Goal: Obtain resource: Obtain resource

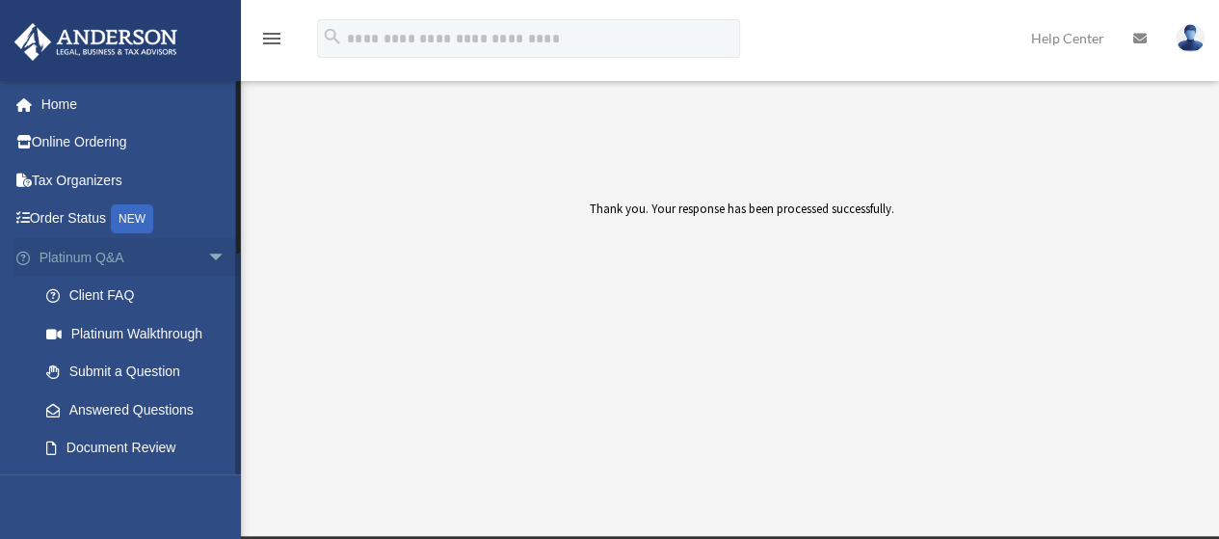
click at [207, 255] on span "arrow_drop_down" at bounding box center [226, 258] width 39 height 40
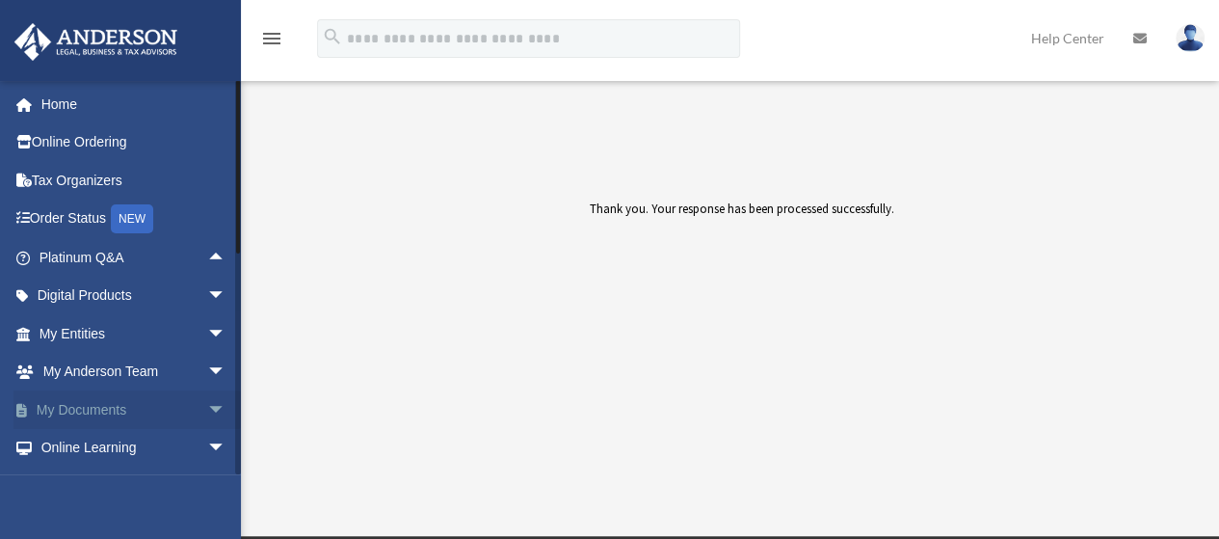
click at [207, 414] on span "arrow_drop_down" at bounding box center [226, 410] width 39 height 40
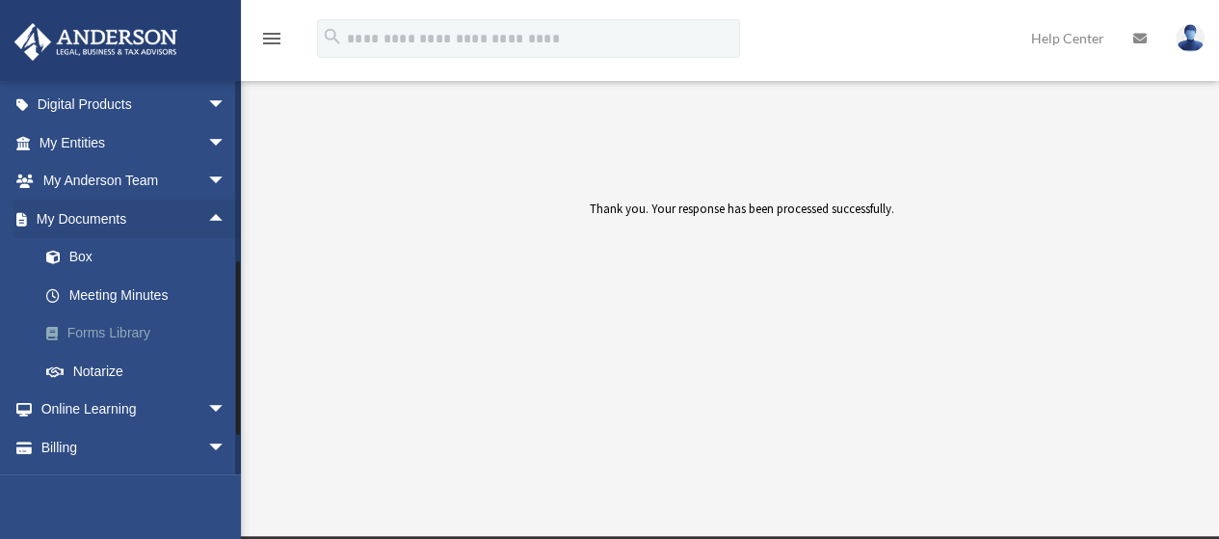
scroll to position [193, 0]
click at [137, 329] on link "Forms Library" at bounding box center [141, 331] width 228 height 39
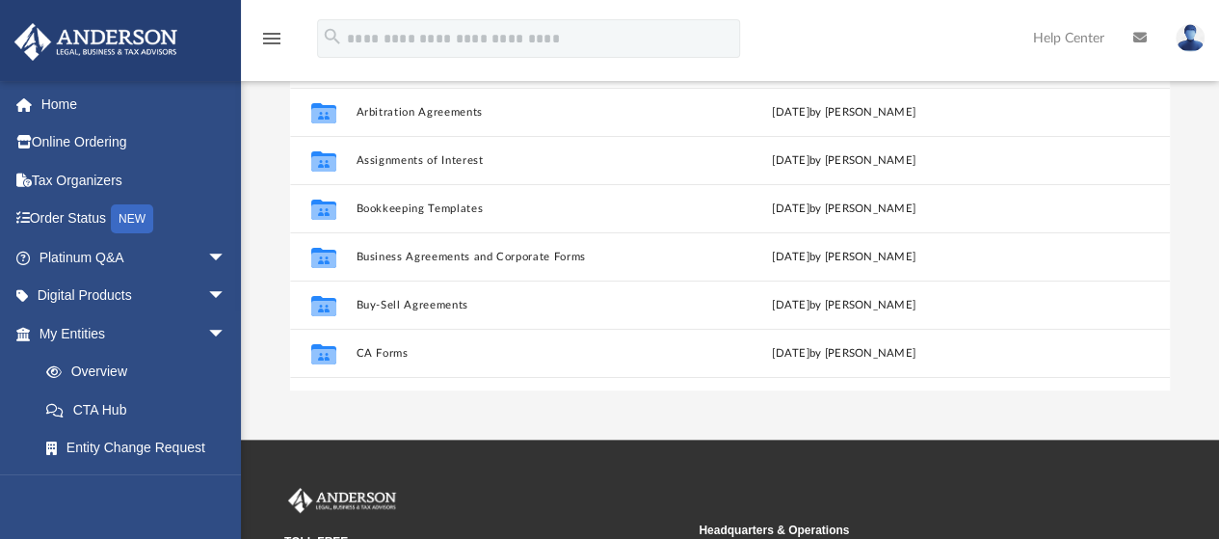
scroll to position [271, 0]
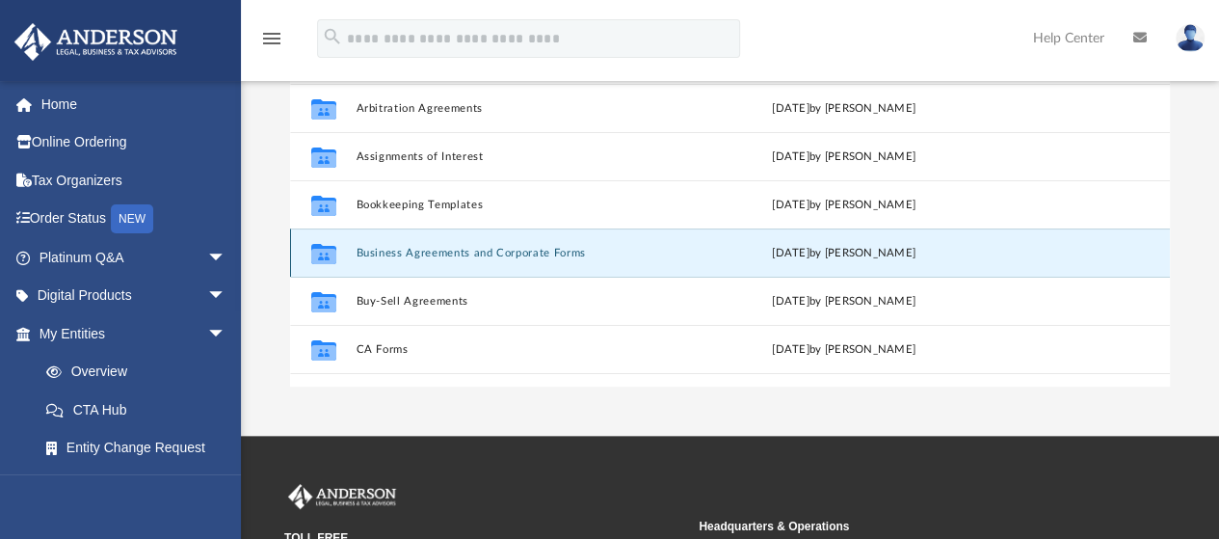
click at [472, 255] on button "Business Agreements and Corporate Forms" at bounding box center [516, 253] width 320 height 13
click at [393, 252] on button "Business Agreements and Corporate Forms" at bounding box center [516, 253] width 320 height 13
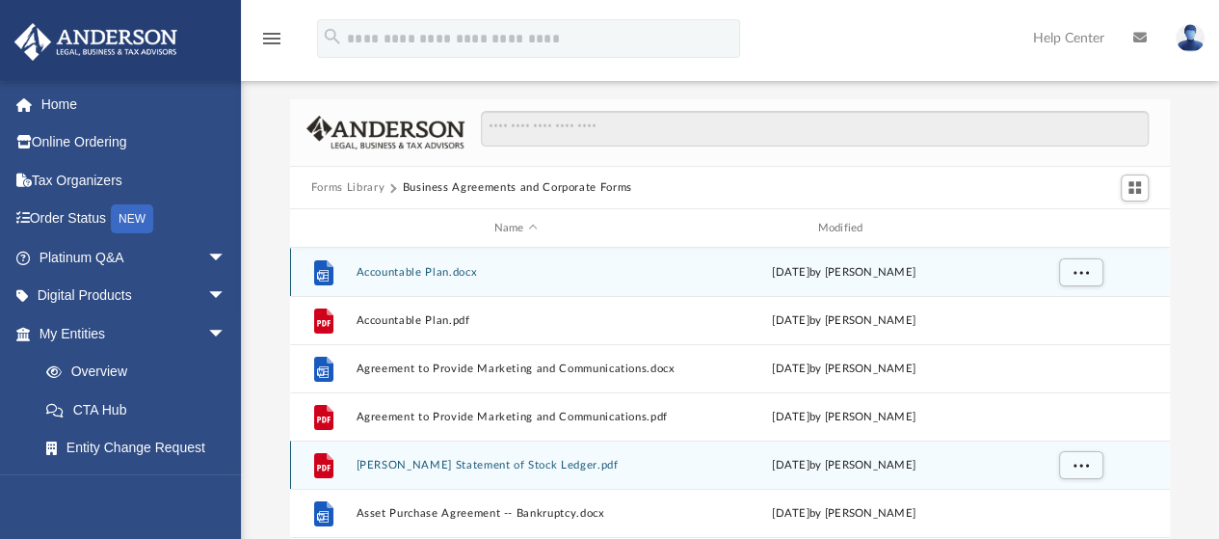
scroll to position [0, 0]
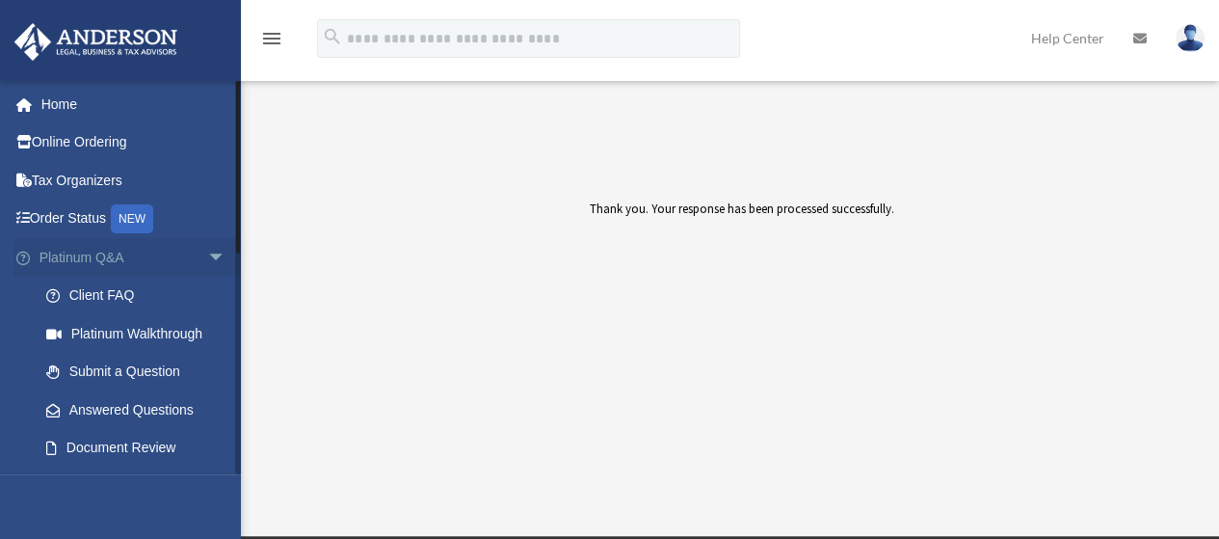
click at [207, 250] on span "arrow_drop_down" at bounding box center [226, 258] width 39 height 40
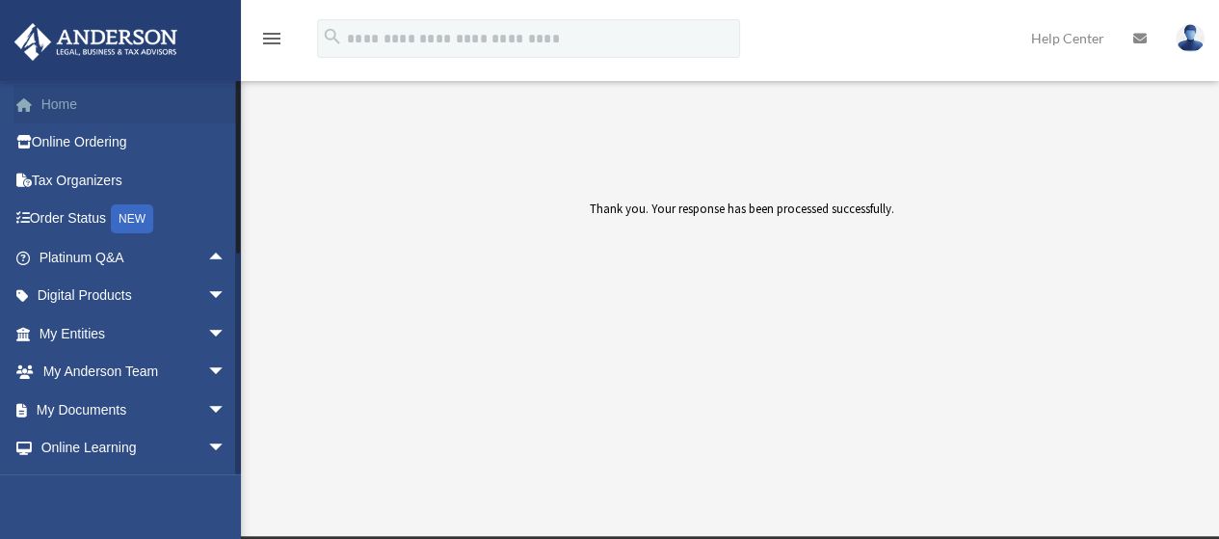
drag, startPoint x: 239, startPoint y: 210, endPoint x: 233, endPoint y: 97, distance: 112.9
click at [233, 97] on div "ped18590@gmail.com Sign Out keylargo1993@gmail.com Home Online Ordering Tax Org…" at bounding box center [120, 277] width 241 height 394
click at [207, 373] on span "arrow_drop_down" at bounding box center [226, 373] width 39 height 40
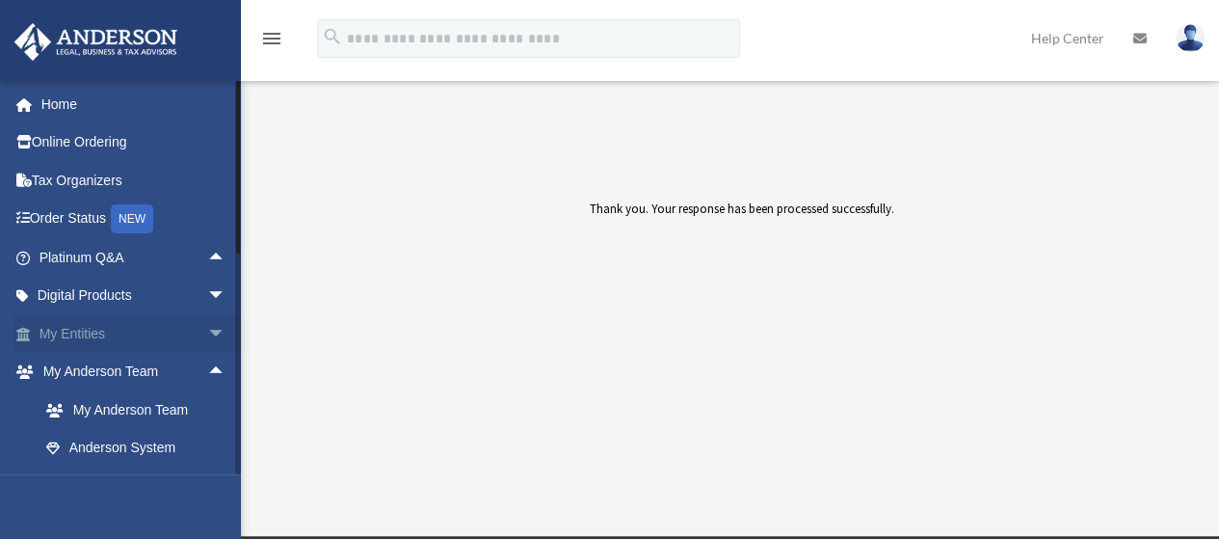
click at [207, 336] on span "arrow_drop_down" at bounding box center [226, 334] width 39 height 40
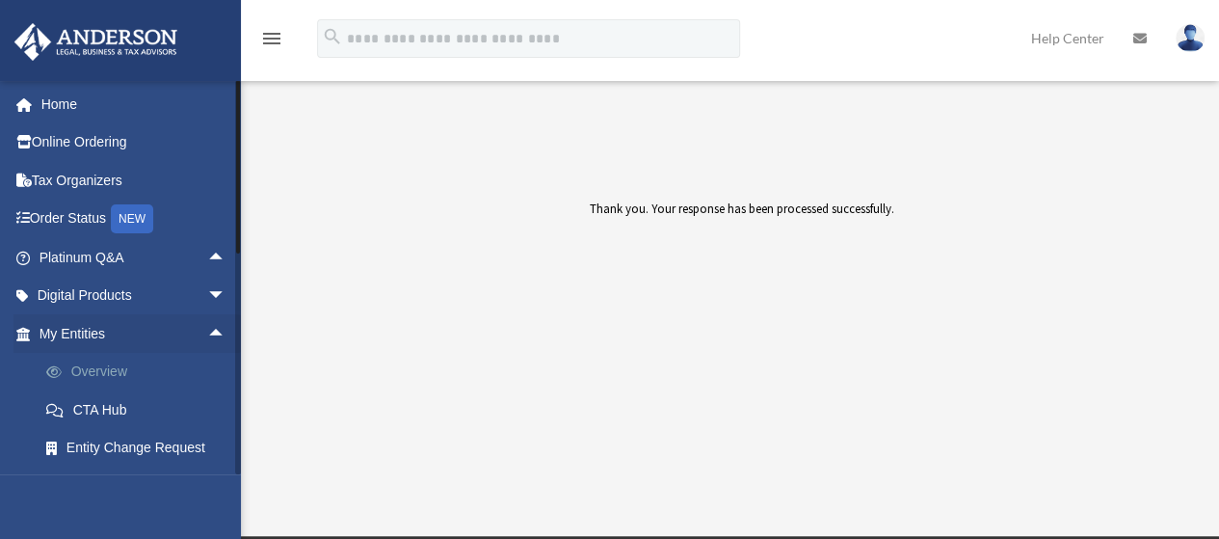
click at [110, 374] on link "Overview" at bounding box center [141, 372] width 228 height 39
click at [109, 371] on link "Overview" at bounding box center [141, 372] width 228 height 39
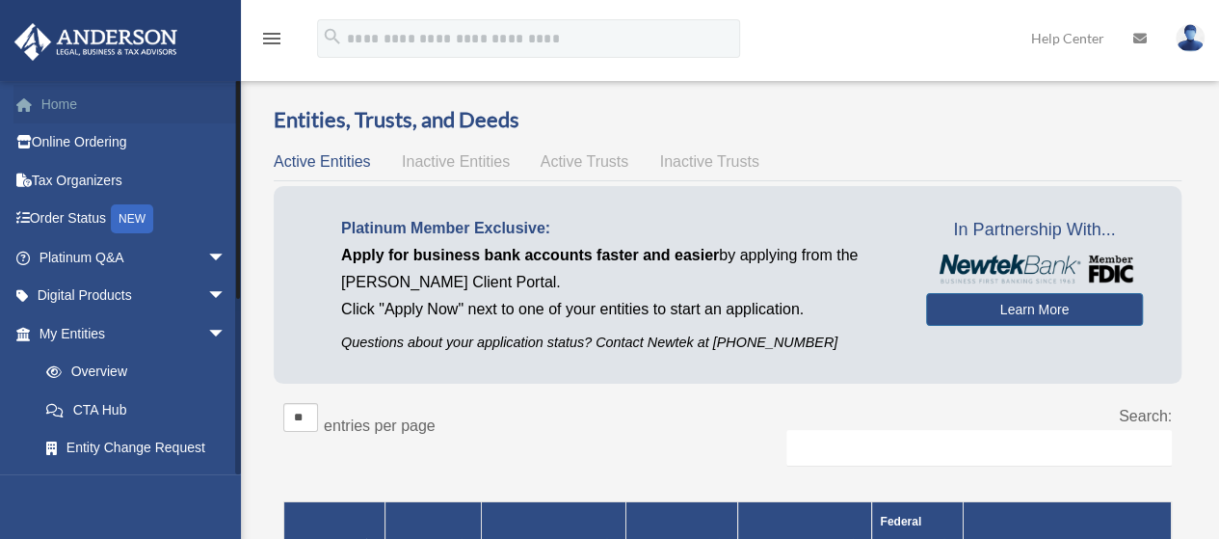
click at [64, 101] on link "Home" at bounding box center [134, 104] width 242 height 39
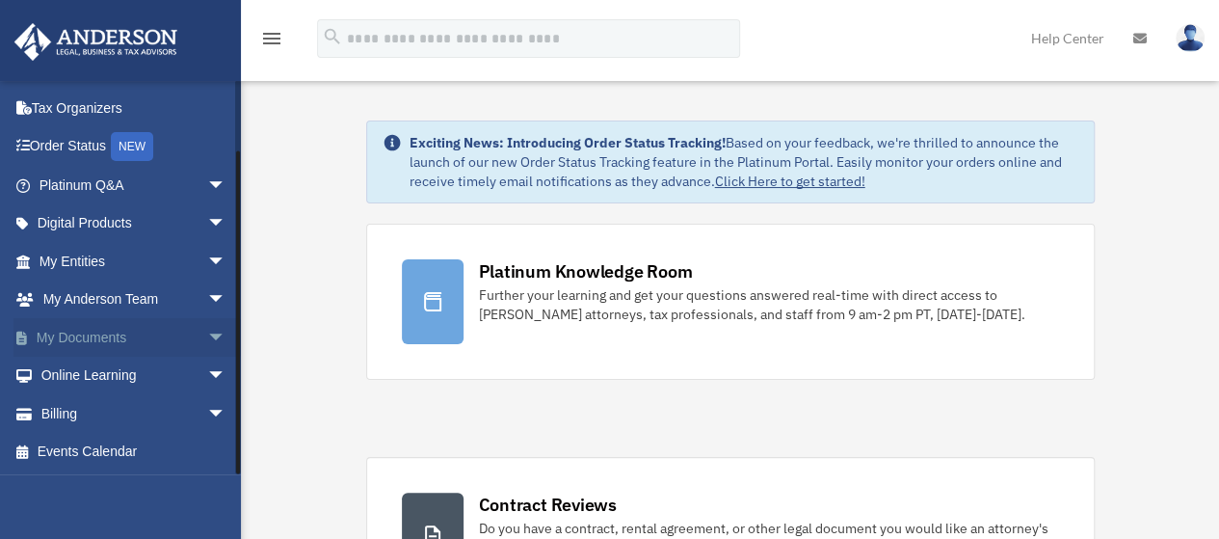
click at [113, 335] on link "My Documents arrow_drop_down" at bounding box center [134, 337] width 242 height 39
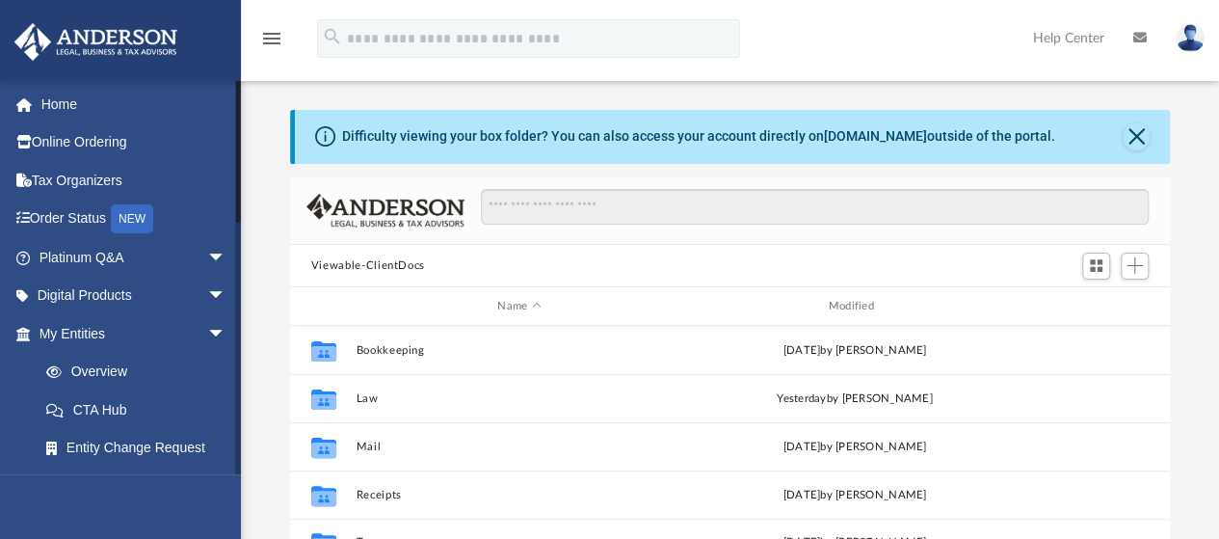
drag, startPoint x: 239, startPoint y: 156, endPoint x: 239, endPoint y: 0, distance: 156.2
click at [239, 1] on div "menu search Site Menu add keylargo1993@gmail.com My Profile Reset Password Logo…" at bounding box center [609, 387] width 1219 height 774
click at [85, 108] on link "Home" at bounding box center [134, 104] width 242 height 39
click at [91, 101] on link "Home" at bounding box center [134, 104] width 242 height 39
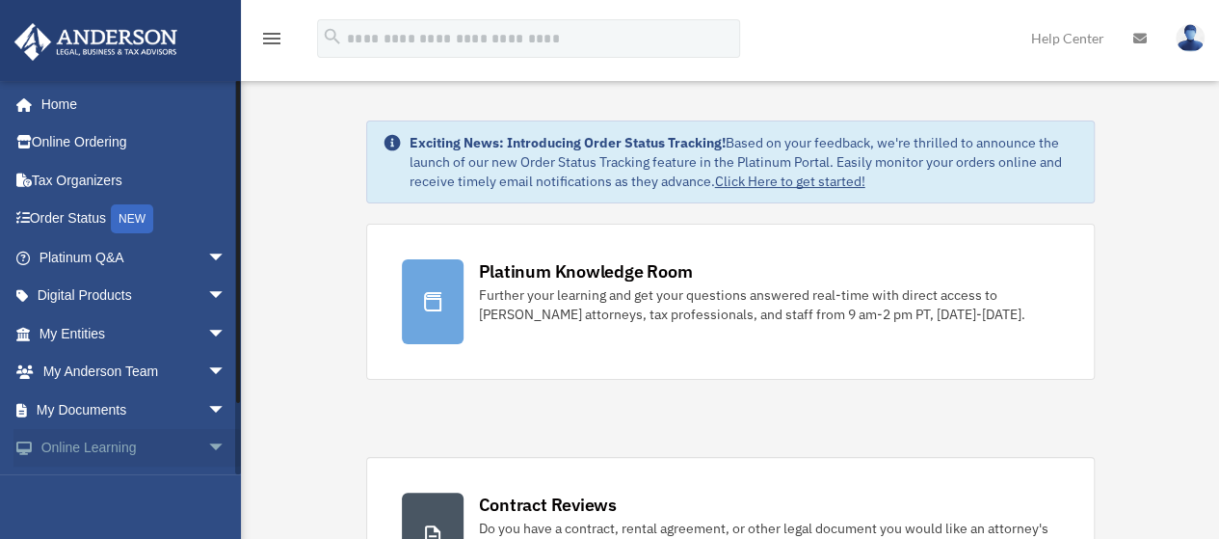
click at [148, 444] on link "Online Learning arrow_drop_down" at bounding box center [134, 448] width 242 height 39
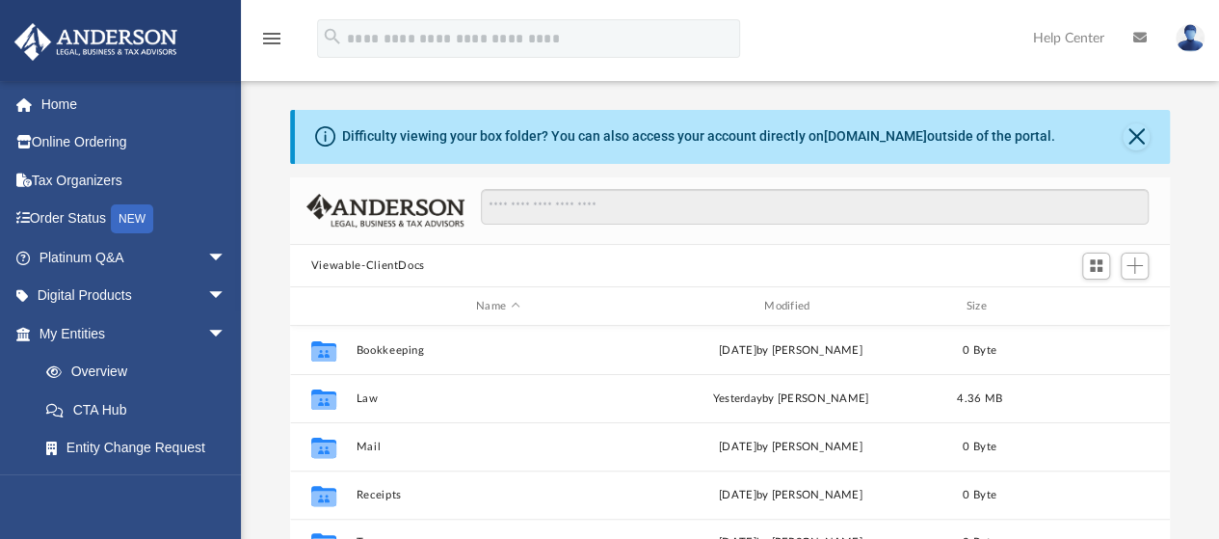
scroll to position [423, 866]
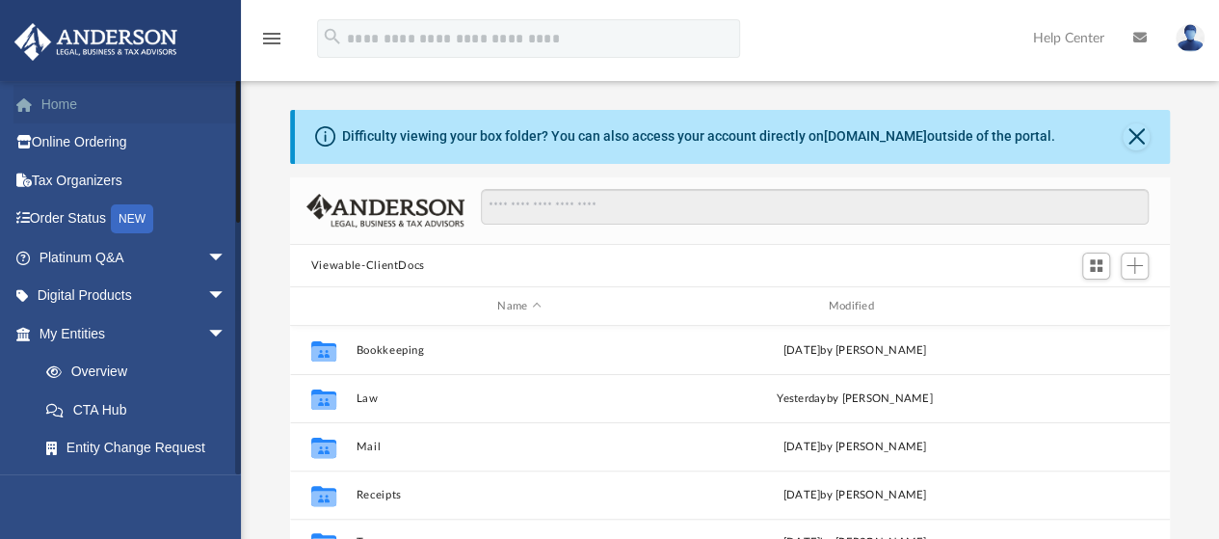
click at [147, 97] on link "Home" at bounding box center [134, 104] width 242 height 39
click at [133, 105] on link "Home" at bounding box center [134, 104] width 242 height 39
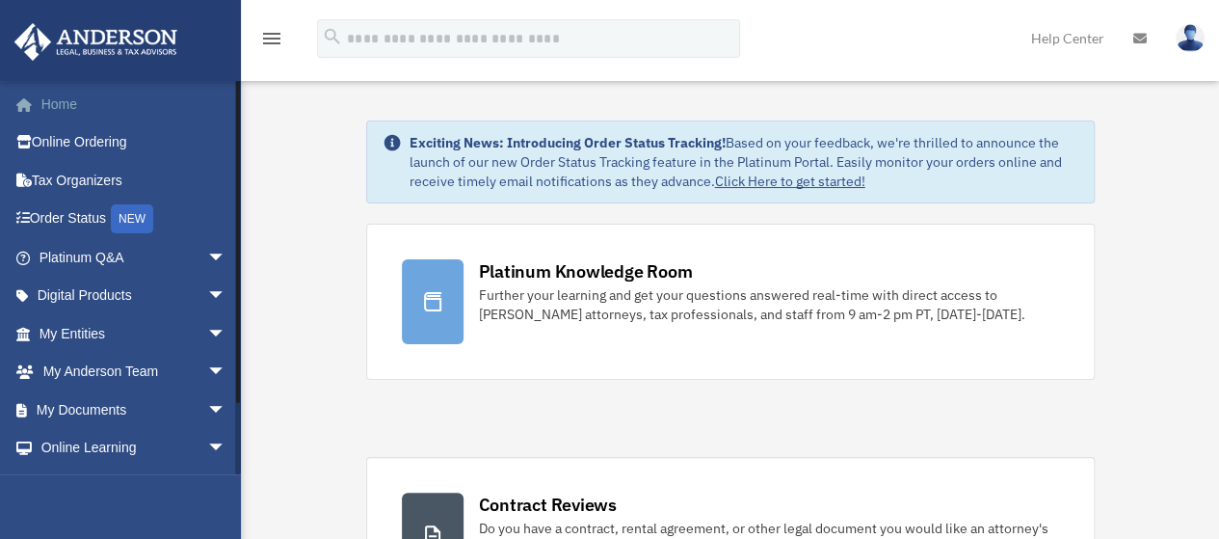
click at [78, 109] on link "Home" at bounding box center [134, 104] width 242 height 39
click at [51, 103] on link "Home" at bounding box center [134, 104] width 242 height 39
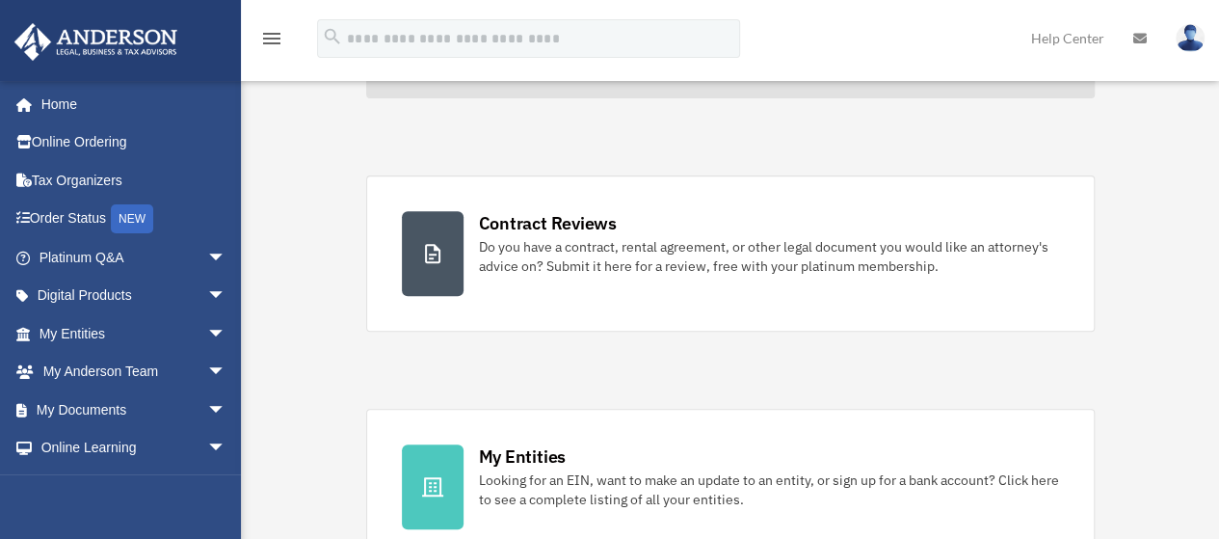
scroll to position [386, 0]
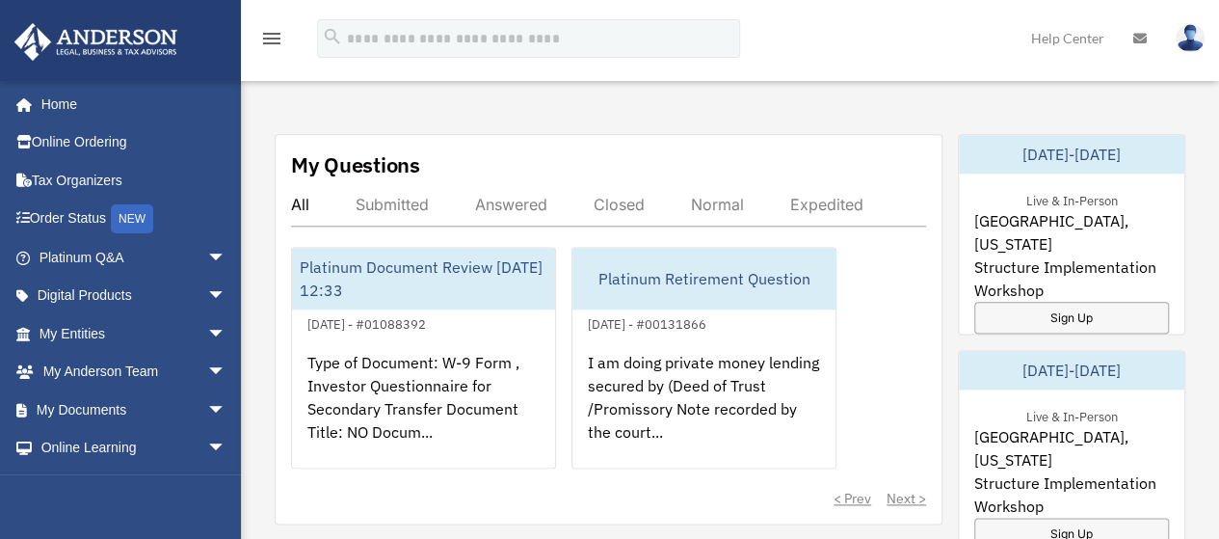
scroll to position [1060, 0]
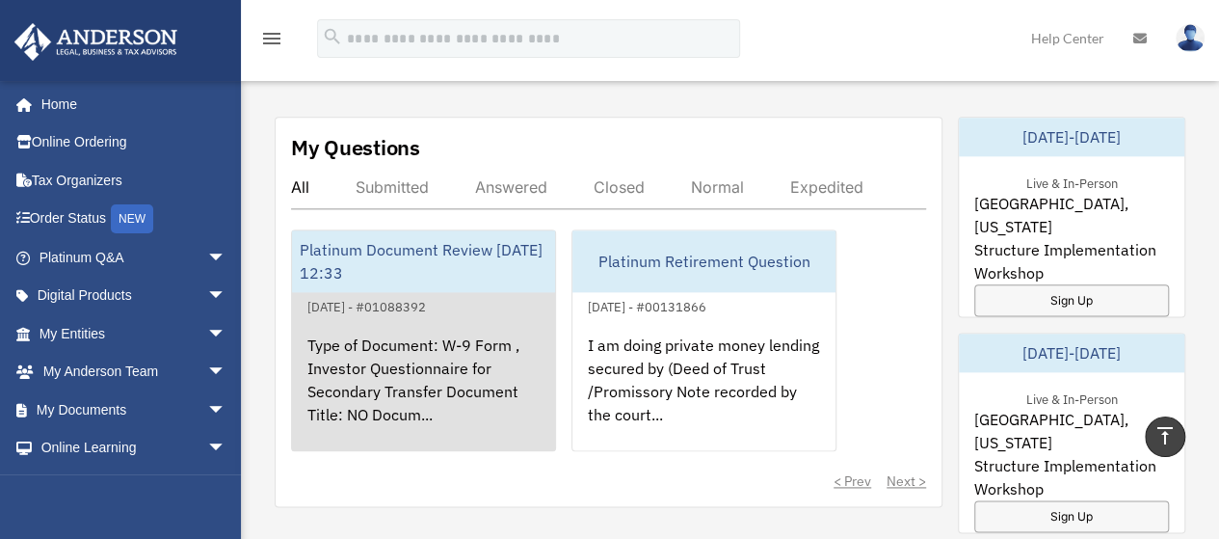
click at [446, 340] on div "Type of Document: W-9 Form , Investor Questionnaire for Secondary Transfer Docu…" at bounding box center [423, 393] width 263 height 150
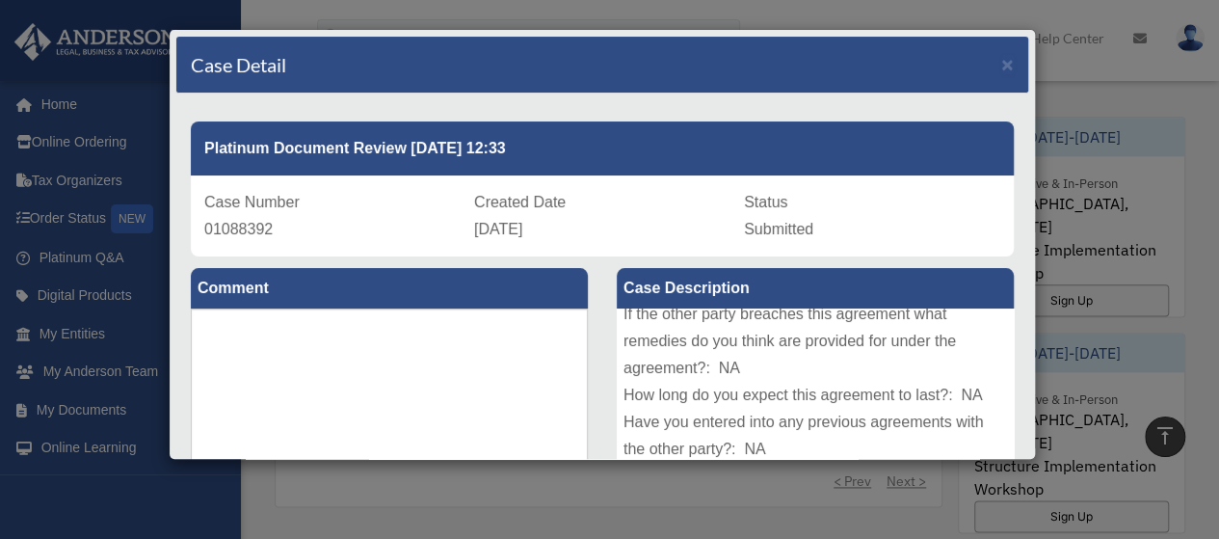
scroll to position [291, 0]
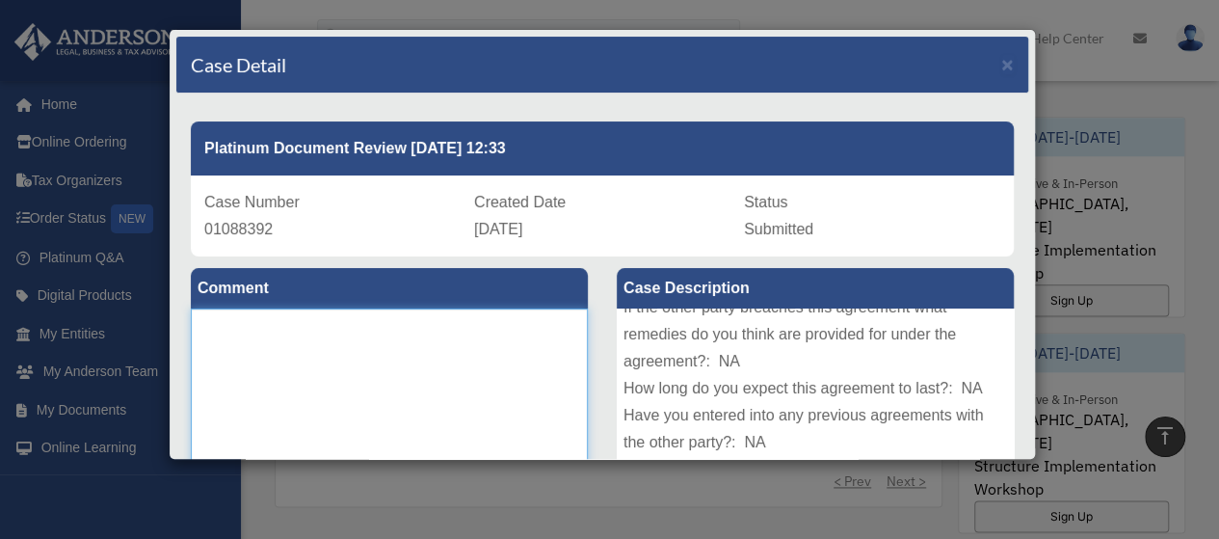
click at [282, 329] on textarea at bounding box center [389, 452] width 397 height 289
type textarea "*"
click at [222, 320] on textarea "******" at bounding box center [389, 452] width 397 height 289
click at [228, 327] on textarea "*******" at bounding box center [389, 452] width 397 height 289
click at [259, 316] on textarea "******" at bounding box center [389, 452] width 397 height 289
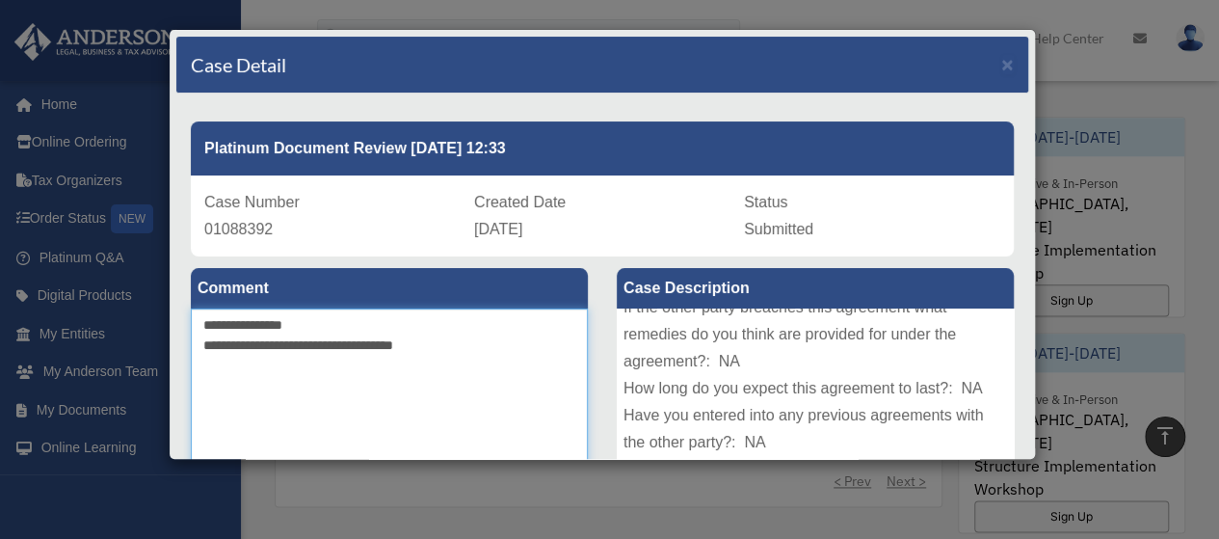
type textarea "**********"
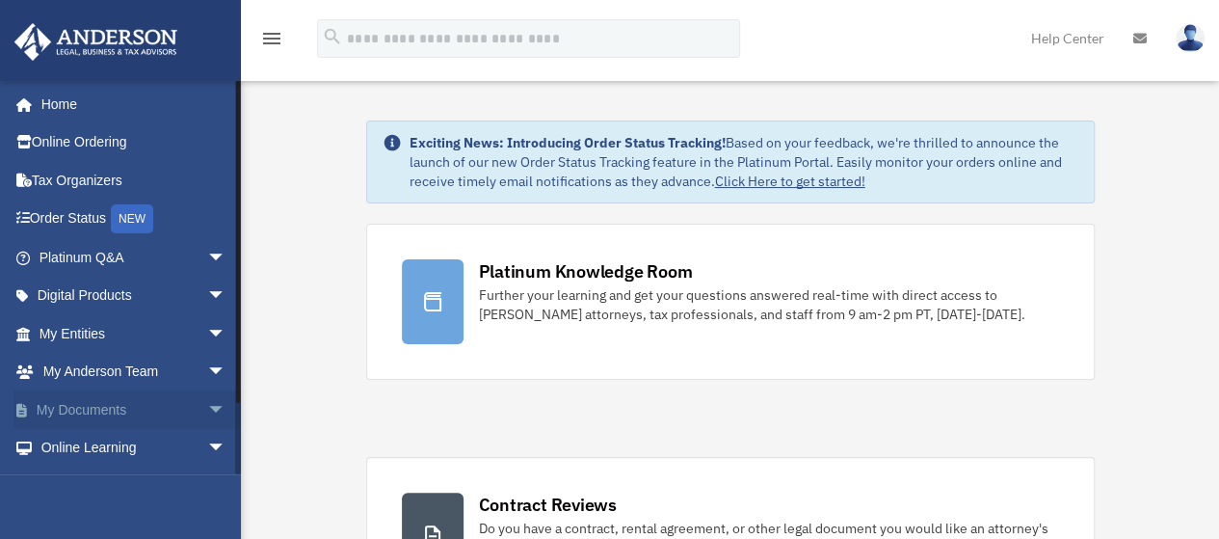
click at [207, 411] on span "arrow_drop_down" at bounding box center [226, 410] width 39 height 40
click at [76, 449] on link "Box" at bounding box center [141, 448] width 228 height 39
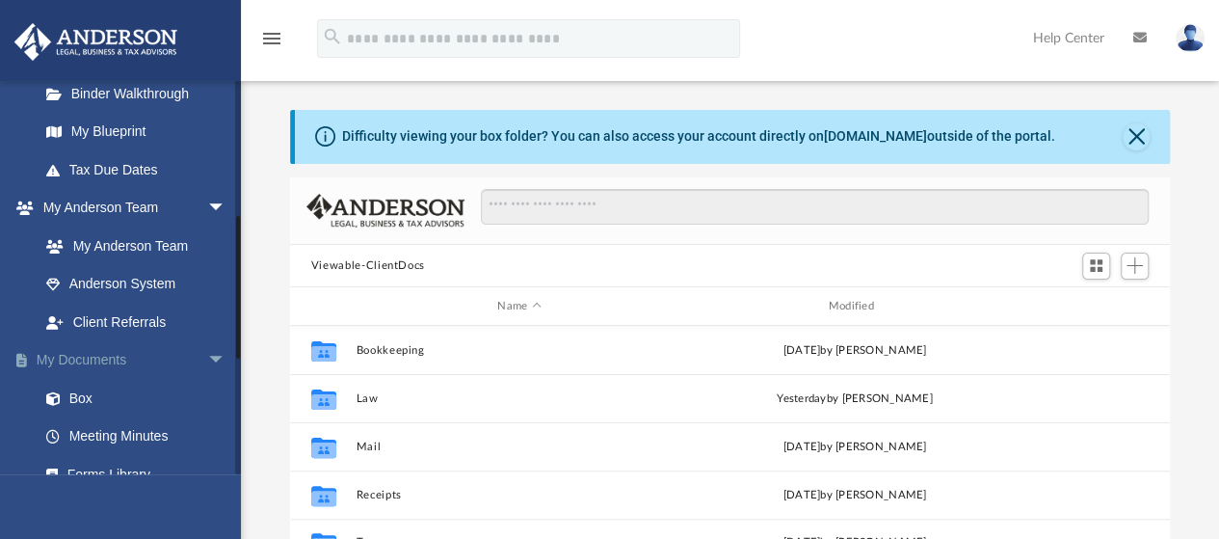
scroll to position [296, 0]
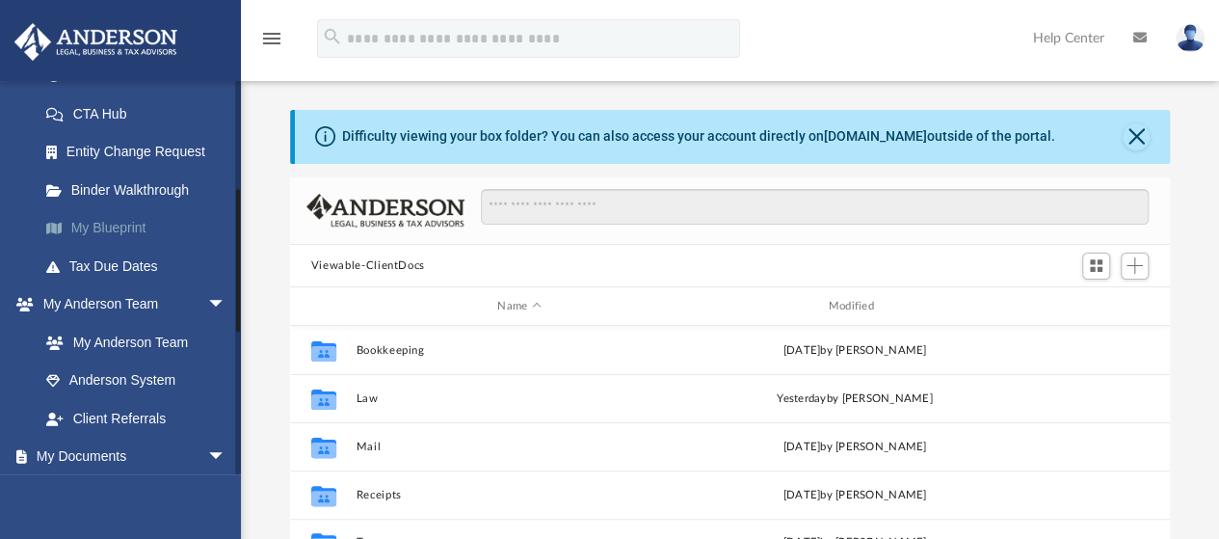
click at [106, 223] on link "My Blueprint" at bounding box center [141, 228] width 228 height 39
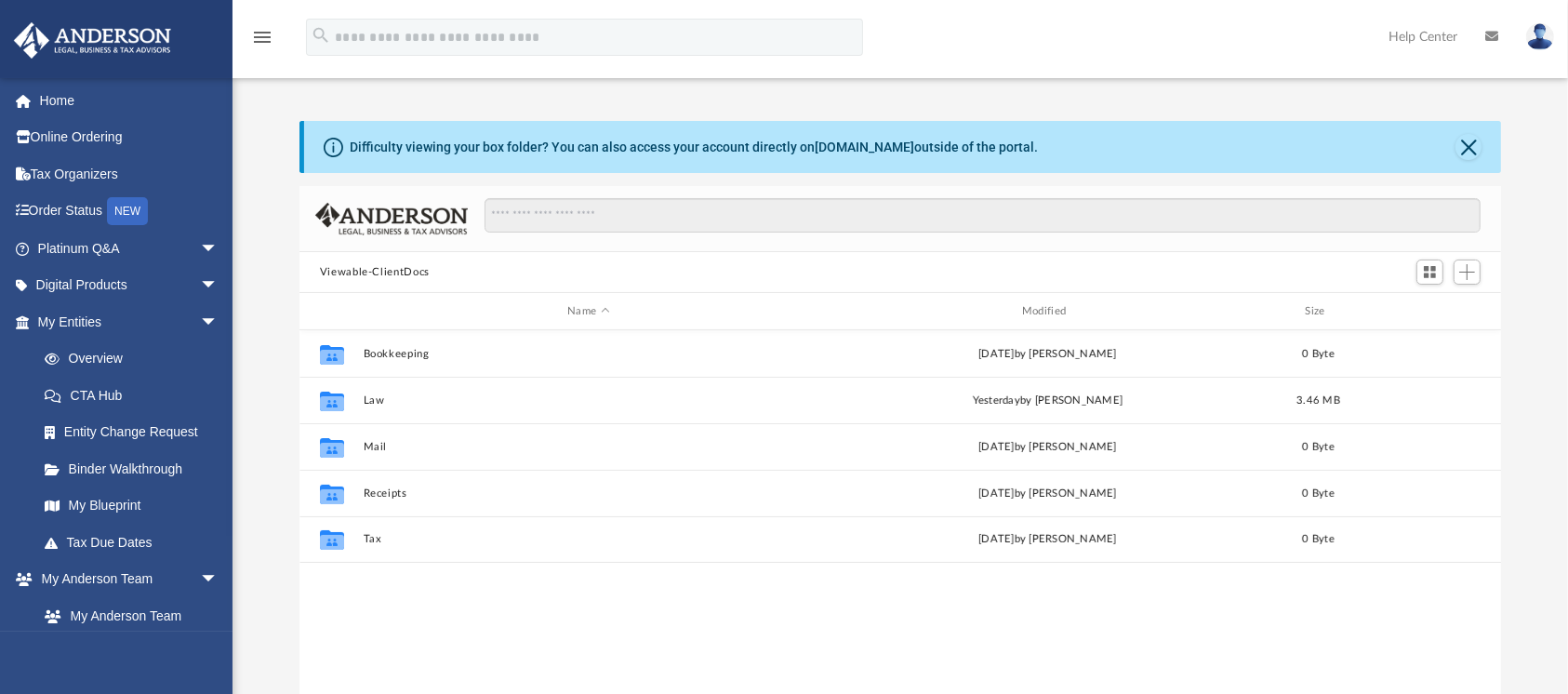
scroll to position [403, 1183]
click at [200, 519] on span "arrow_drop_down" at bounding box center [218, 580] width 38 height 39
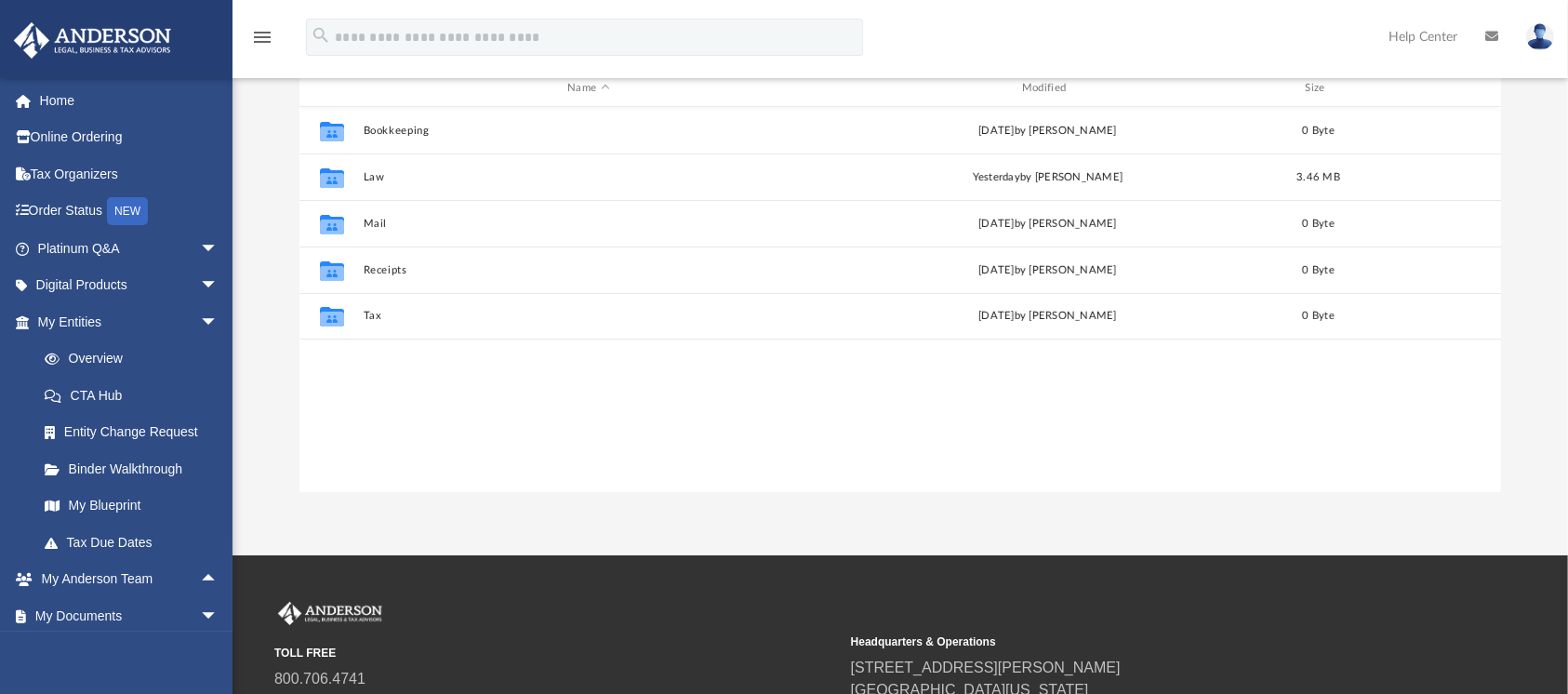
scroll to position [195, 0]
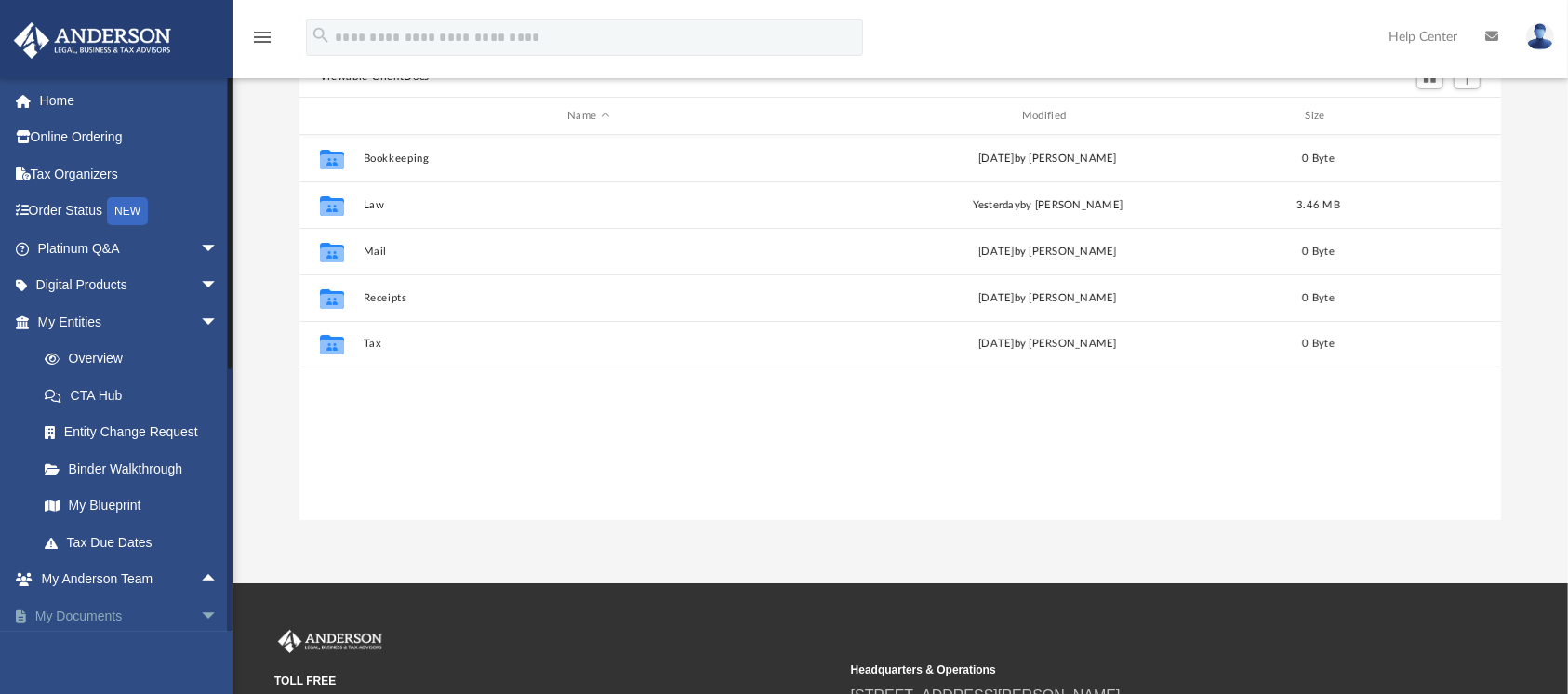
click at [200, 519] on span "arrow_drop_down" at bounding box center [218, 617] width 38 height 39
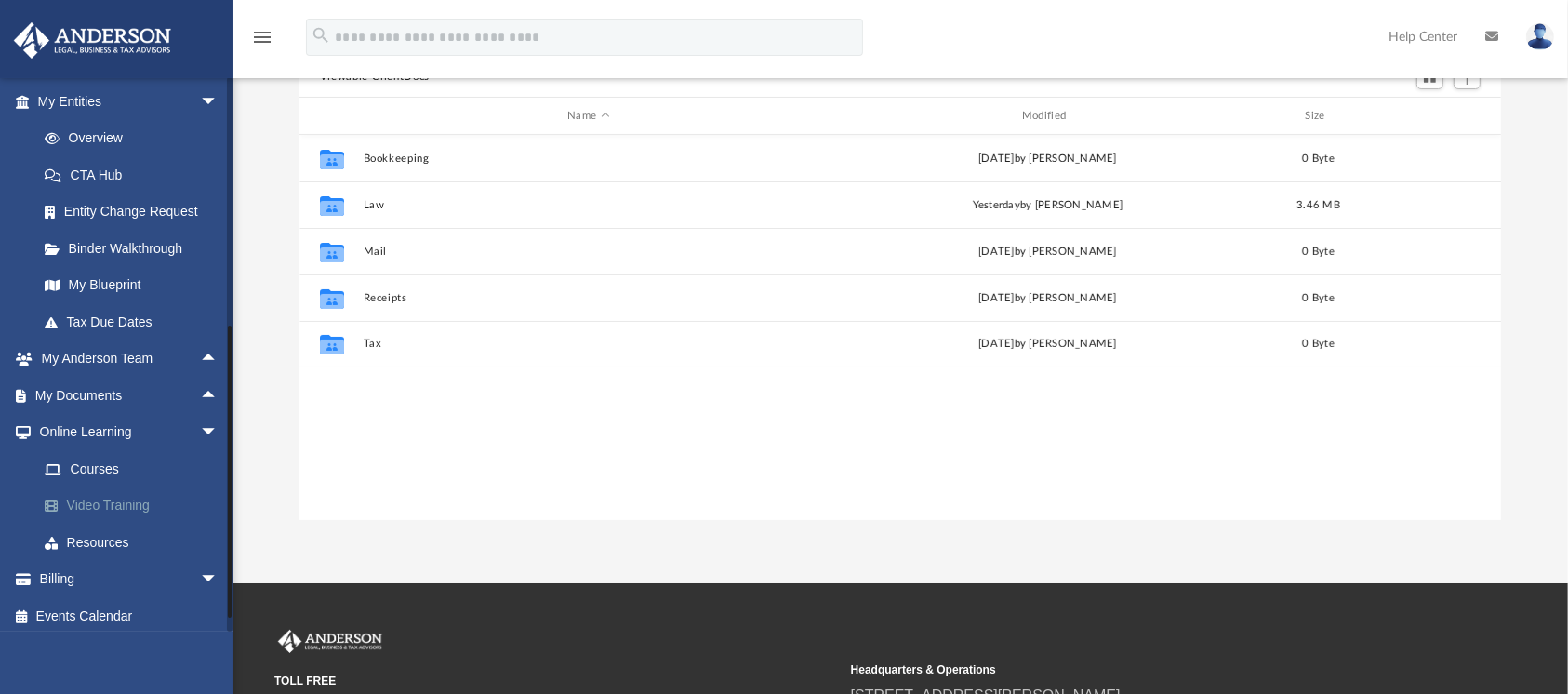
scroll to position [226, 0]
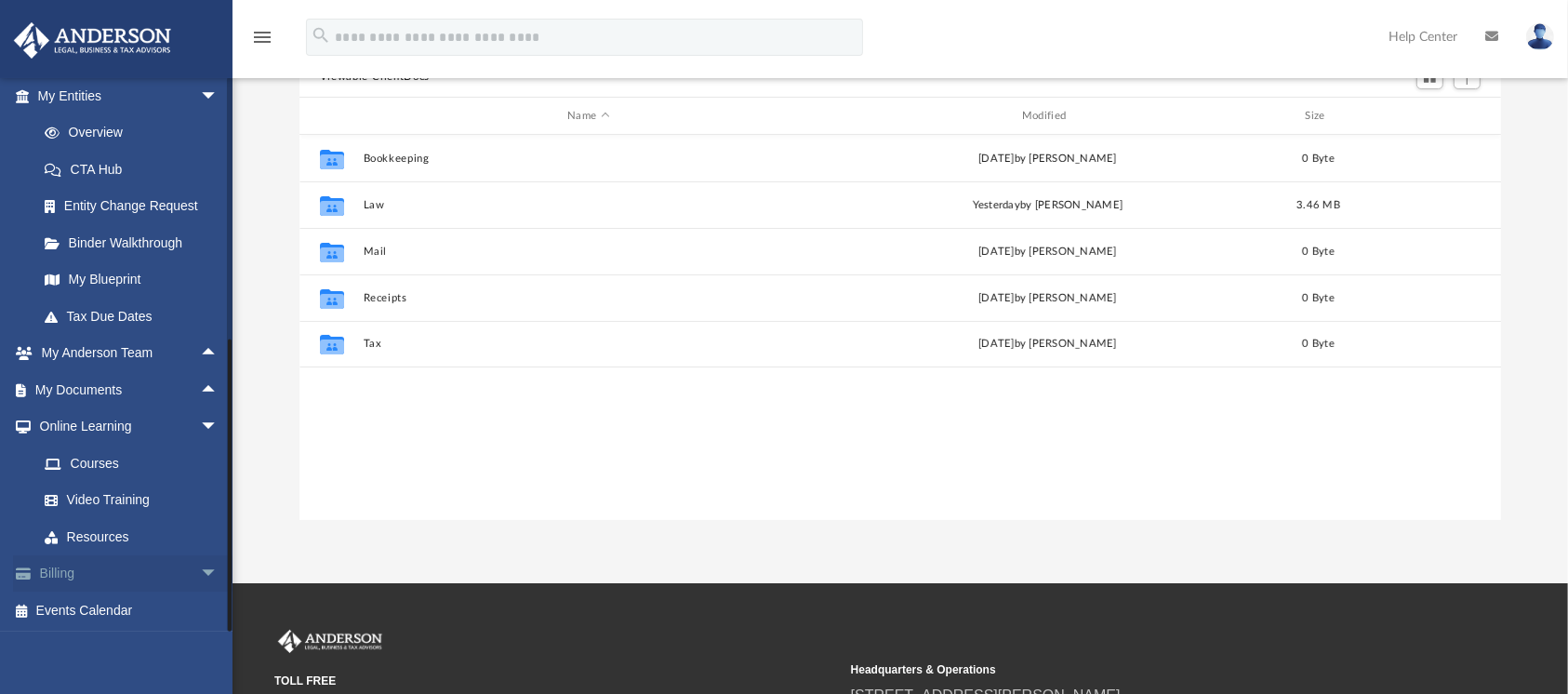
drag, startPoint x: 232, startPoint y: 399, endPoint x: 220, endPoint y: 582, distance: 183.4
click at [220, 519] on div "ped18590@gmail.com Sign Out keylargo1993@gmail.com Home Online Ordering Tax Org…" at bounding box center [116, 354] width 233 height 555
click at [200, 391] on span "arrow_drop_up" at bounding box center [218, 391] width 38 height 39
click at [200, 394] on span "arrow_drop_down" at bounding box center [218, 391] width 38 height 39
click at [200, 393] on span "arrow_drop_up" at bounding box center [218, 391] width 38 height 39
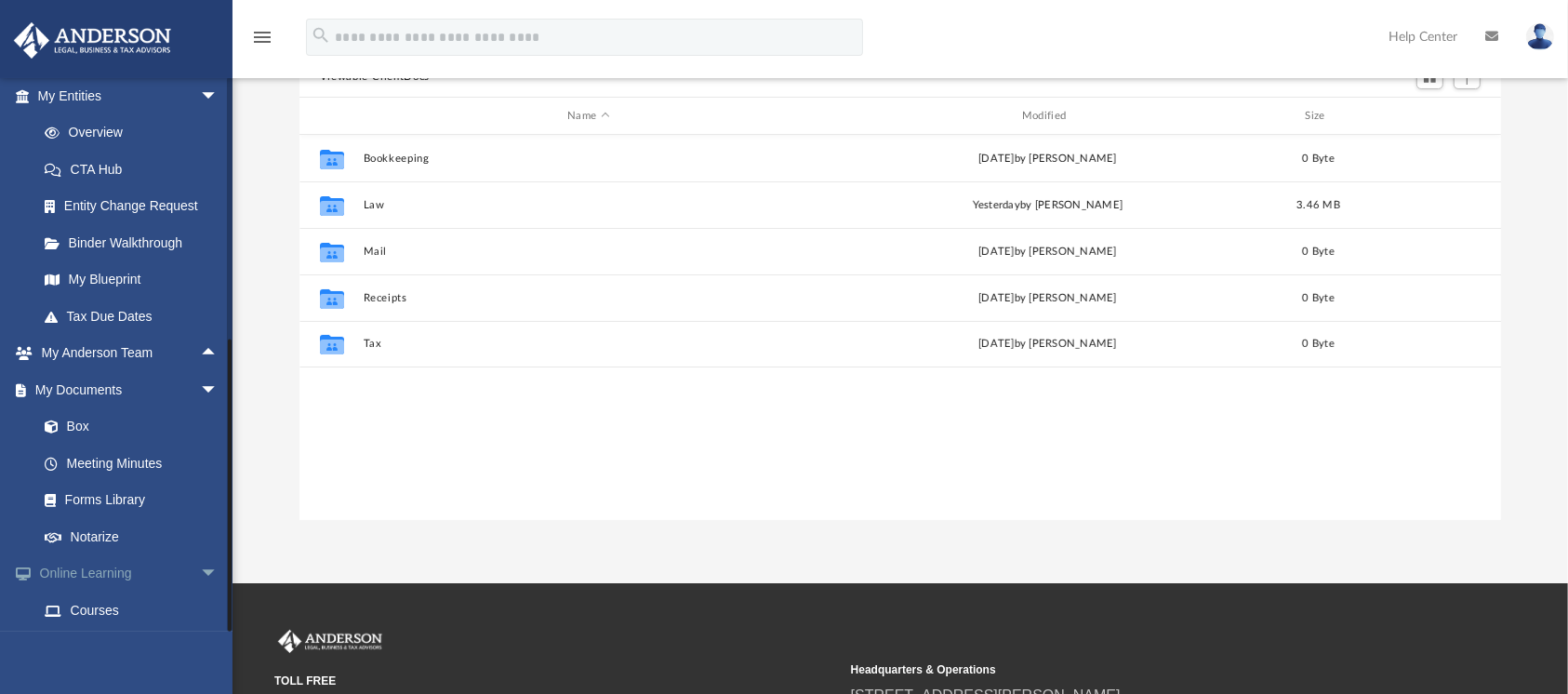
click at [151, 519] on link "Online Learning arrow_drop_down" at bounding box center [129, 574] width 234 height 38
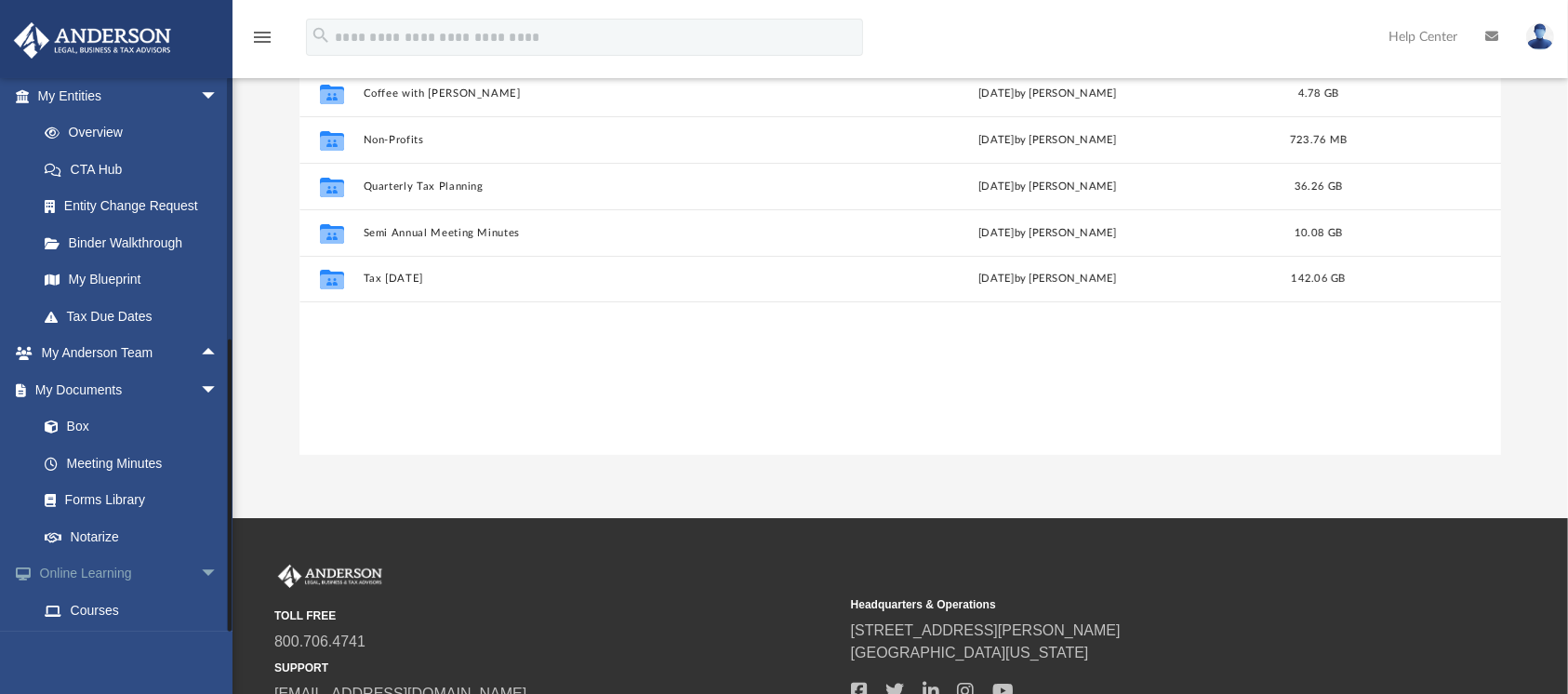
scroll to position [403, 1183]
click at [121, 281] on link "My Blueprint" at bounding box center [136, 280] width 220 height 38
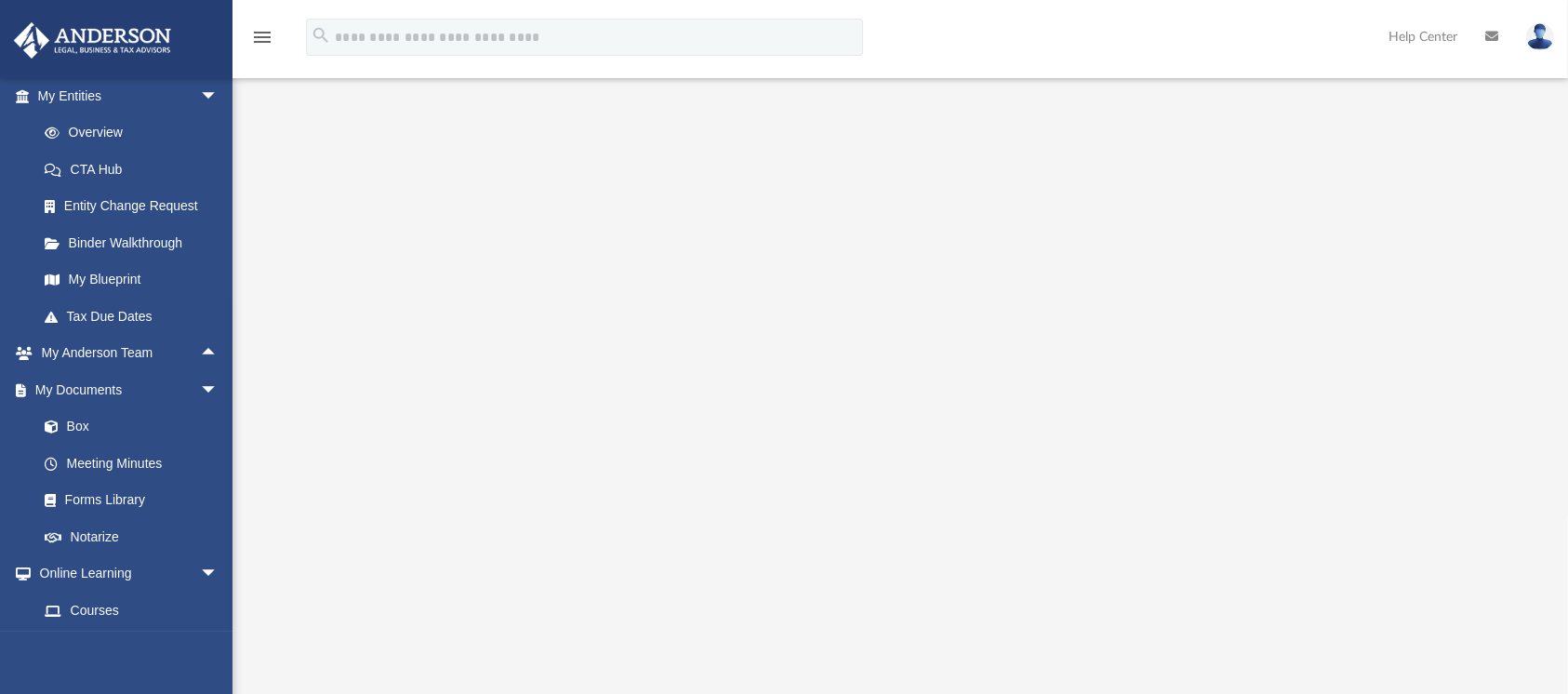
drag, startPoint x: 1377, startPoint y: 646, endPoint x: 1488, endPoint y: 412, distance: 259.0
click at [1176, 412] on div at bounding box center [900, 297] width 1202 height 744
drag, startPoint x: 1488, startPoint y: 412, endPoint x: 1582, endPoint y: 100, distance: 325.9
click at [1176, 100] on html "X Get a chance to win 6 months of Platinum for free just by filling out this su…" at bounding box center [784, 435] width 1568 height 1261
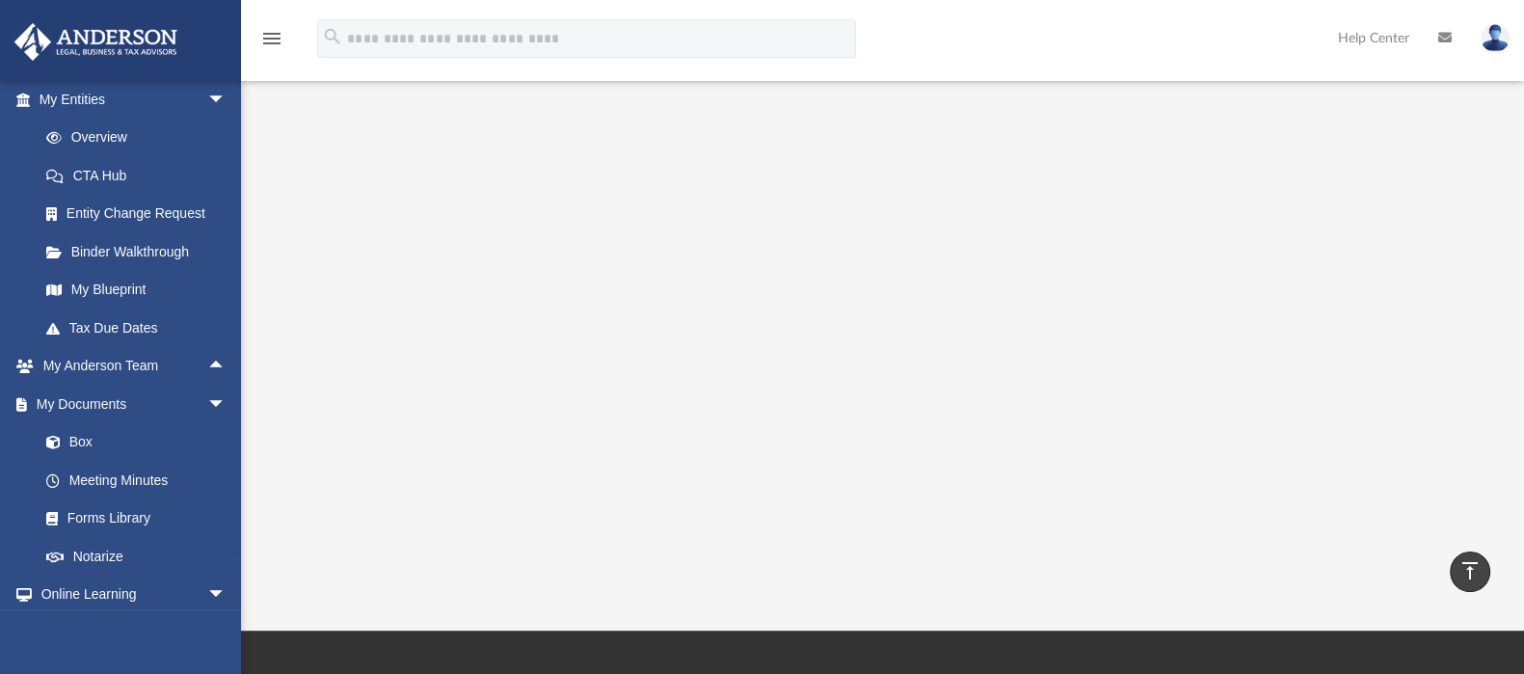
scroll to position [234, 0]
drag, startPoint x: 1620, startPoint y: 2, endPoint x: 1070, endPoint y: 600, distance: 811.9
click at [1070, 538] on div "App ped18590@gmail.com Sign Out keylargo1993@gmail.com Home Online Ordering Tax…" at bounding box center [762, 153] width 1524 height 953
drag, startPoint x: 1364, startPoint y: 4, endPoint x: 1076, endPoint y: 604, distance: 666.2
click at [1076, 538] on div "App ped18590@gmail.com Sign Out keylargo1993@gmail.com Home Online Ordering Tax…" at bounding box center [762, 153] width 1524 height 953
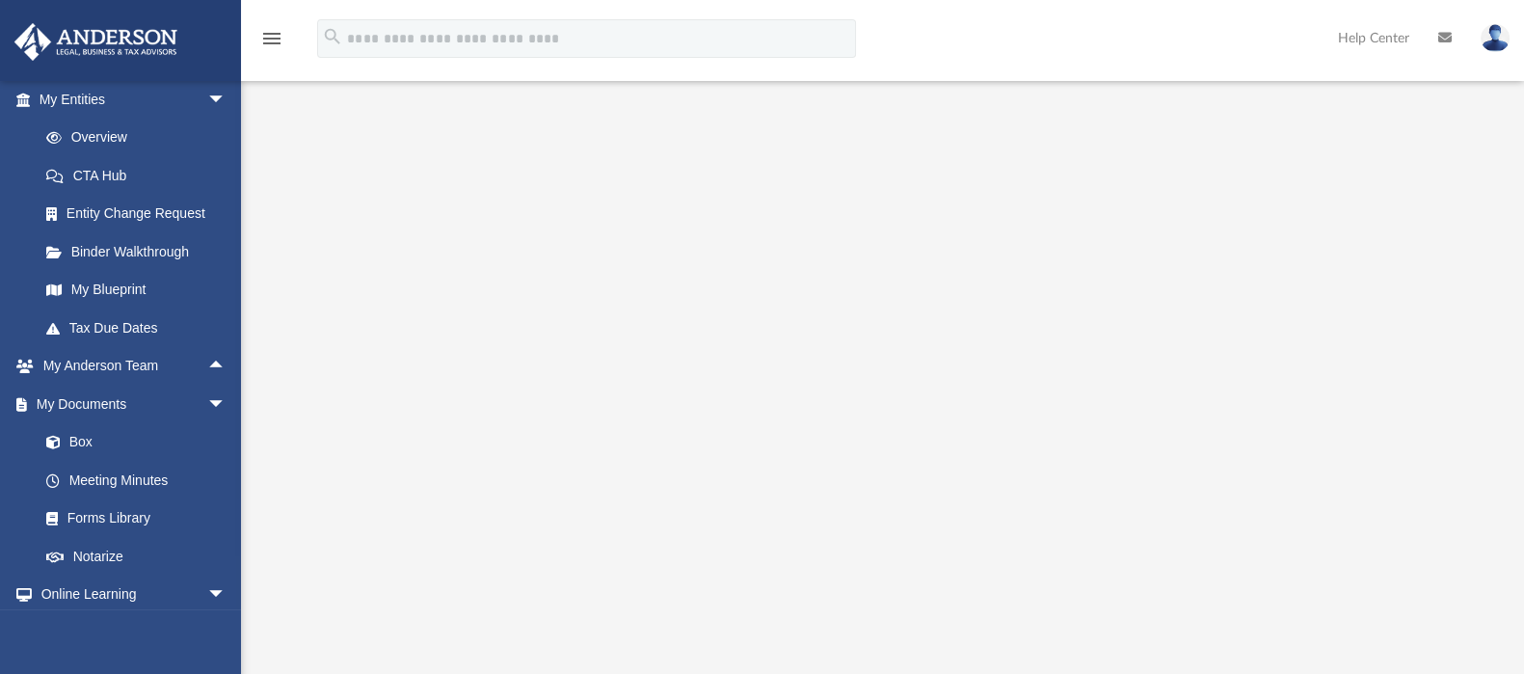
scroll to position [101, 0]
click at [108, 328] on link "Tax Due Dates" at bounding box center [141, 327] width 228 height 39
click at [94, 330] on link "Tax Due Dates" at bounding box center [141, 327] width 228 height 39
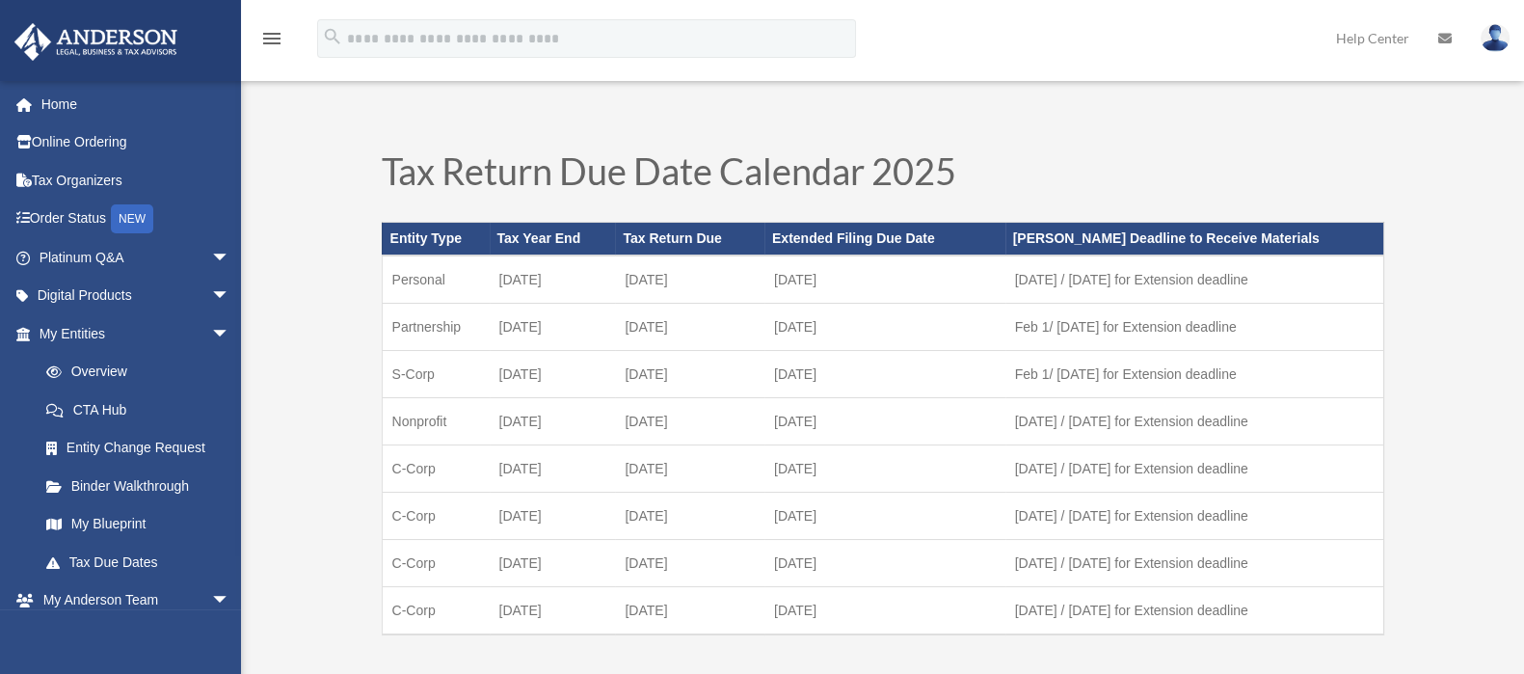
click at [94, 331] on link "My Entities arrow_drop_down" at bounding box center [136, 333] width 246 height 39
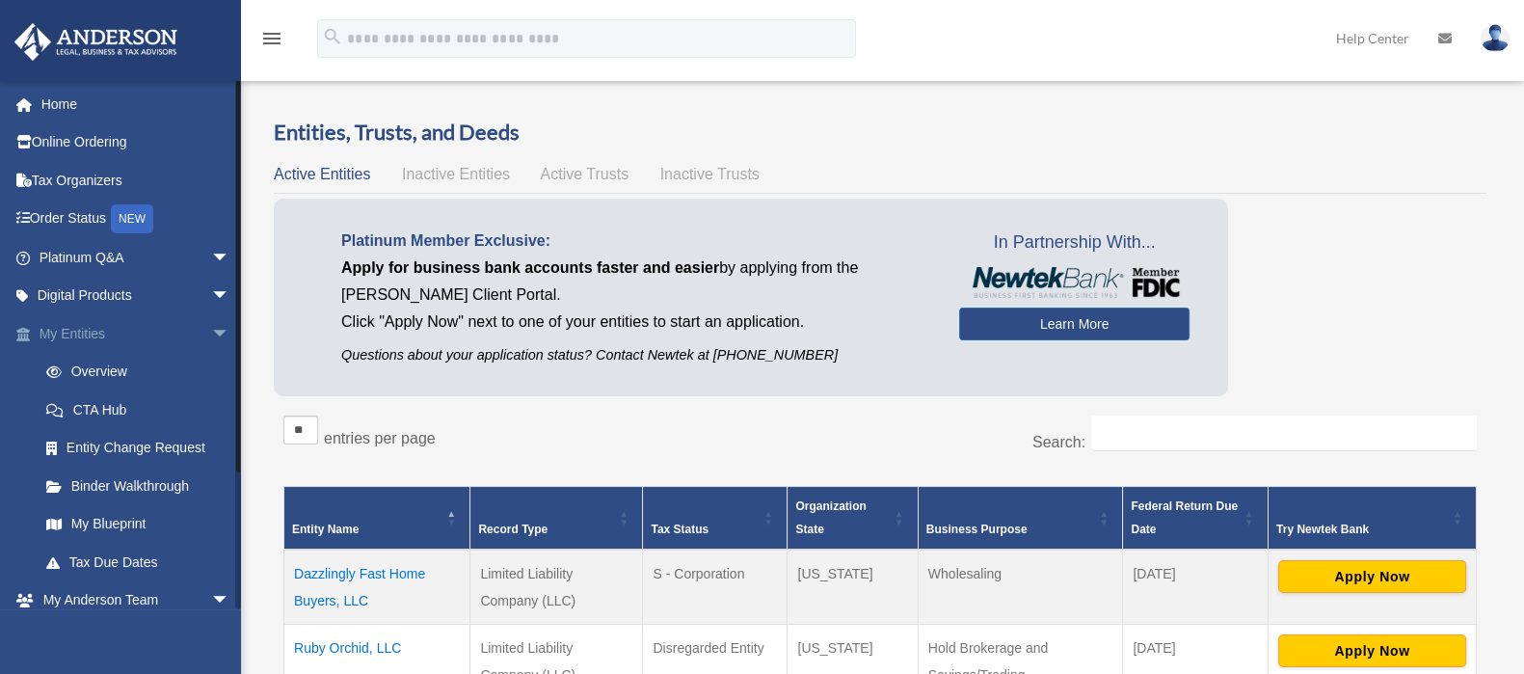
click at [126, 320] on link "My Entities arrow_drop_down" at bounding box center [136, 333] width 246 height 39
click at [113, 516] on link "My Blueprint" at bounding box center [143, 524] width 232 height 39
click at [121, 523] on link "My Blueprint" at bounding box center [143, 524] width 232 height 39
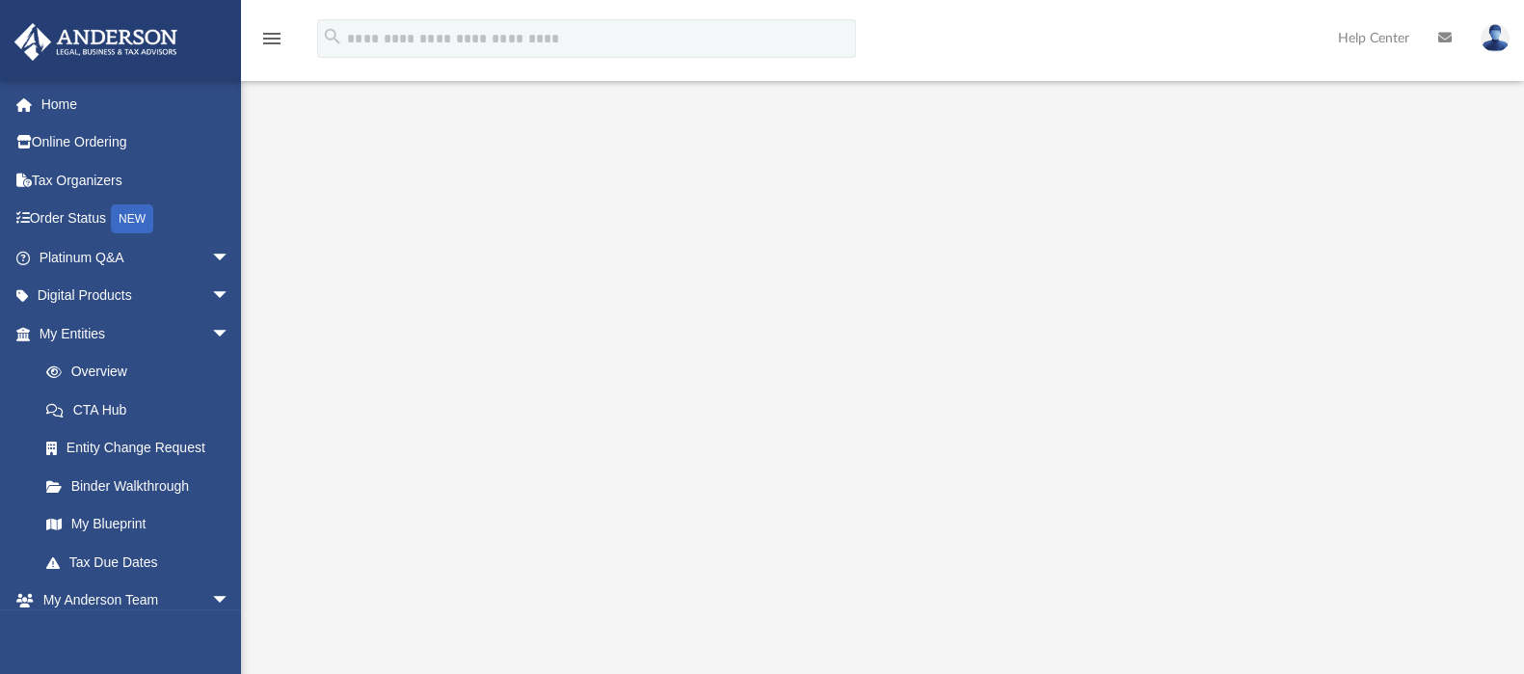
scroll to position [140, 0]
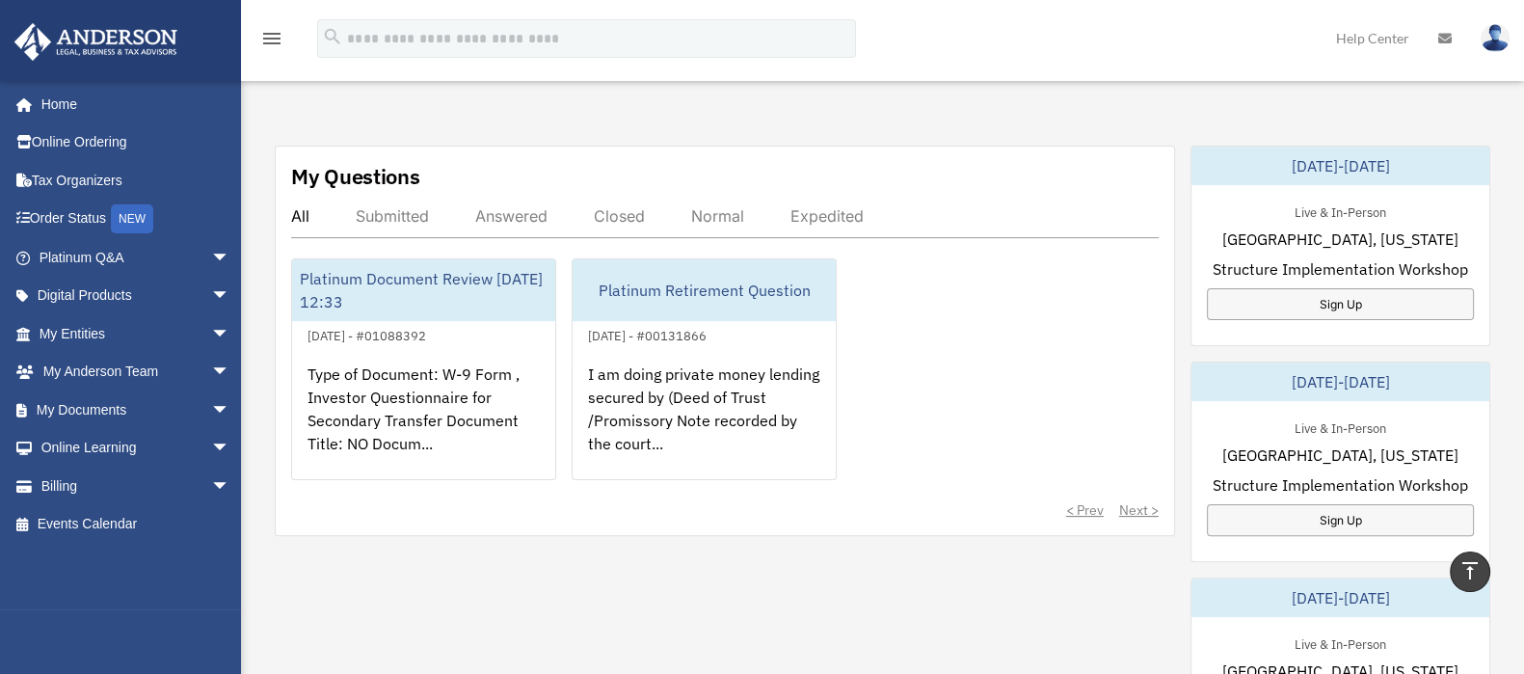
scroll to position [661, 0]
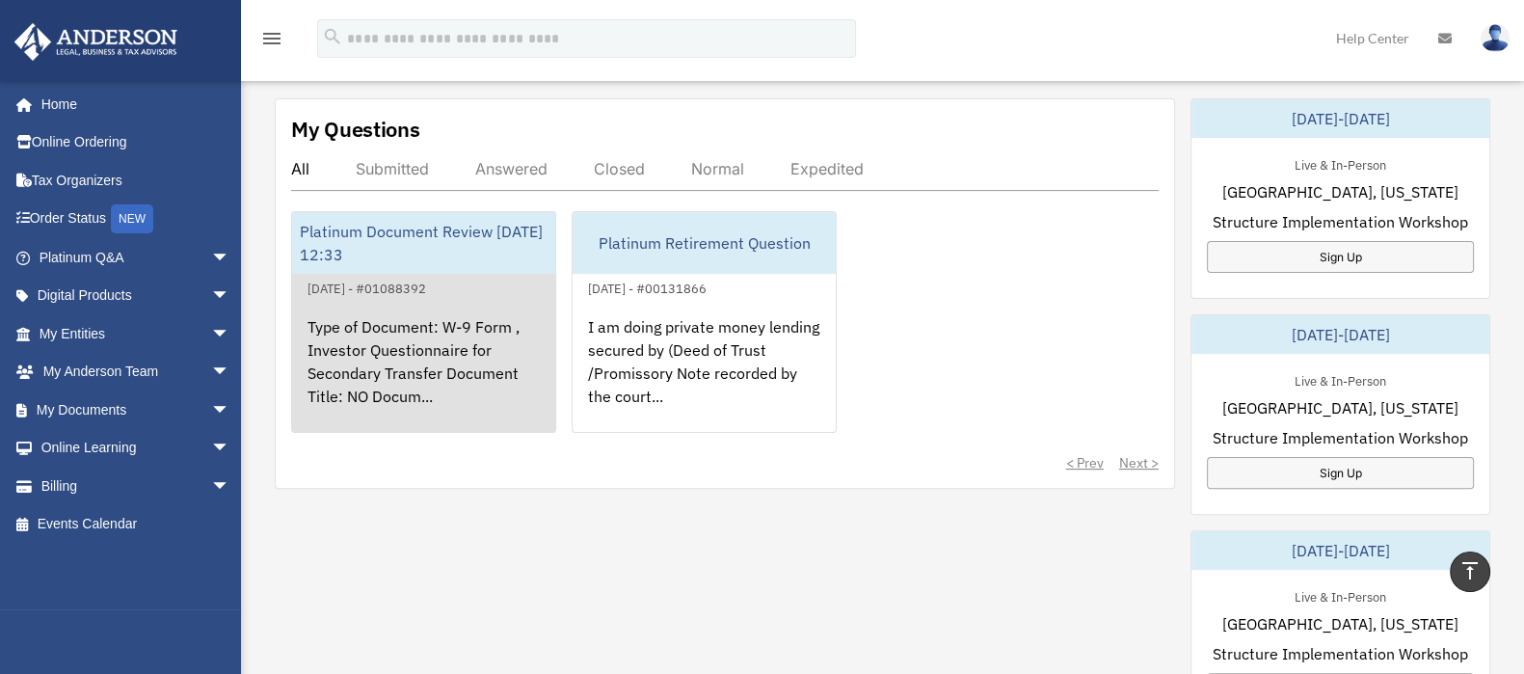
click at [424, 343] on div "Type of Document: W-9 Form , Investor Questionnaire for Secondary Transfer Docu…" at bounding box center [423, 375] width 263 height 150
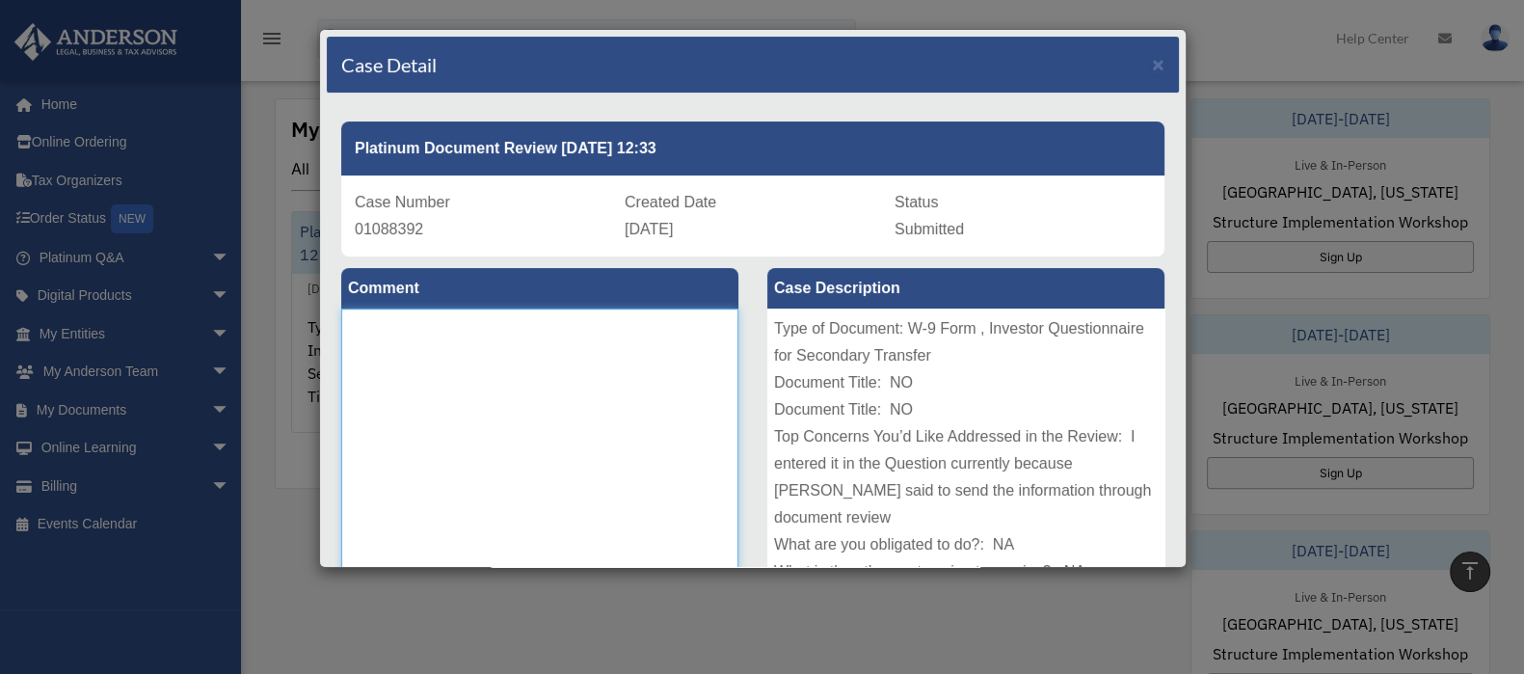
click at [401, 335] on textarea at bounding box center [539, 452] width 397 height 289
type textarea "*"
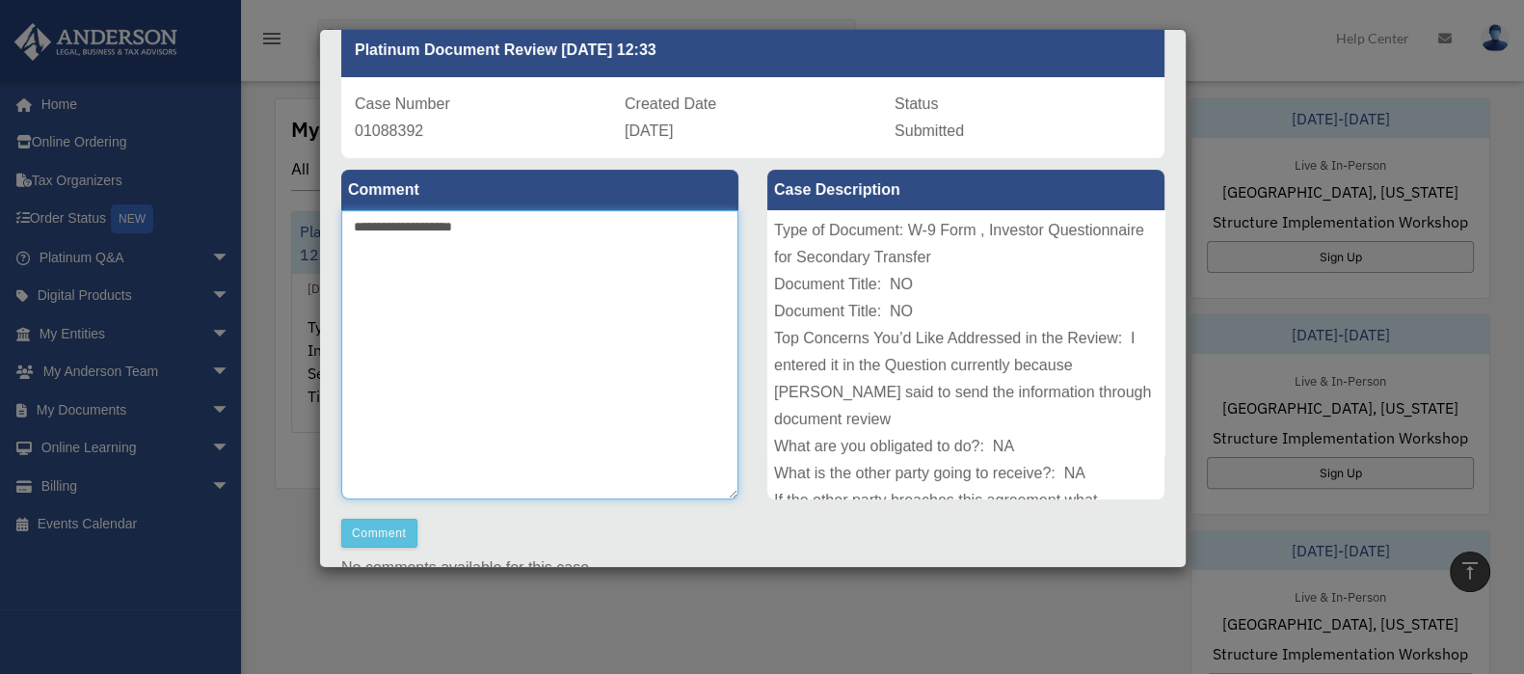
scroll to position [100, 0]
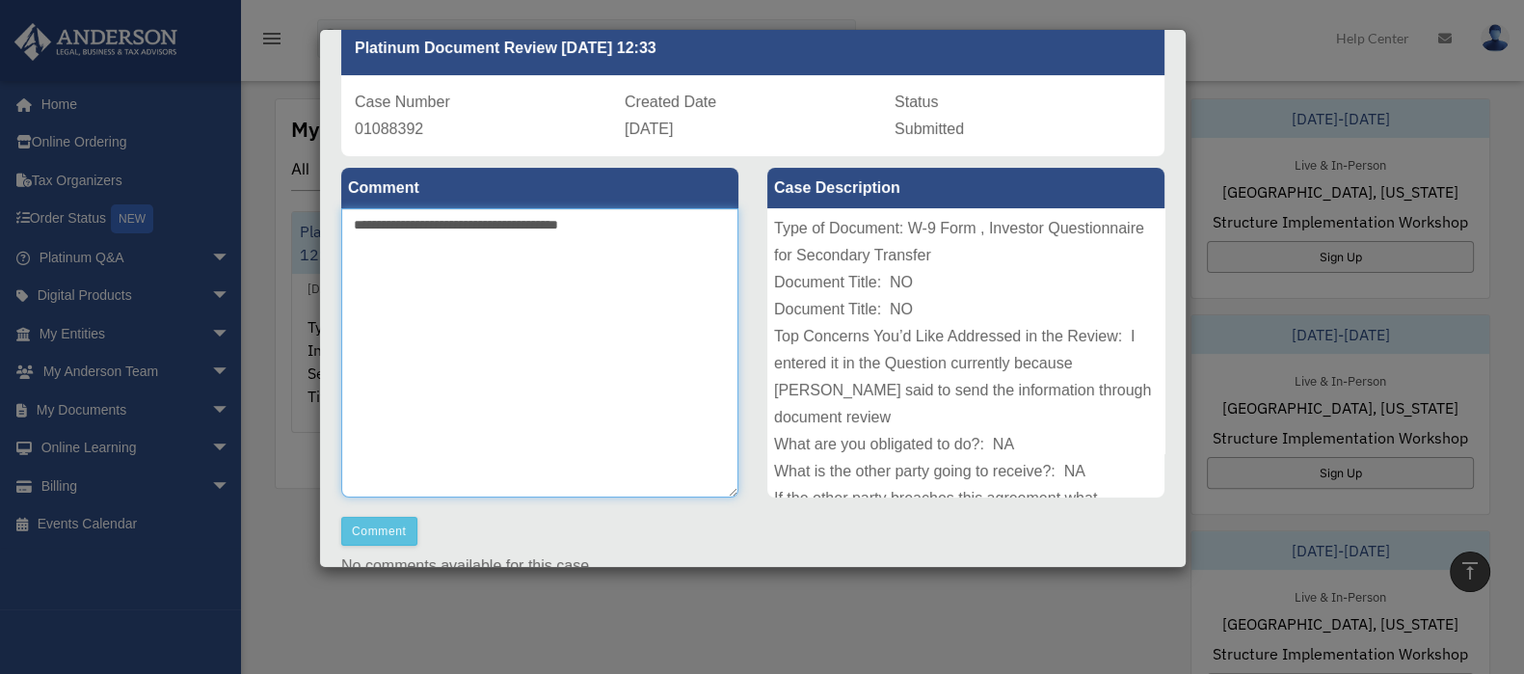
click at [510, 223] on textarea "**********" at bounding box center [539, 352] width 397 height 289
click at [656, 209] on textarea "**********" at bounding box center [539, 352] width 397 height 289
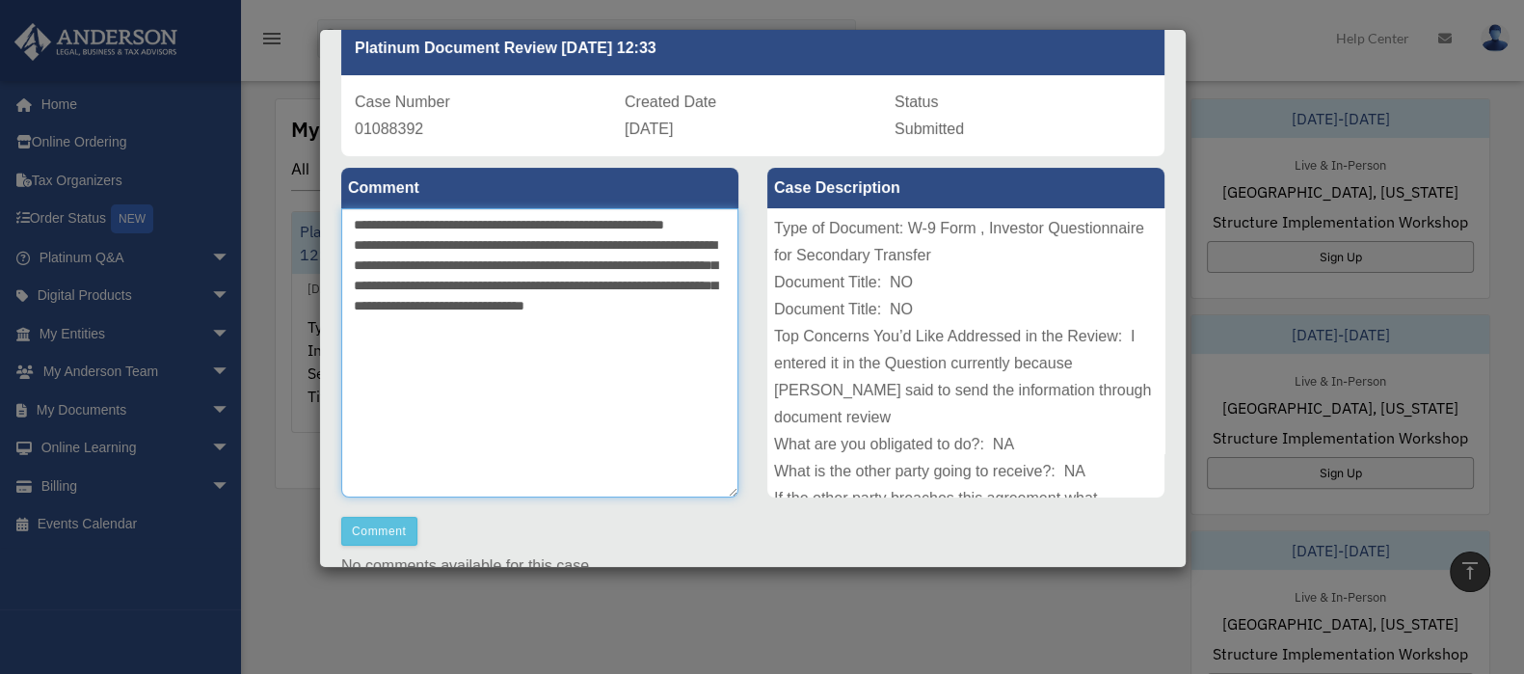
click at [527, 347] on textarea "**********" at bounding box center [539, 352] width 397 height 289
click at [582, 339] on textarea "**********" at bounding box center [539, 352] width 397 height 289
click at [424, 345] on textarea "**********" at bounding box center [539, 352] width 397 height 289
type textarea "**********"
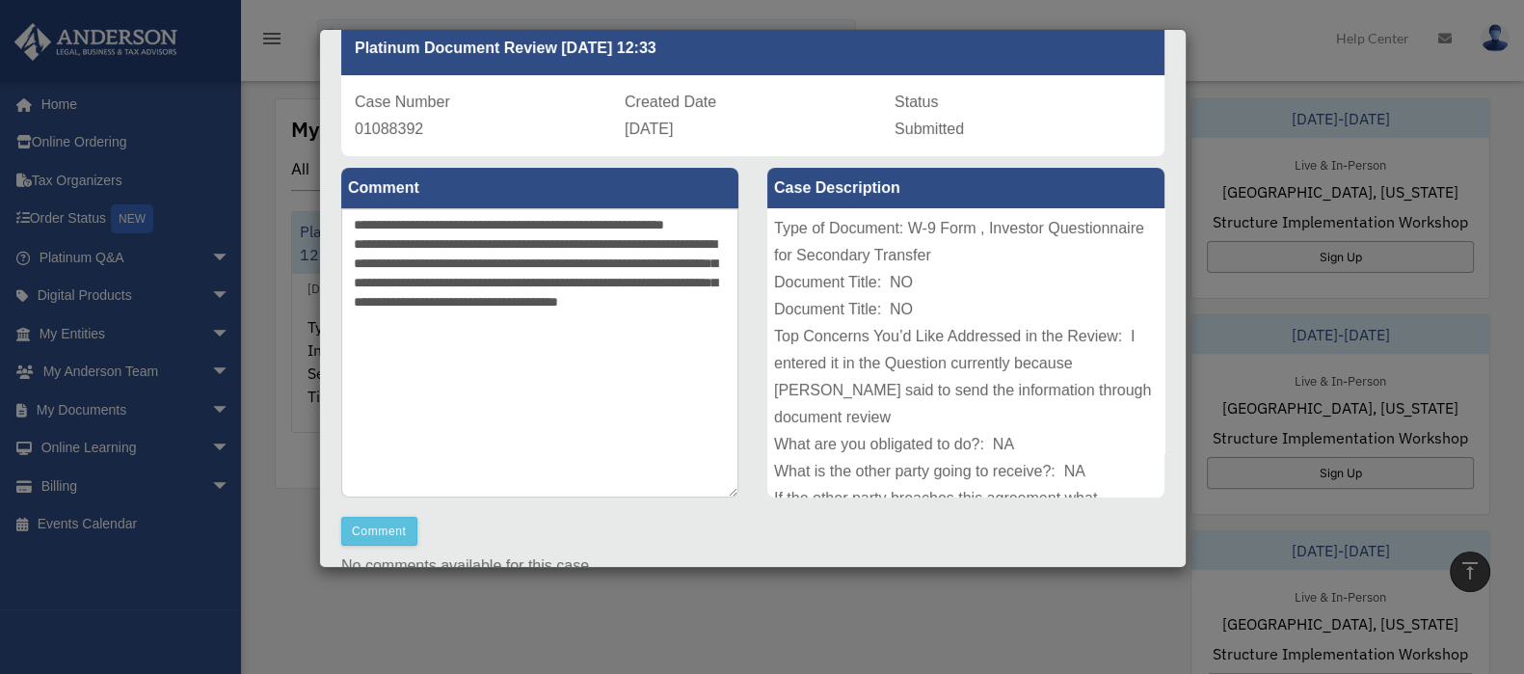
click at [1254, 461] on div "Case Detail × Platinum Document Review 08/25/2025 12:33 Case Number 01088392 Cr…" at bounding box center [762, 337] width 1524 height 674
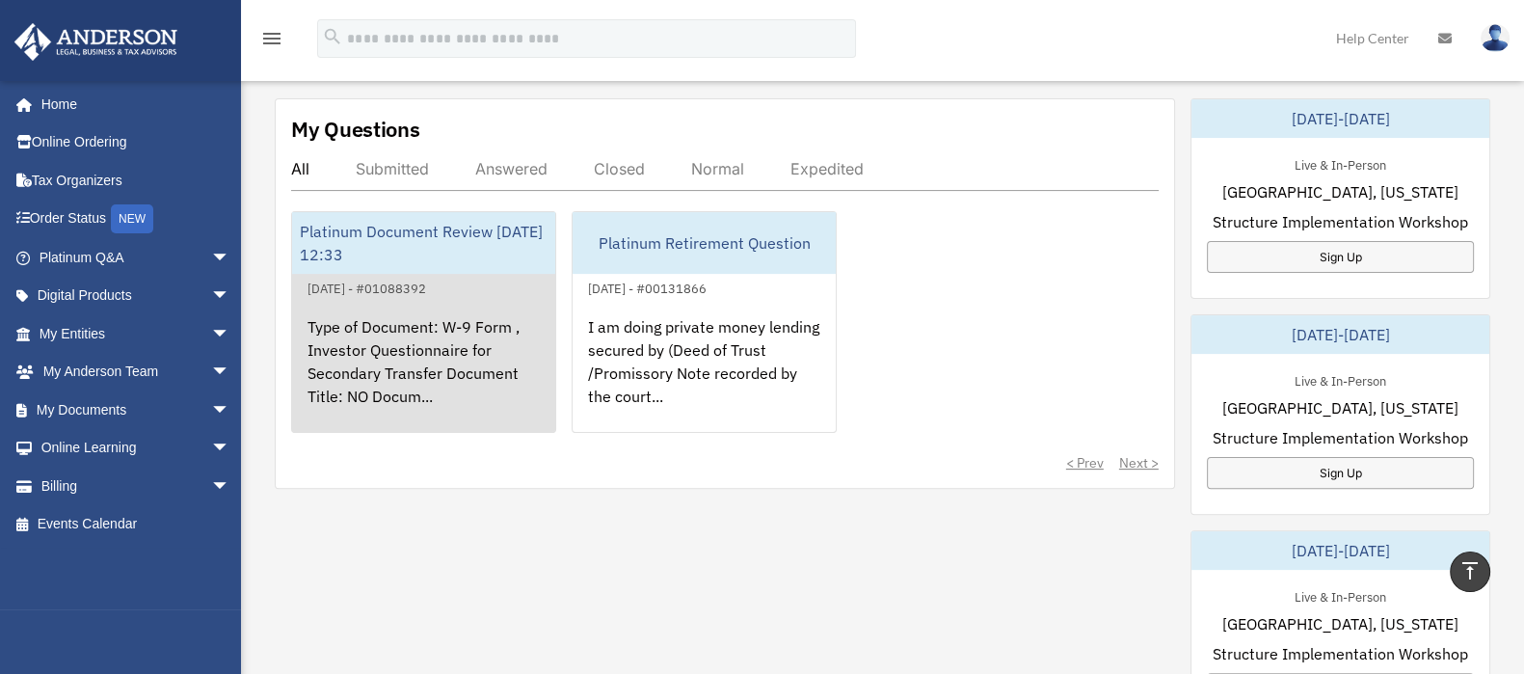
click at [391, 378] on div "Type of Document: W-9 Form , Investor Questionnaire for Secondary Transfer Docu…" at bounding box center [423, 375] width 263 height 150
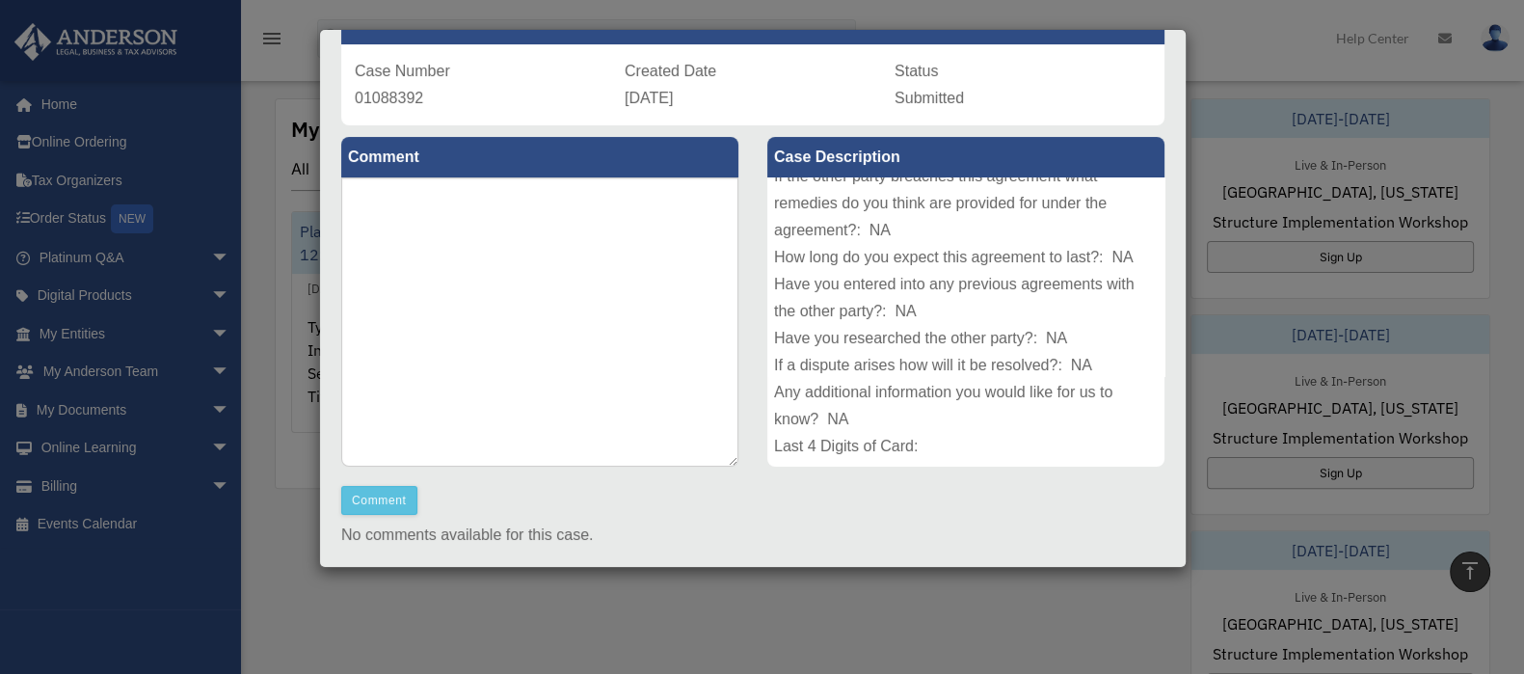
scroll to position [197, 0]
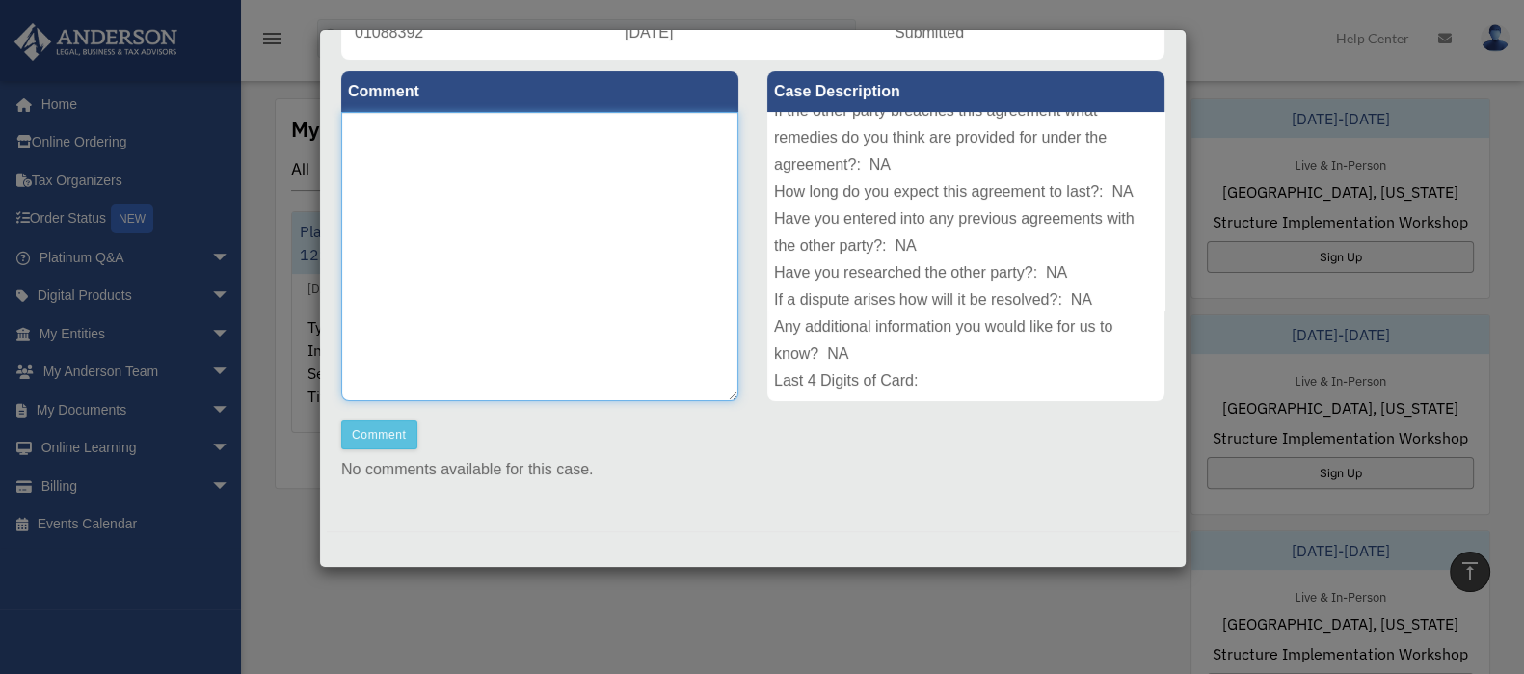
drag, startPoint x: 554, startPoint y: 266, endPoint x: 546, endPoint y: 83, distance: 183.4
click at [554, 133] on textarea at bounding box center [539, 256] width 397 height 289
click at [628, 354] on textarea at bounding box center [539, 256] width 397 height 289
click at [715, 396] on textarea at bounding box center [539, 256] width 397 height 289
click at [723, 393] on textarea at bounding box center [535, 256] width 388 height 289
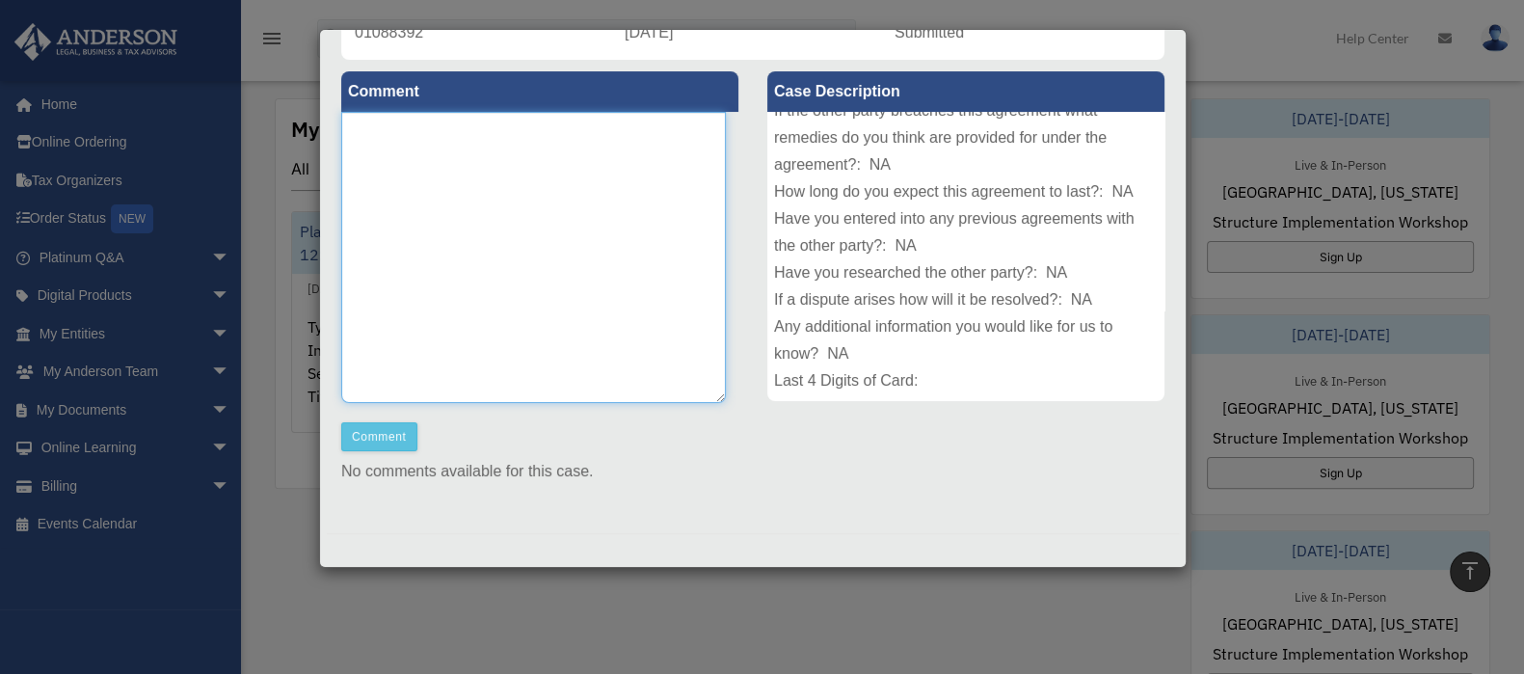
click at [719, 398] on textarea at bounding box center [533, 257] width 385 height 291
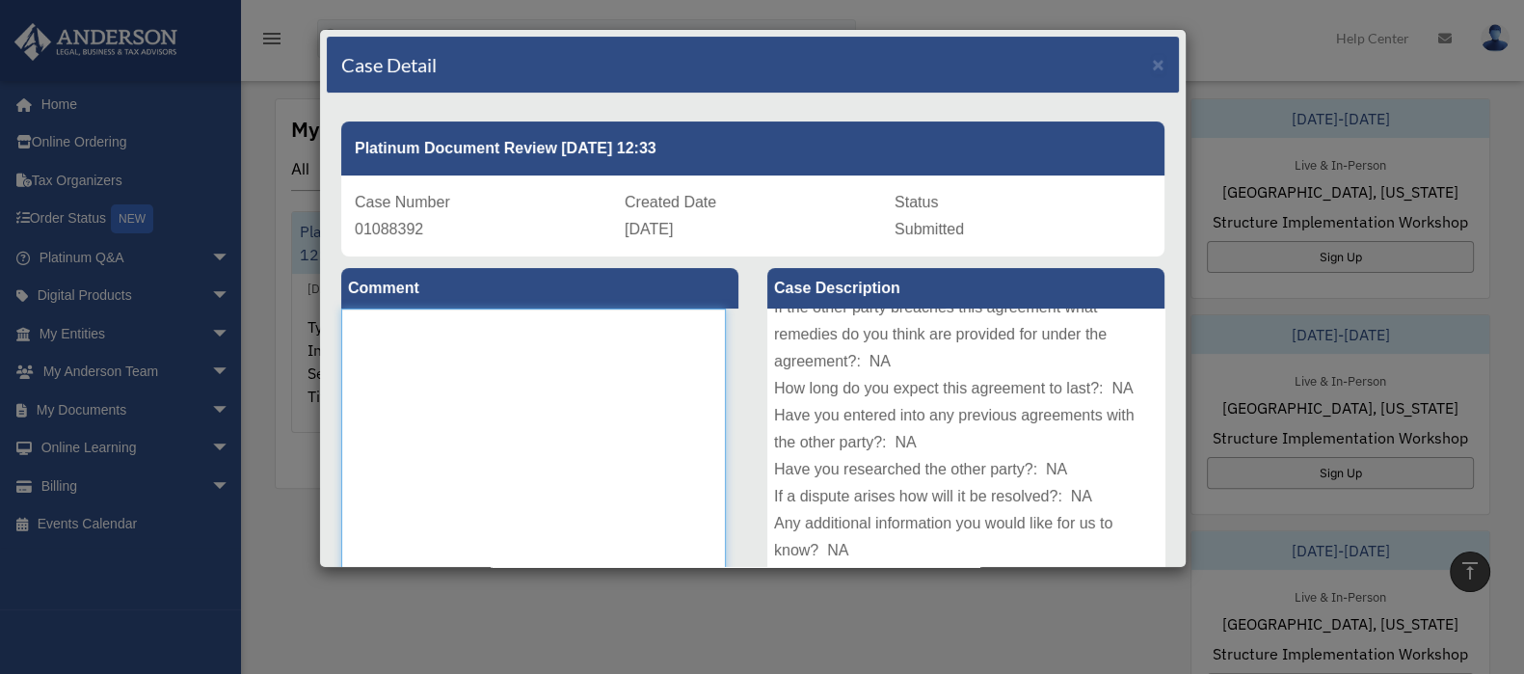
click at [353, 360] on textarea at bounding box center [533, 453] width 385 height 291
click at [1152, 61] on span "×" at bounding box center [1158, 64] width 13 height 22
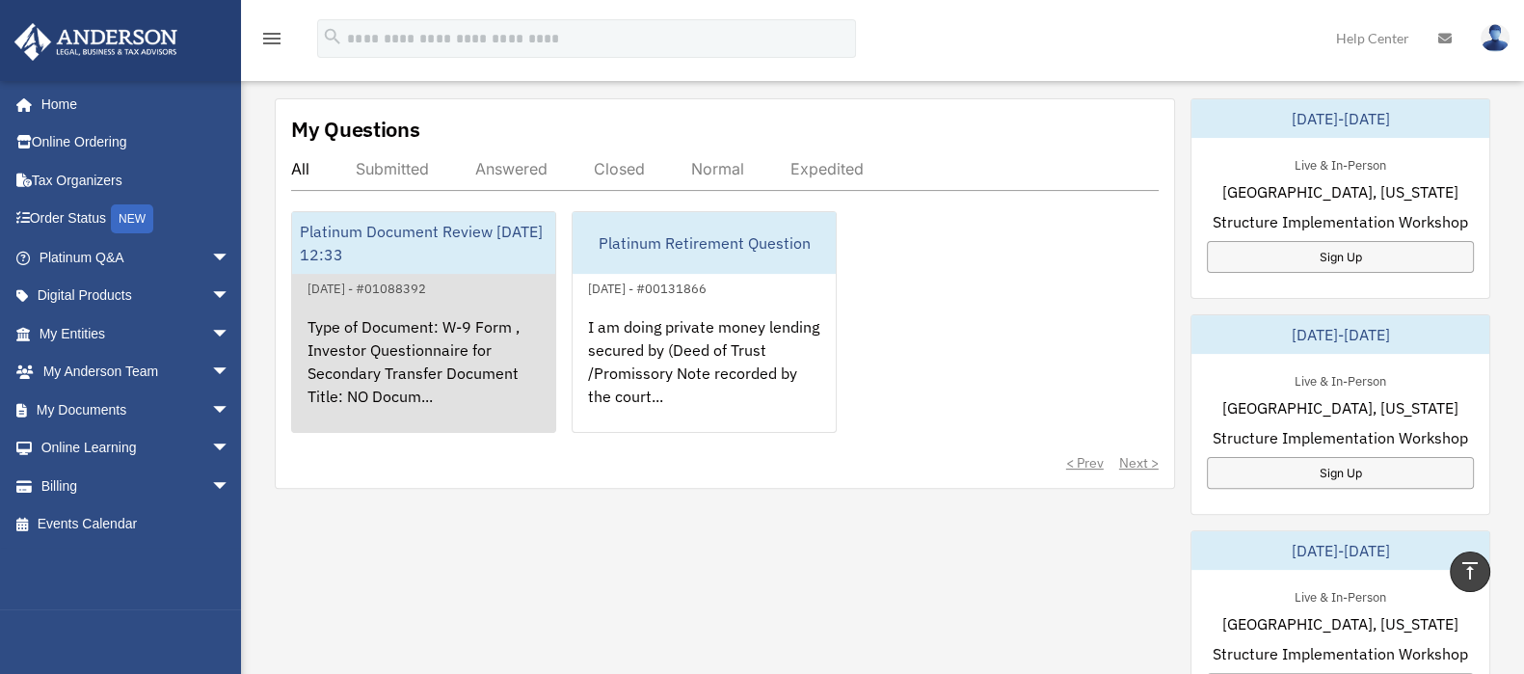
click at [400, 328] on div "Type of Document: W-9 Form , Investor Questionnaire for Secondary Transfer Docu…" at bounding box center [423, 375] width 263 height 150
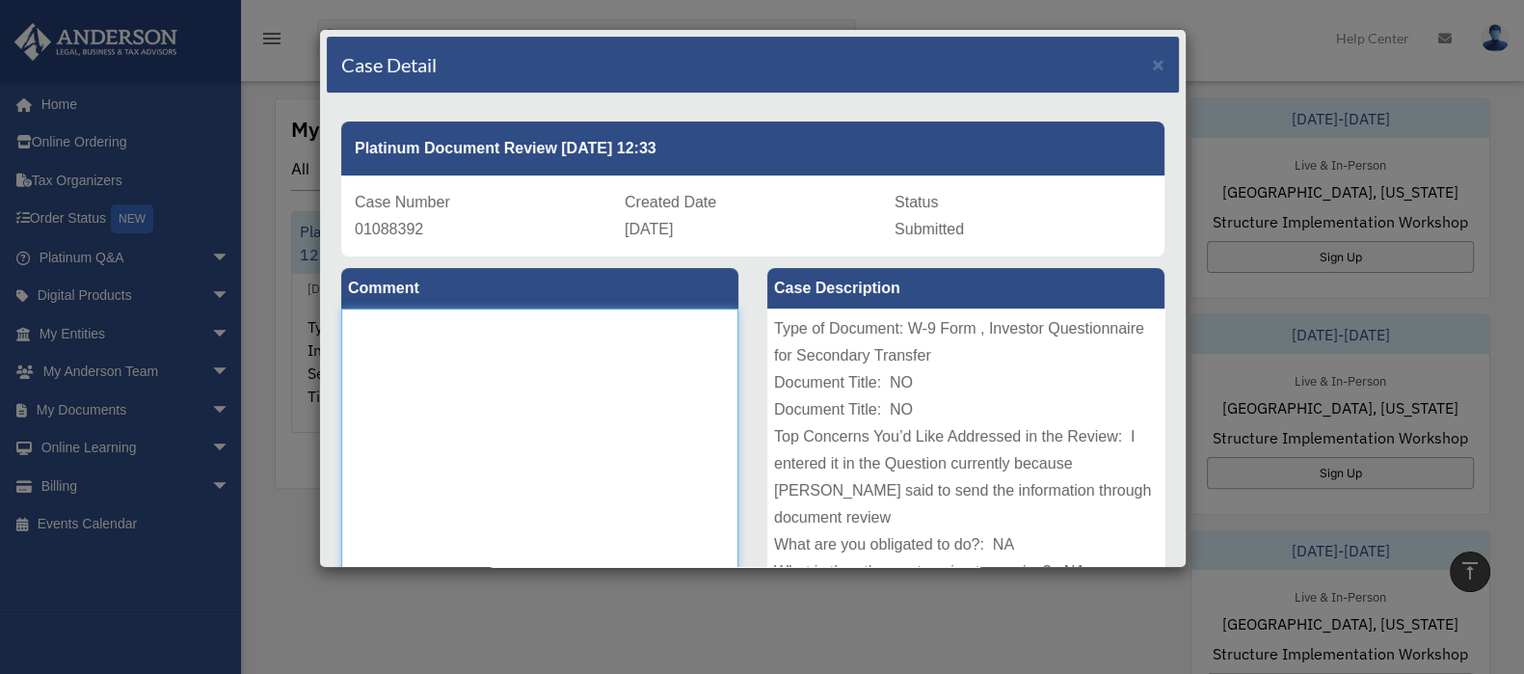
click at [418, 360] on textarea at bounding box center [539, 452] width 397 height 289
click at [476, 344] on textarea "**********" at bounding box center [539, 452] width 397 height 289
click at [555, 343] on textarea "**********" at bounding box center [539, 452] width 397 height 289
click at [555, 342] on textarea "**********" at bounding box center [539, 452] width 397 height 289
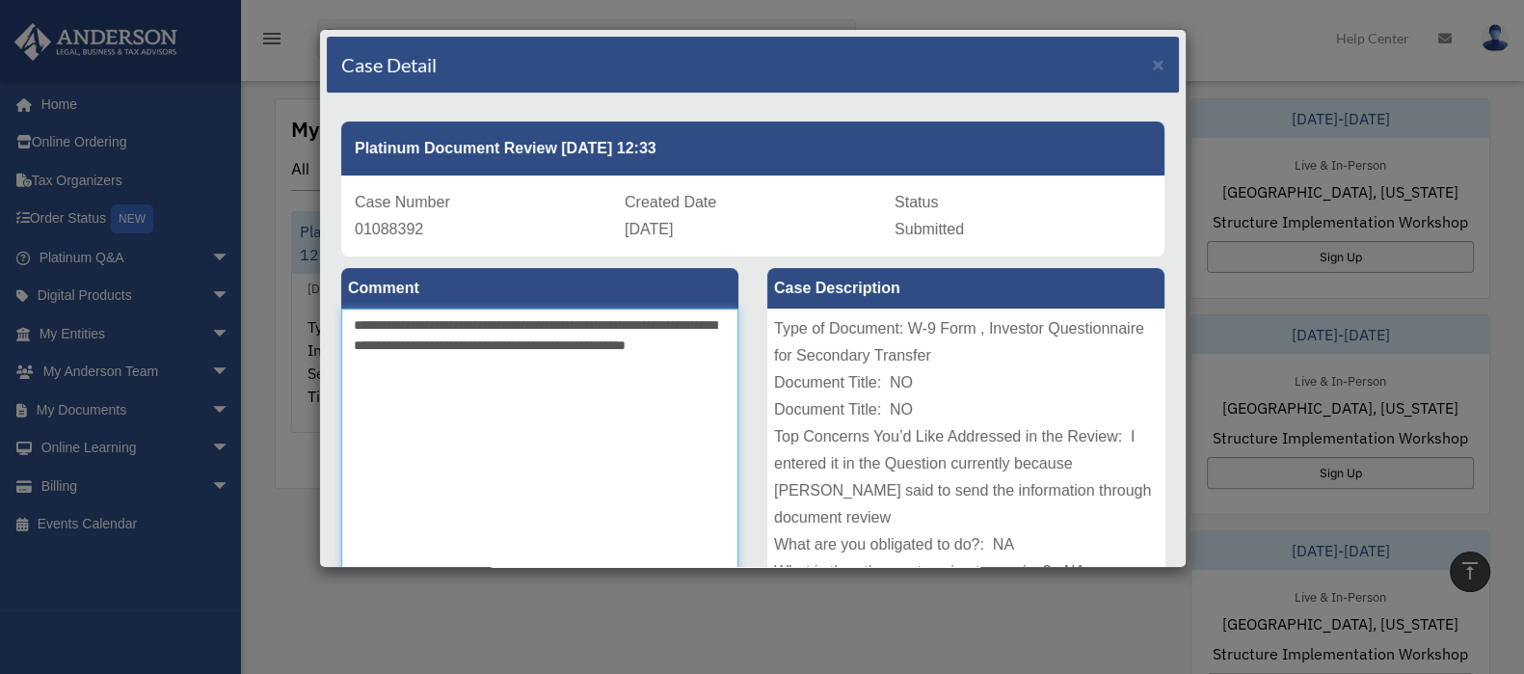
click at [557, 339] on textarea "**********" at bounding box center [539, 452] width 397 height 289
click at [689, 343] on textarea "**********" at bounding box center [539, 452] width 397 height 289
click at [492, 374] on textarea "**********" at bounding box center [539, 452] width 397 height 289
click at [354, 367] on textarea "**********" at bounding box center [539, 452] width 397 height 289
click at [487, 364] on textarea "**********" at bounding box center [539, 452] width 397 height 289
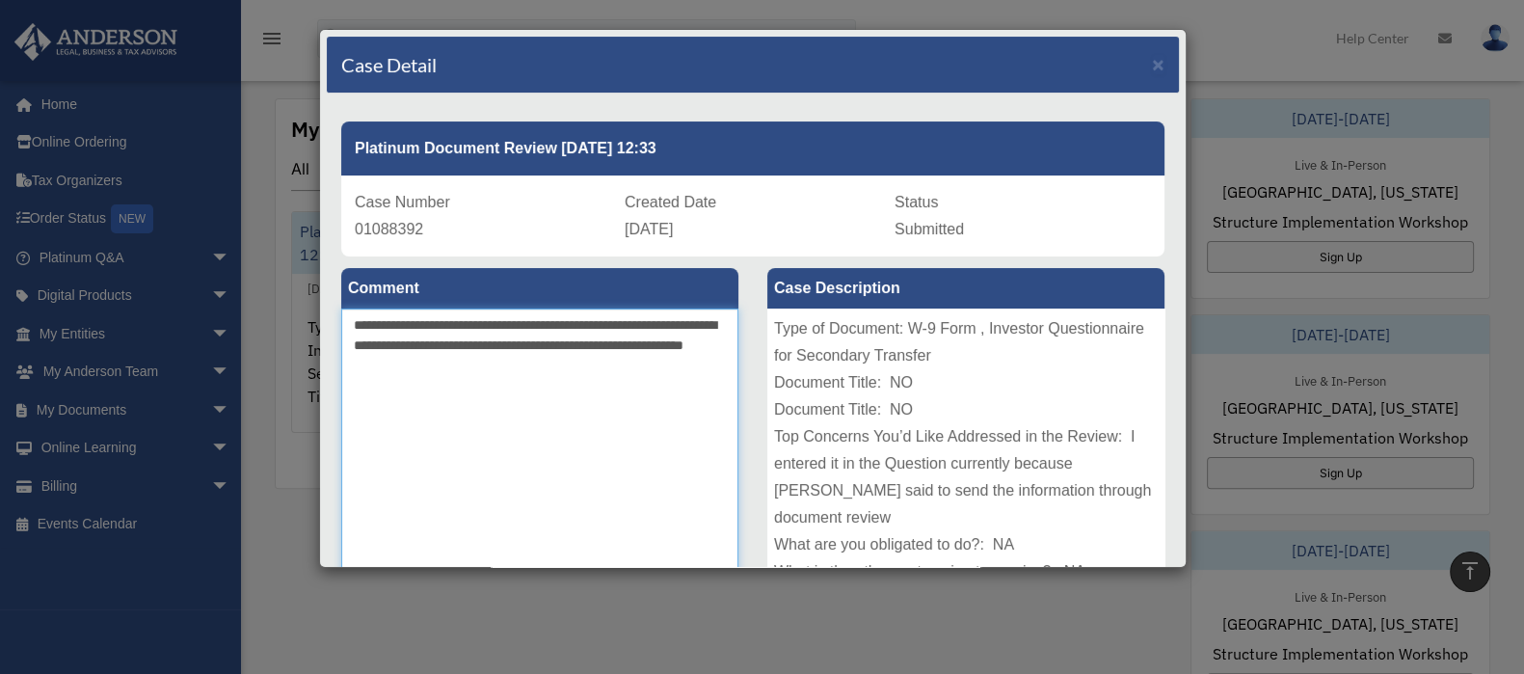
click at [470, 363] on textarea "**********" at bounding box center [539, 452] width 397 height 289
click at [552, 339] on textarea "**********" at bounding box center [539, 452] width 397 height 289
click at [560, 346] on textarea "**********" at bounding box center [539, 452] width 397 height 289
click at [612, 343] on textarea "**********" at bounding box center [539, 452] width 397 height 289
click at [657, 369] on textarea "**********" at bounding box center [539, 452] width 397 height 289
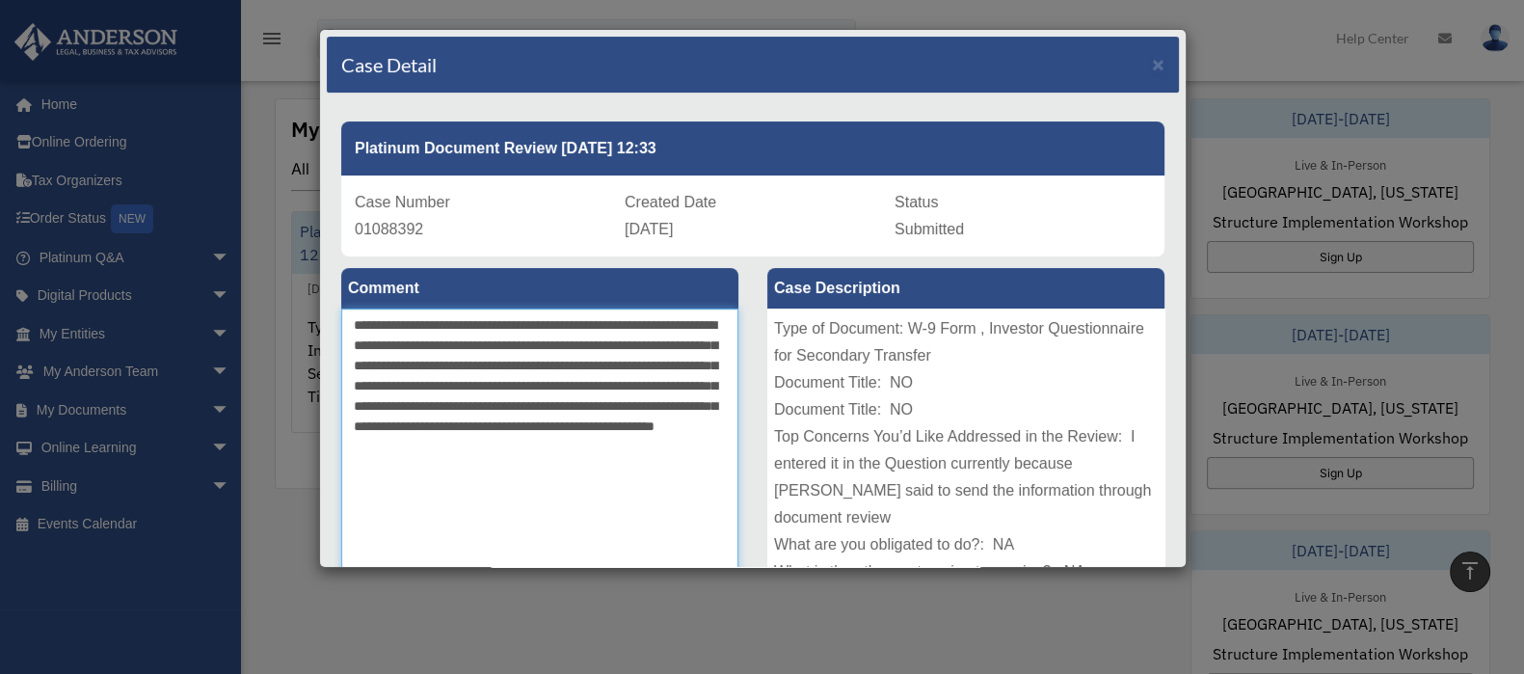
click at [475, 449] on textarea "**********" at bounding box center [539, 452] width 397 height 289
click at [472, 450] on textarea "**********" at bounding box center [539, 452] width 397 height 289
click at [506, 449] on textarea "**********" at bounding box center [539, 452] width 397 height 289
click at [415, 401] on textarea "**********" at bounding box center [539, 452] width 397 height 289
click at [636, 472] on textarea "**********" at bounding box center [539, 452] width 397 height 289
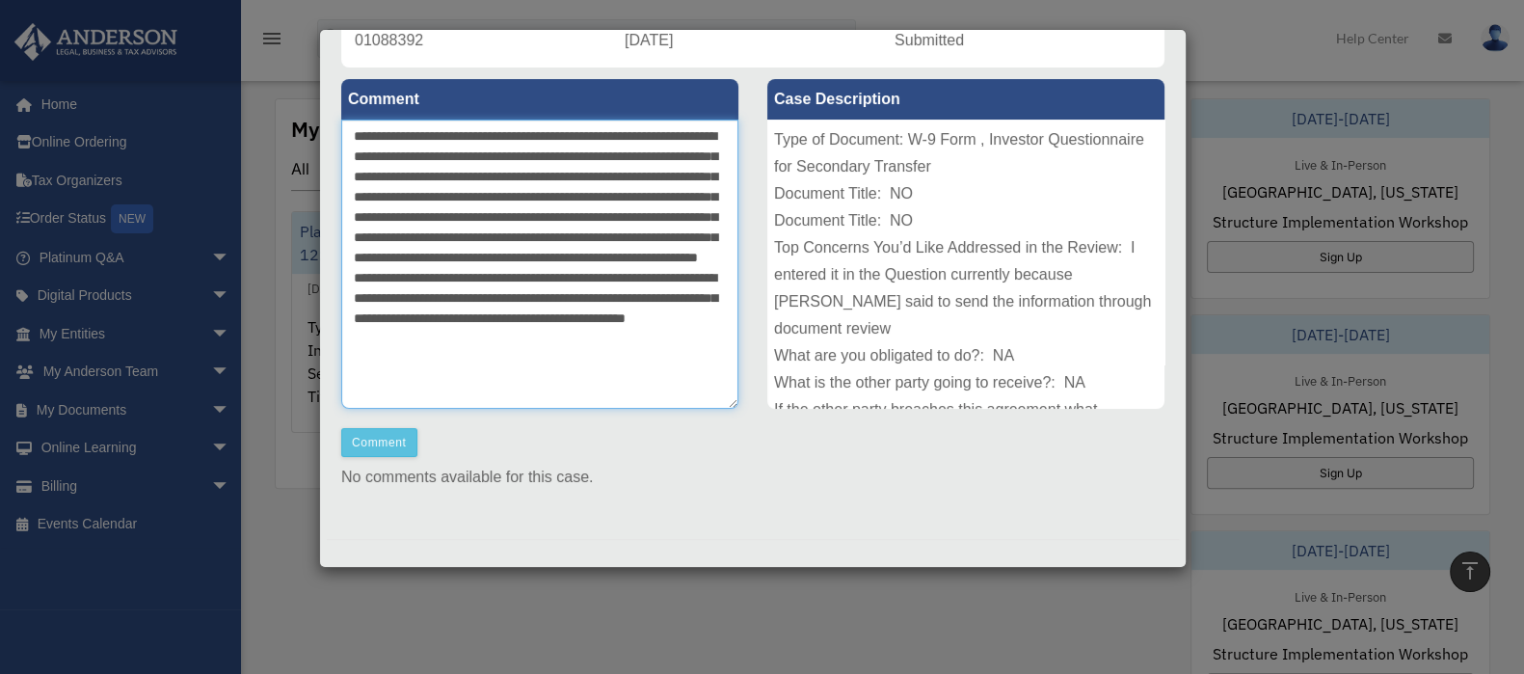
scroll to position [197, 0]
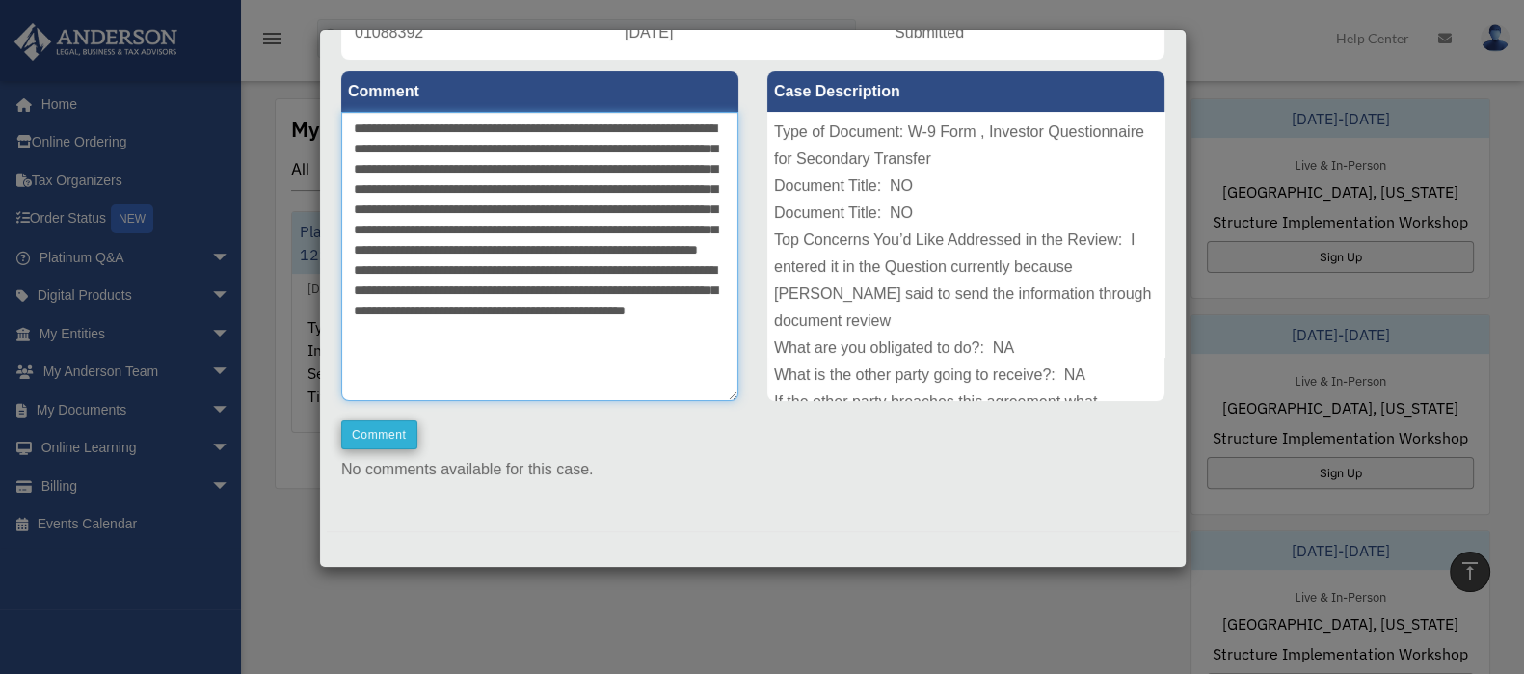
type textarea "**********"
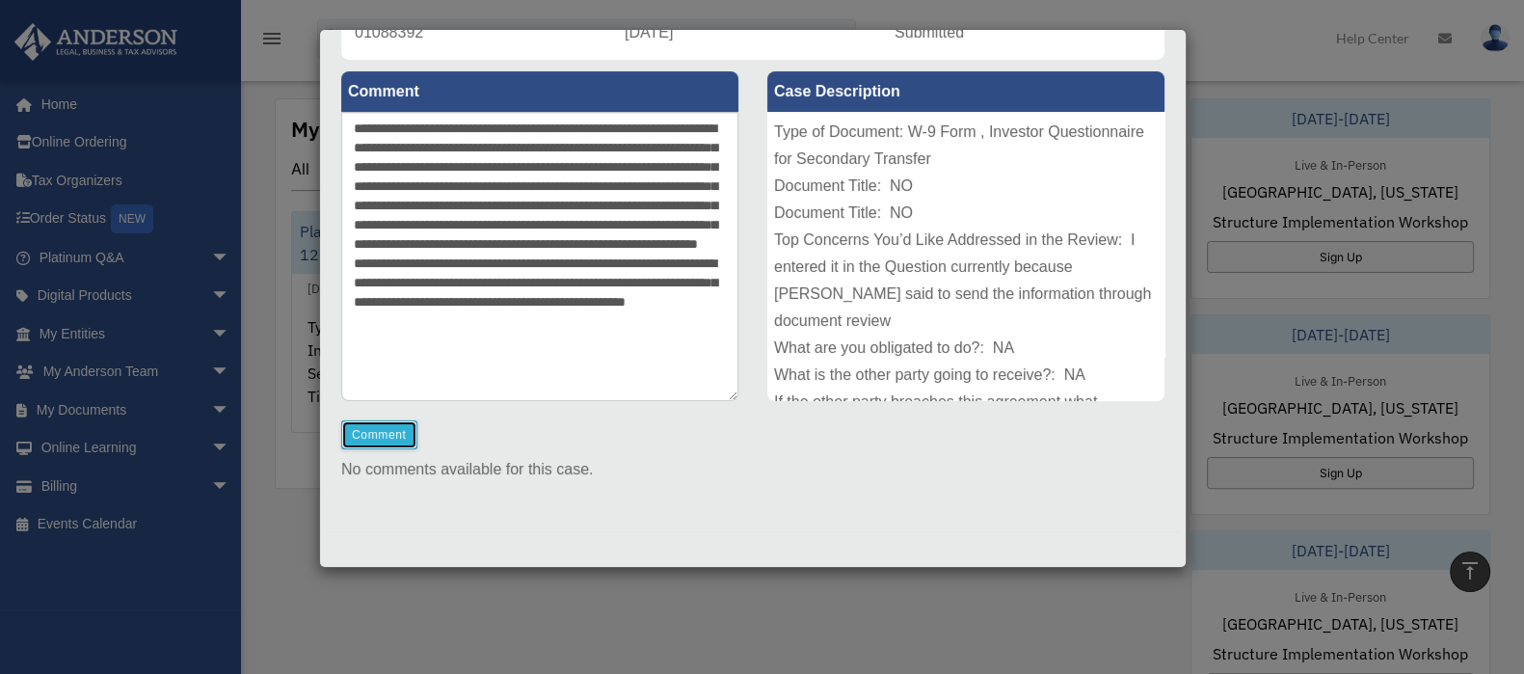
click at [373, 436] on button "Comment" at bounding box center [379, 434] width 76 height 29
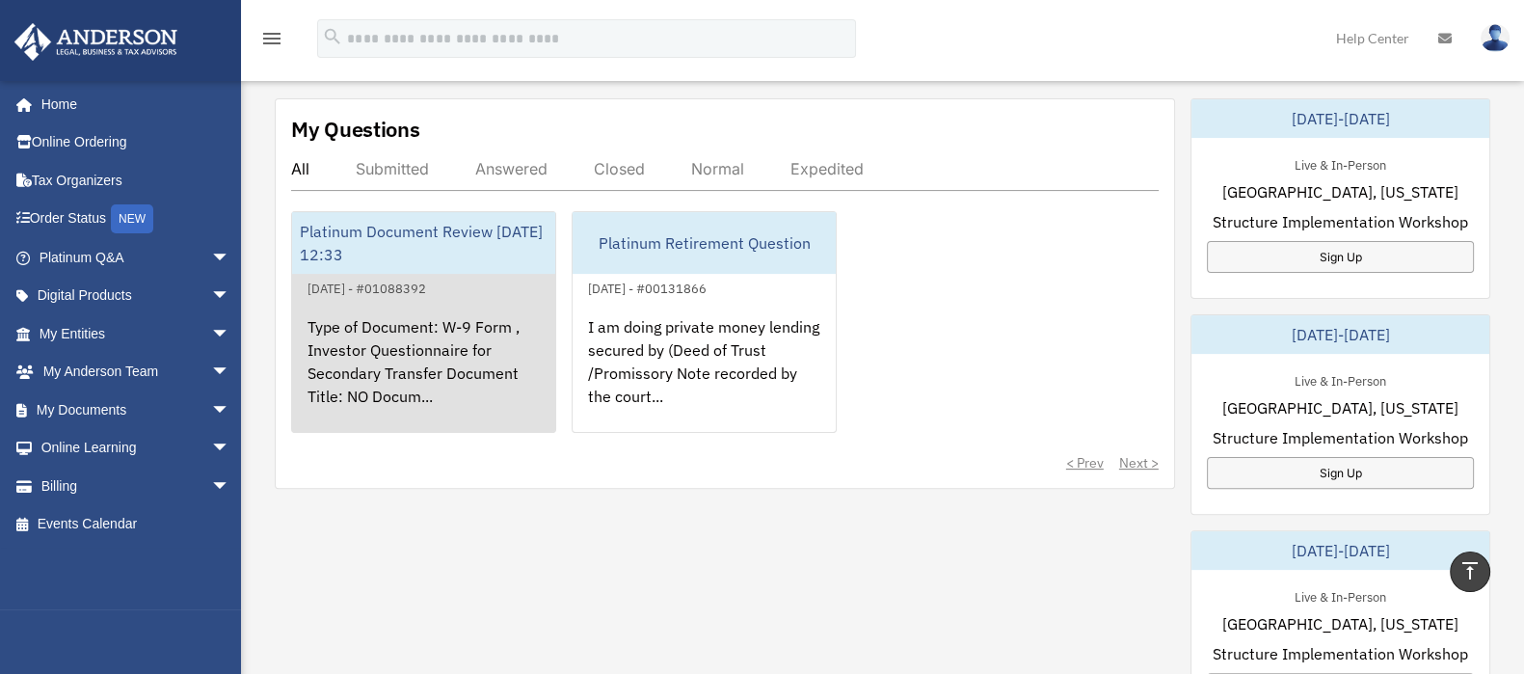
click at [411, 310] on div "Type of Document: W-9 Form , Investor Questionnaire for Secondary Transfer Docu…" at bounding box center [423, 375] width 263 height 150
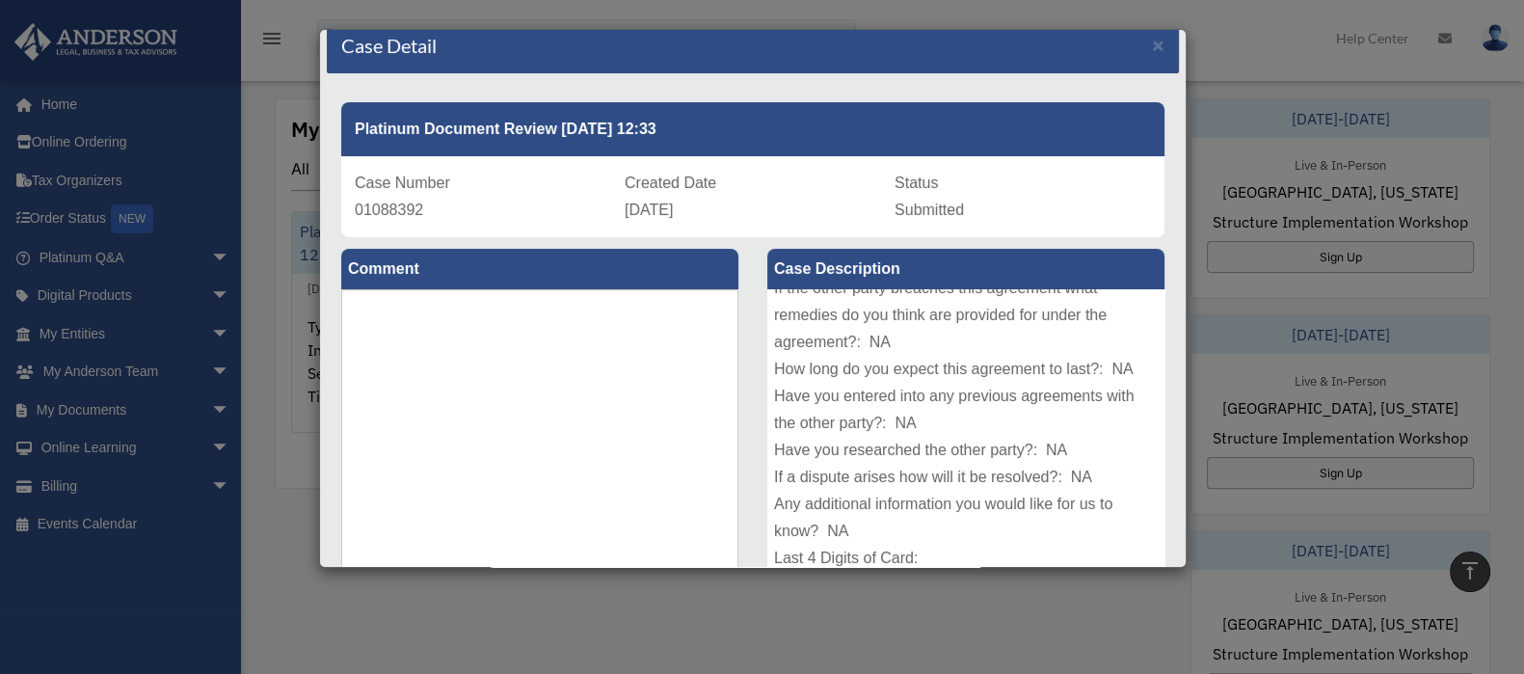
scroll to position [0, 0]
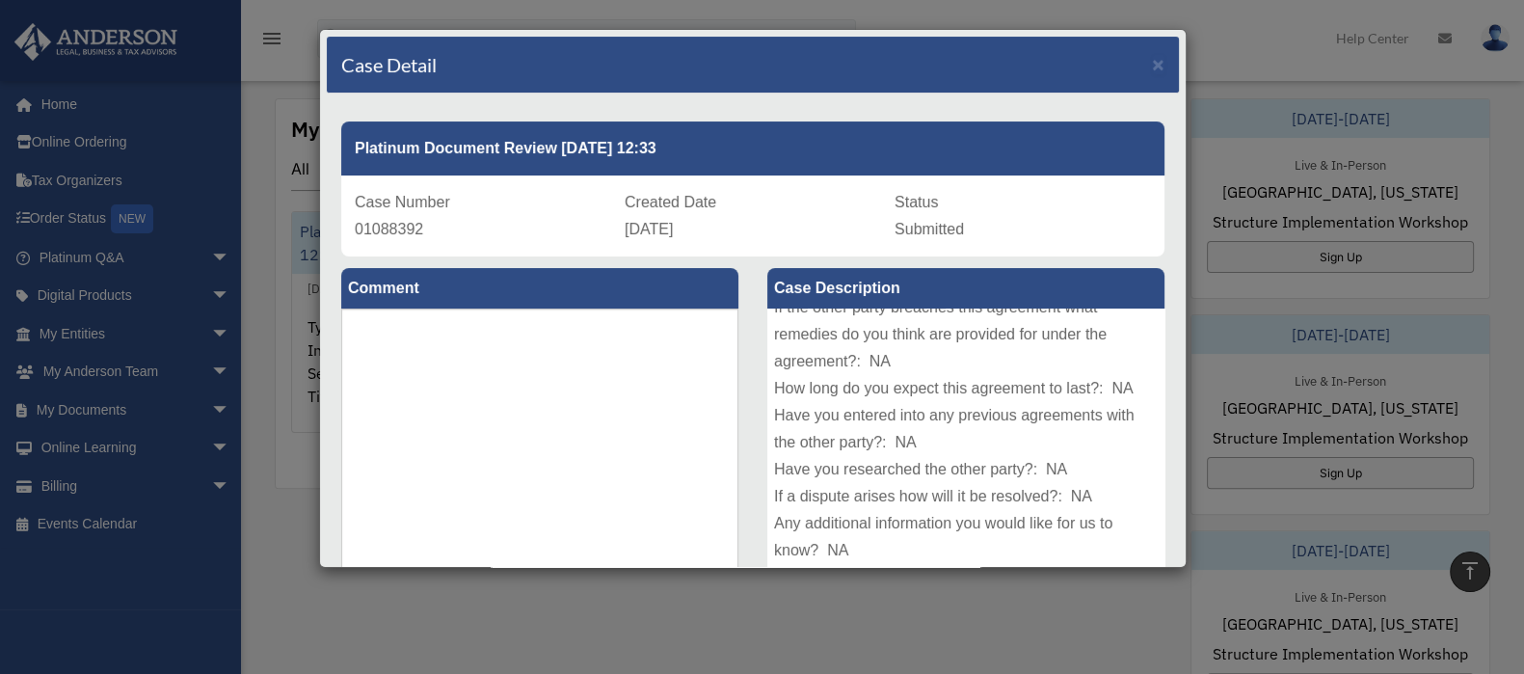
click at [67, 485] on div "Case Detail × Platinum Document Review 08/25/2025 12:33 Case Number 01088392 Cr…" at bounding box center [762, 337] width 1524 height 674
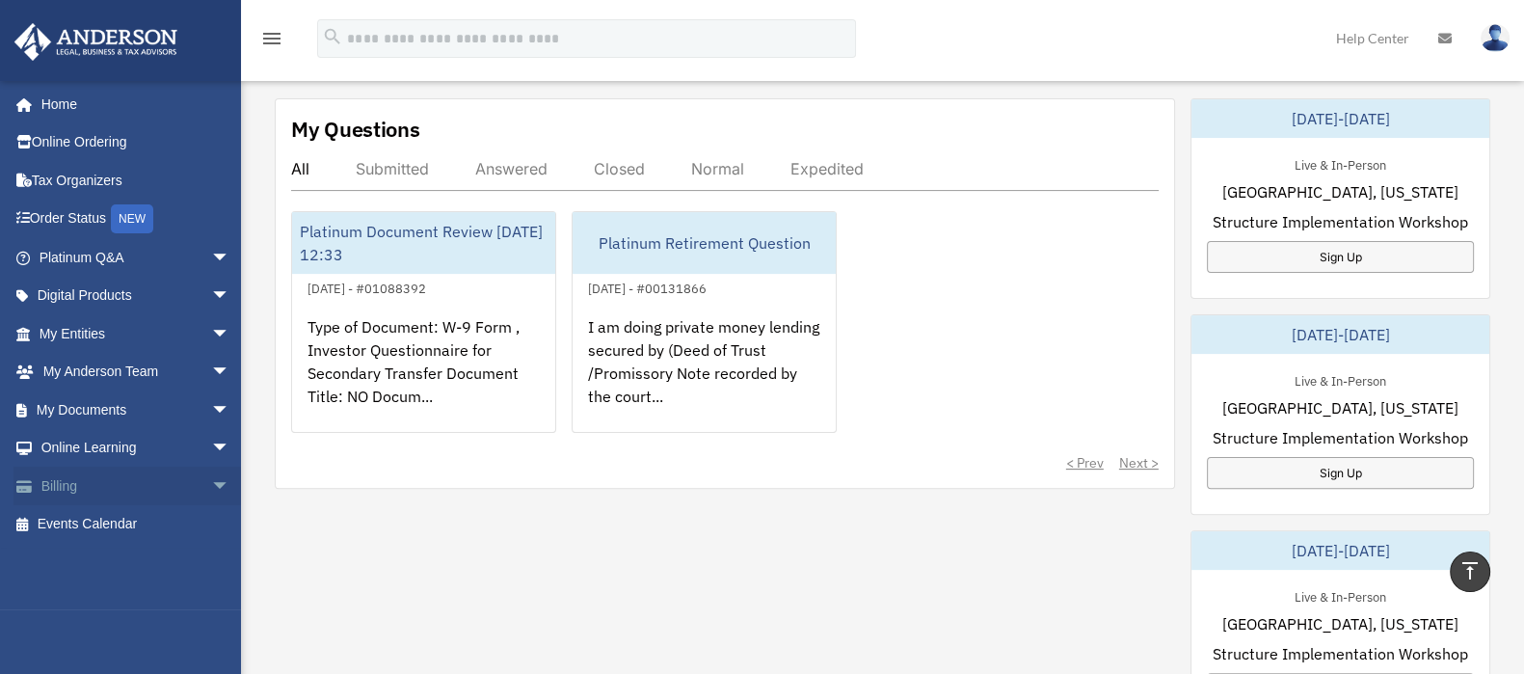
click at [67, 486] on link "Billing arrow_drop_down" at bounding box center [136, 486] width 246 height 39
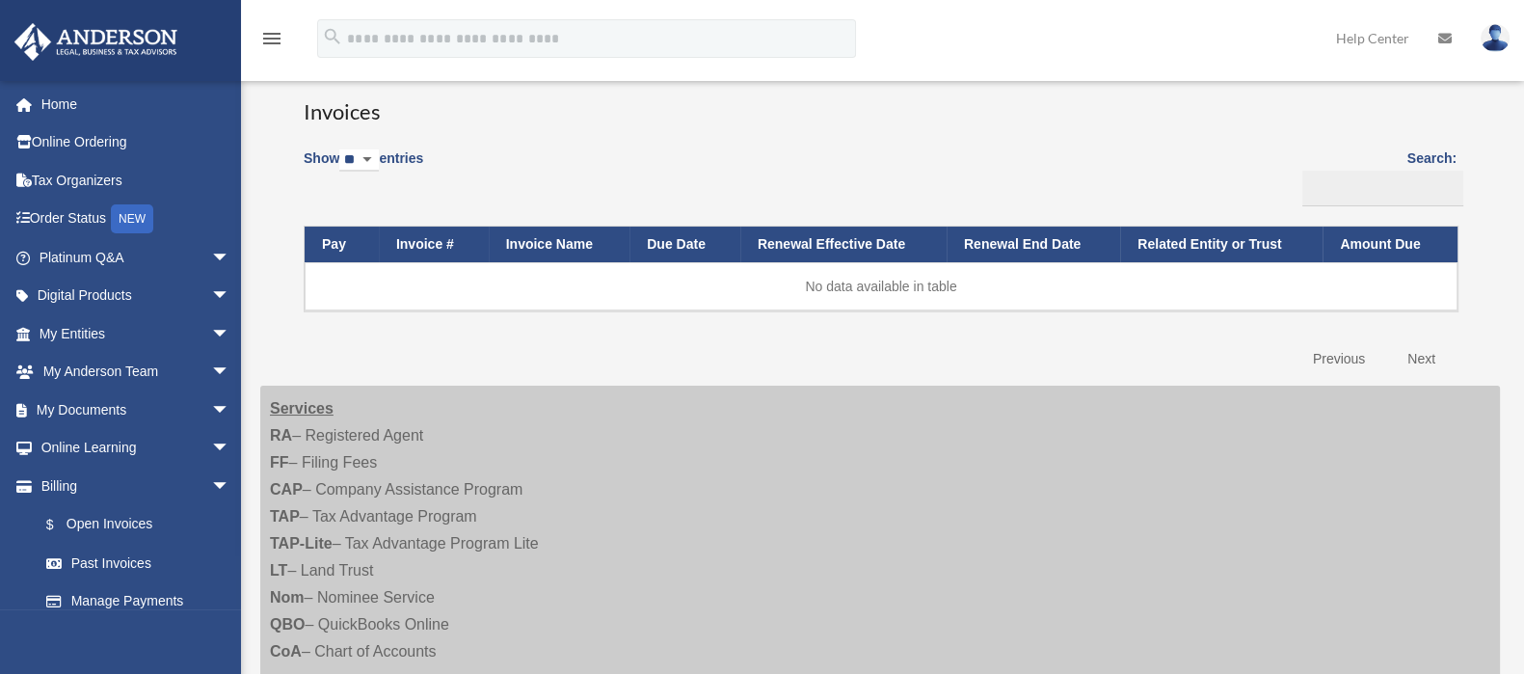
scroll to position [240, 0]
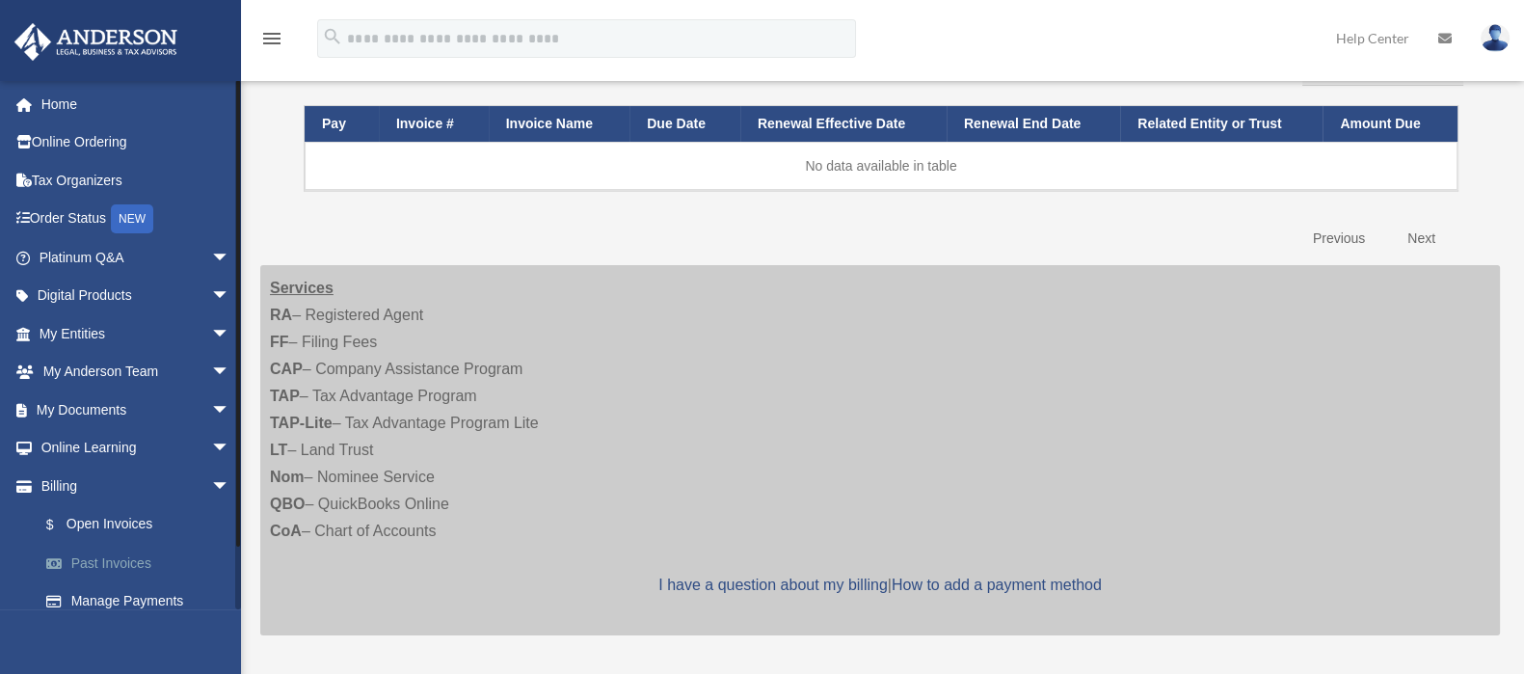
click at [109, 566] on link "Past Invoices" at bounding box center [143, 563] width 232 height 39
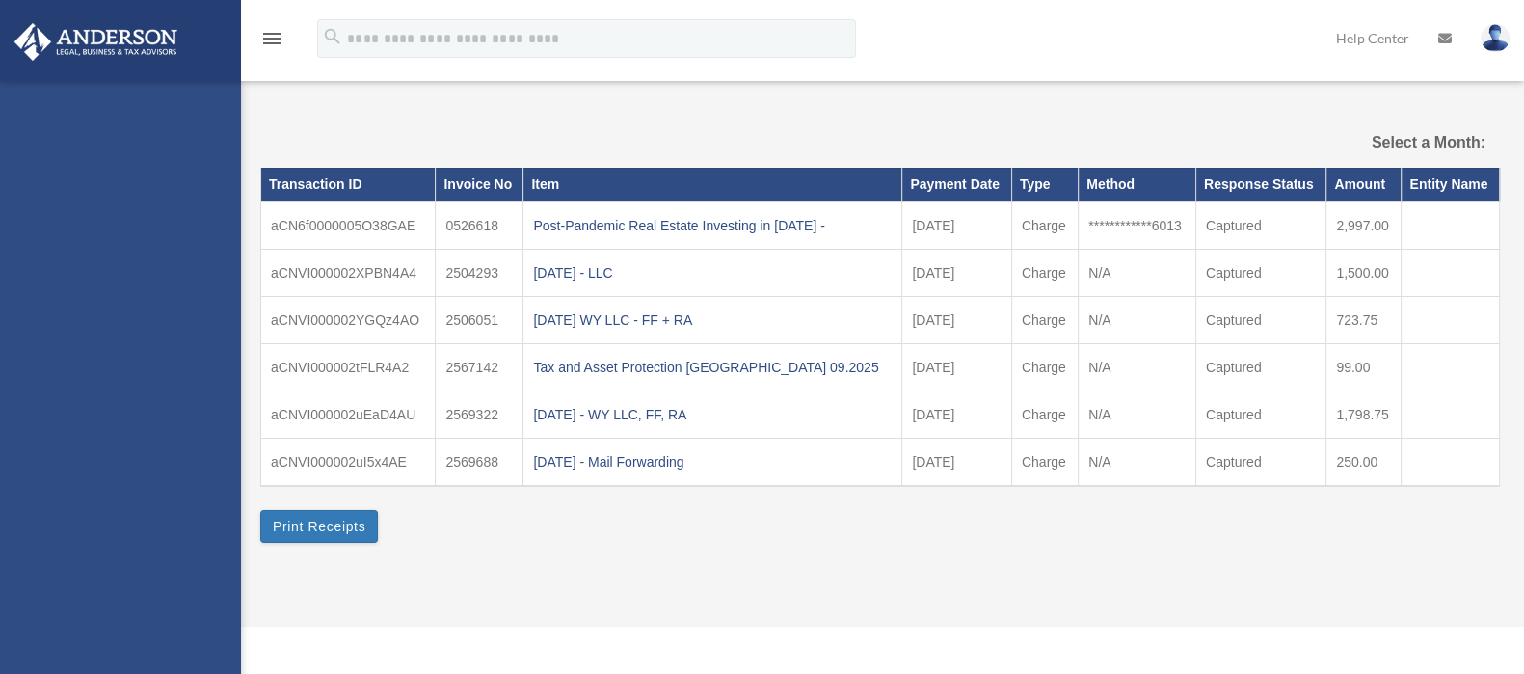
select select
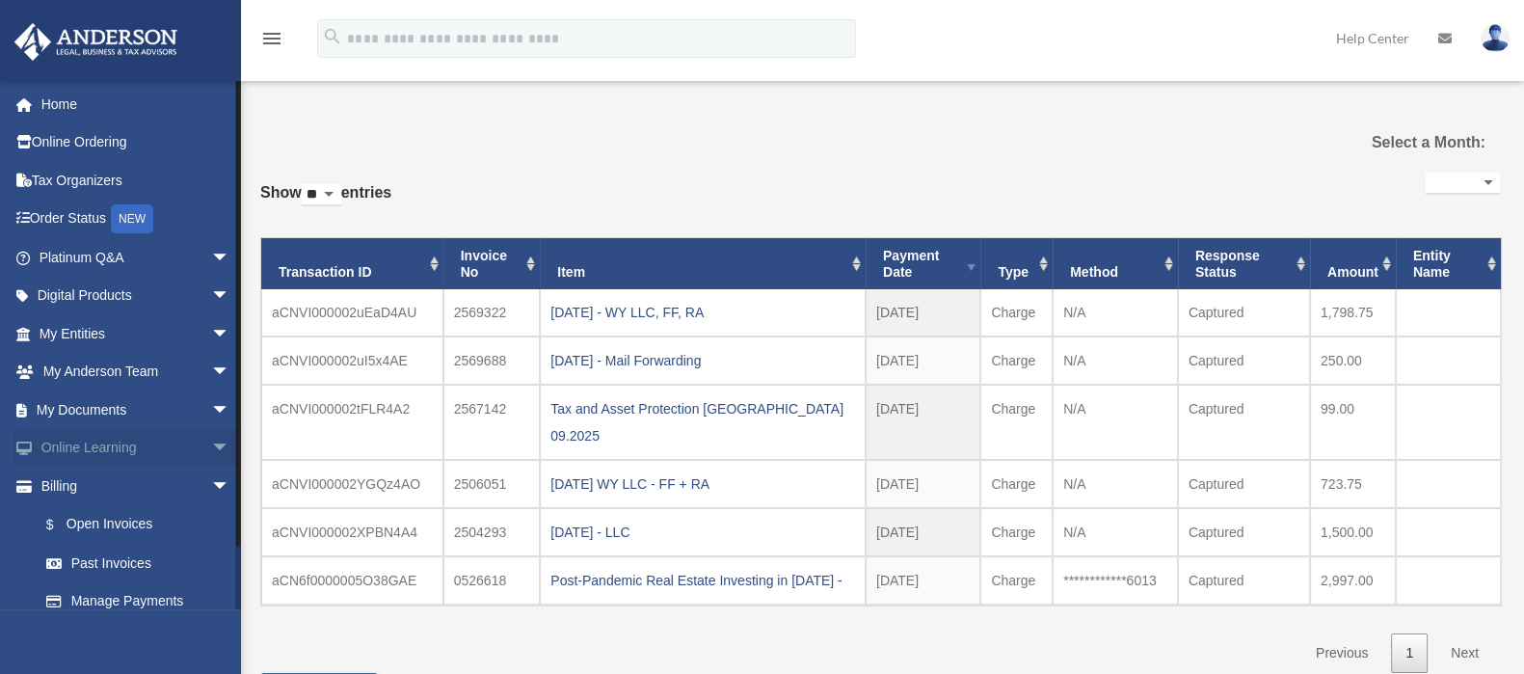
click at [211, 447] on span "arrow_drop_down" at bounding box center [230, 449] width 39 height 40
click at [71, 489] on span at bounding box center [65, 486] width 16 height 13
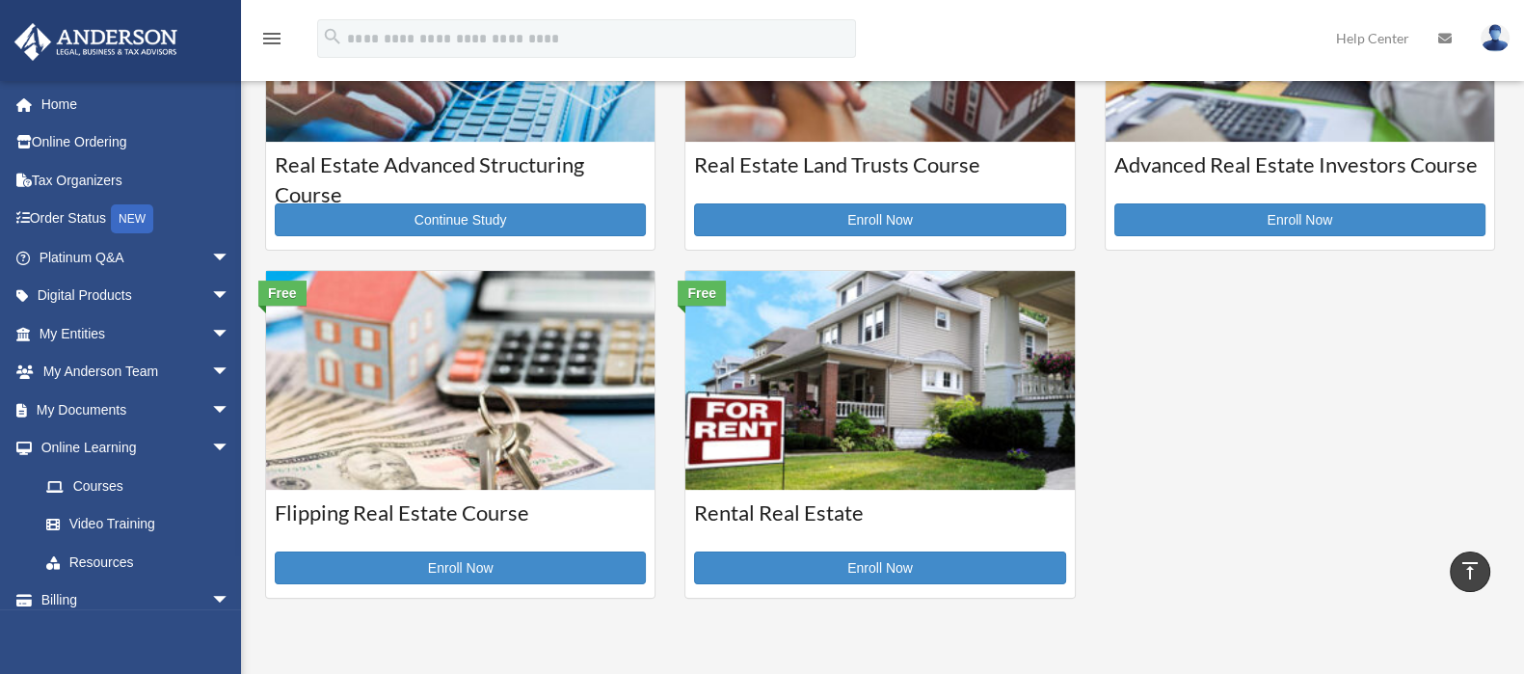
scroll to position [603, 0]
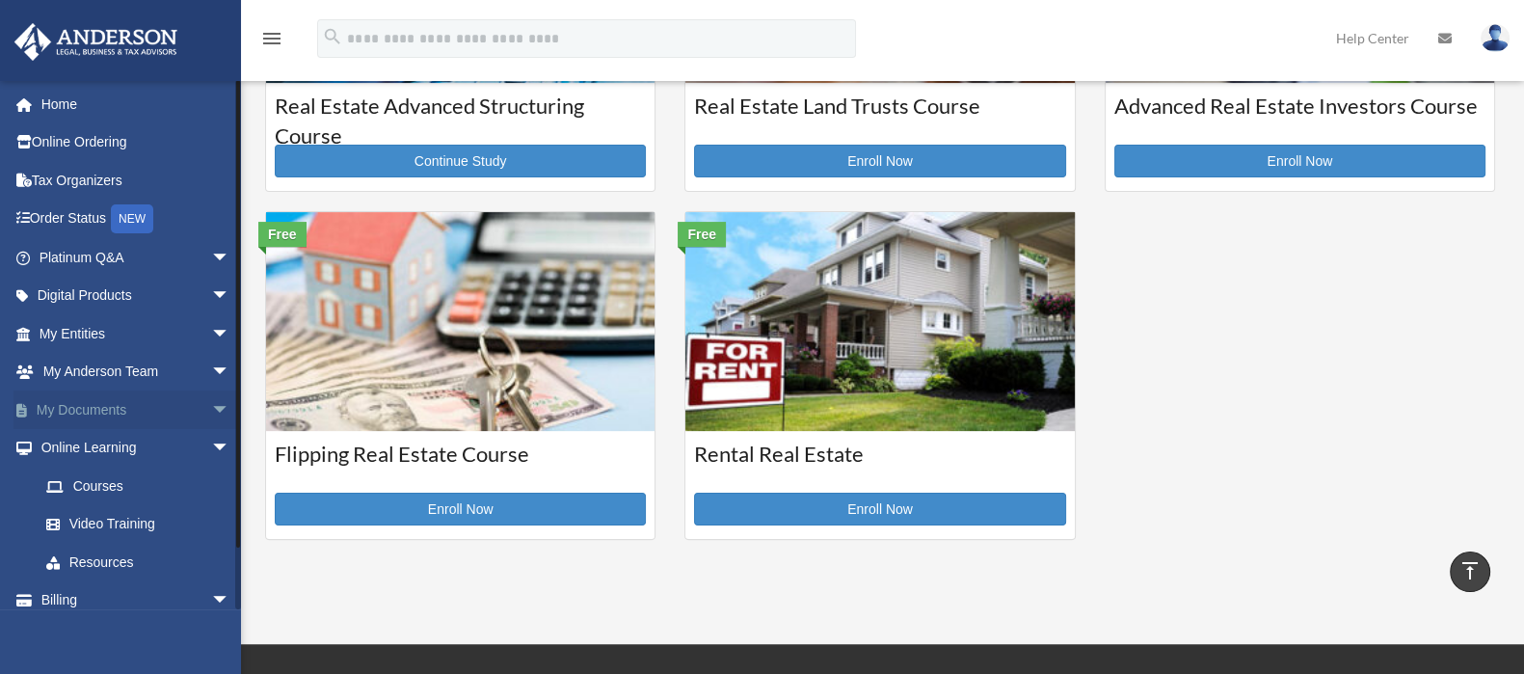
click at [211, 412] on span "arrow_drop_down" at bounding box center [230, 410] width 39 height 40
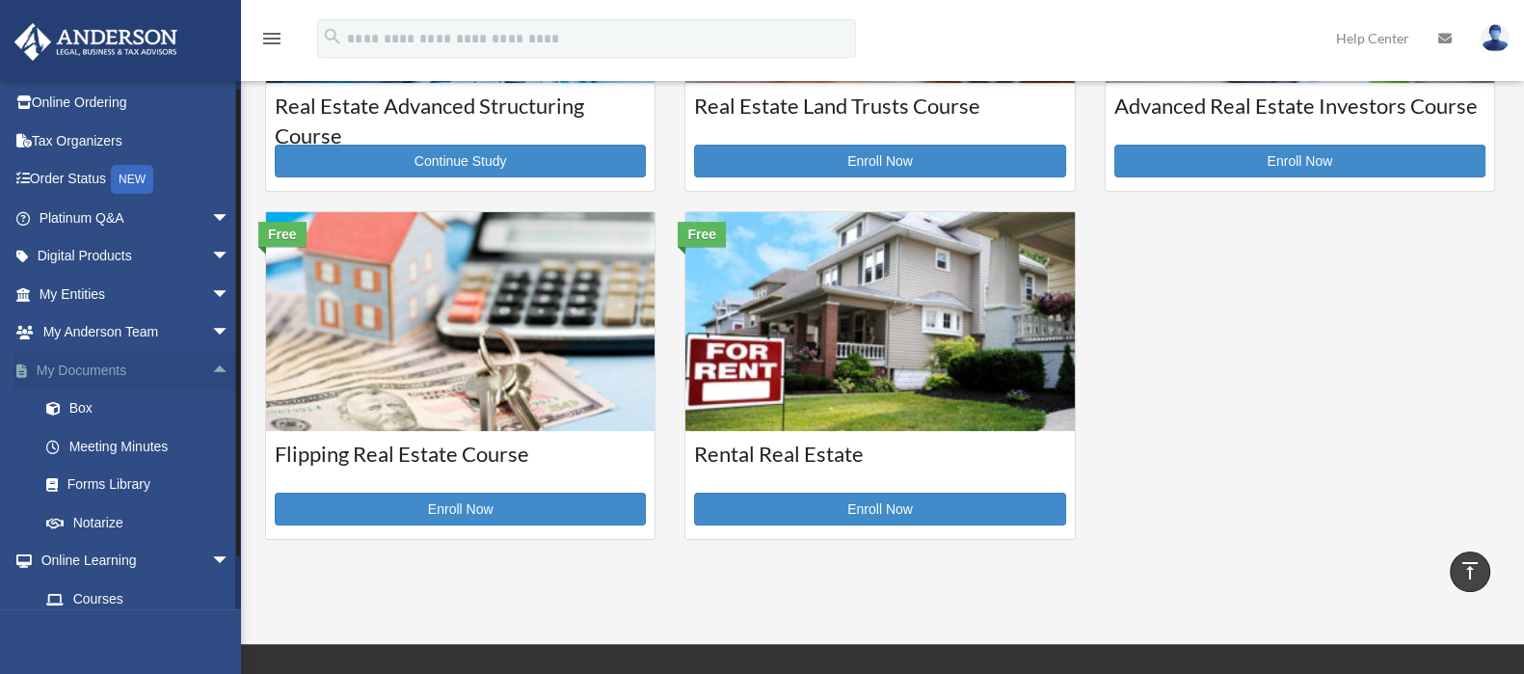
scroll to position [0, 0]
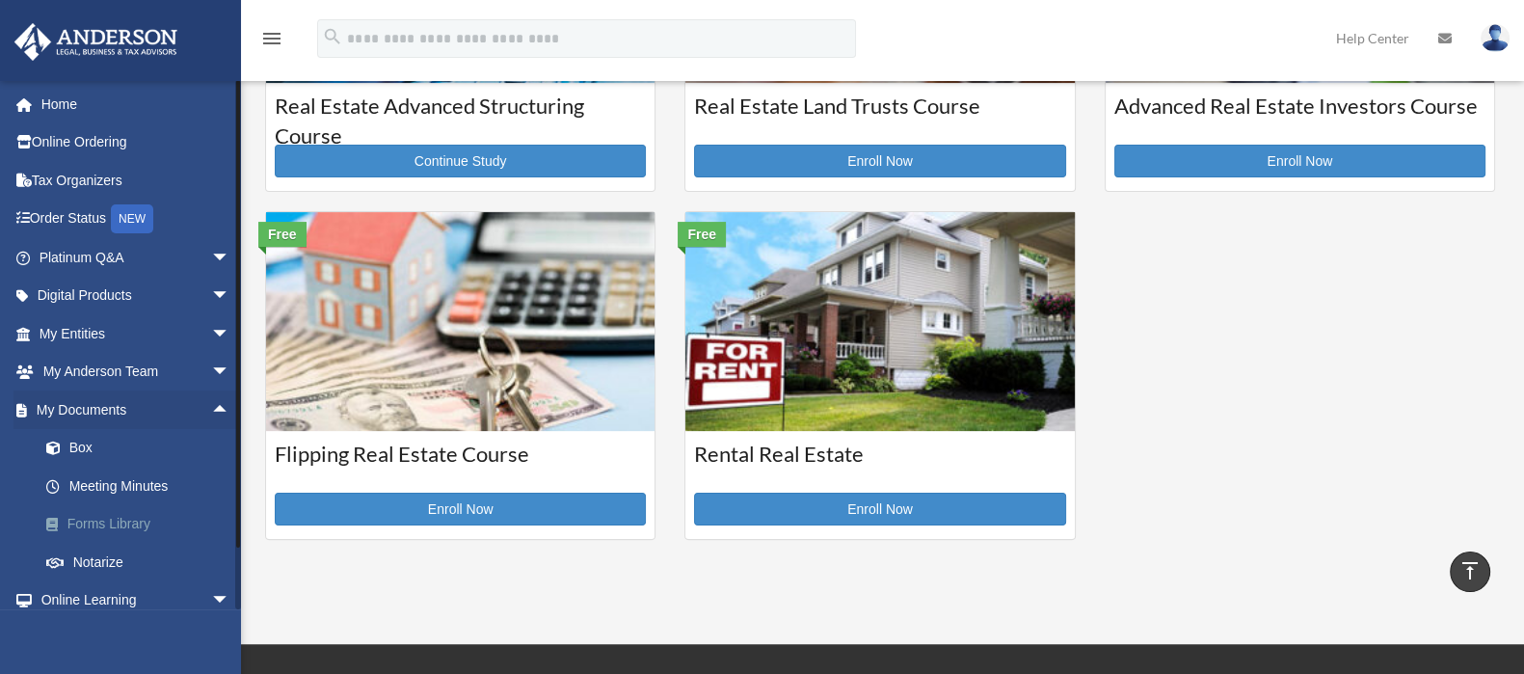
click at [88, 525] on link "Forms Library" at bounding box center [143, 524] width 232 height 39
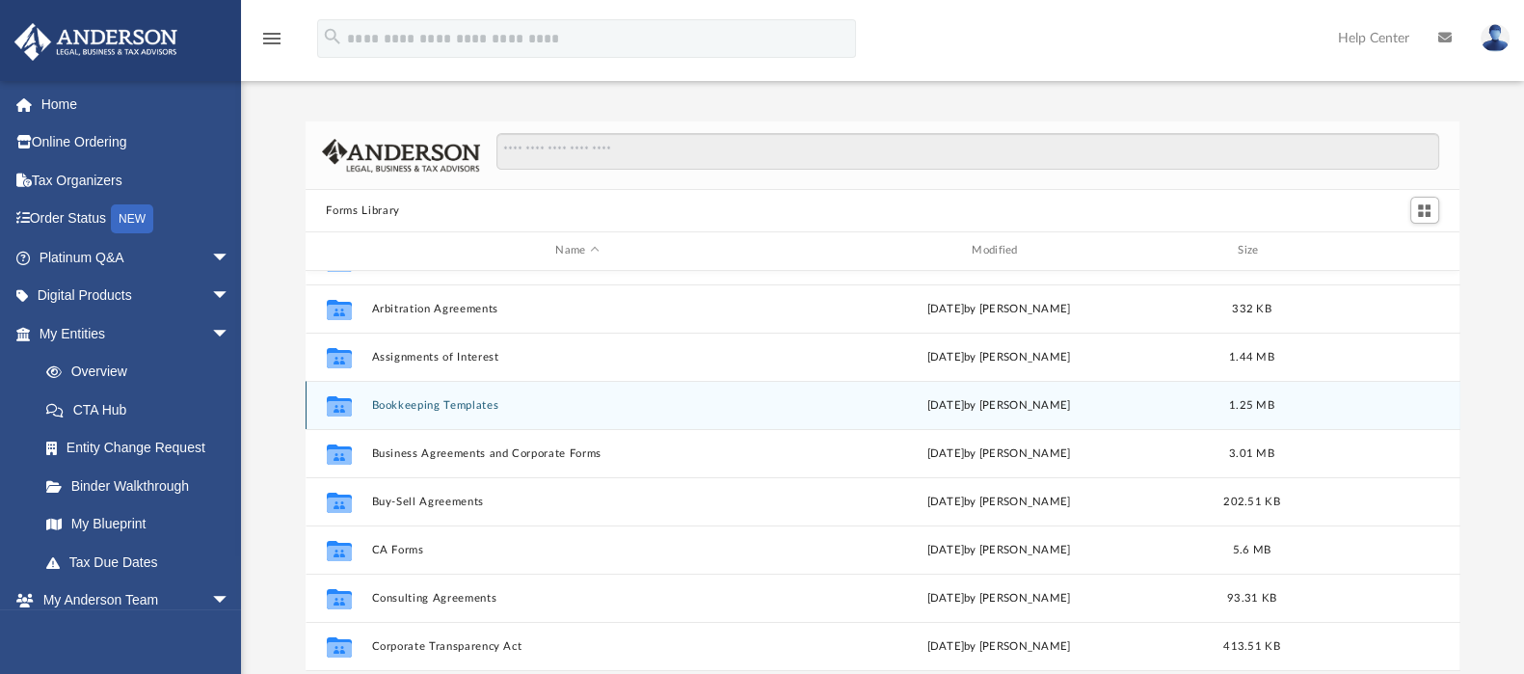
scroll to position [120, 0]
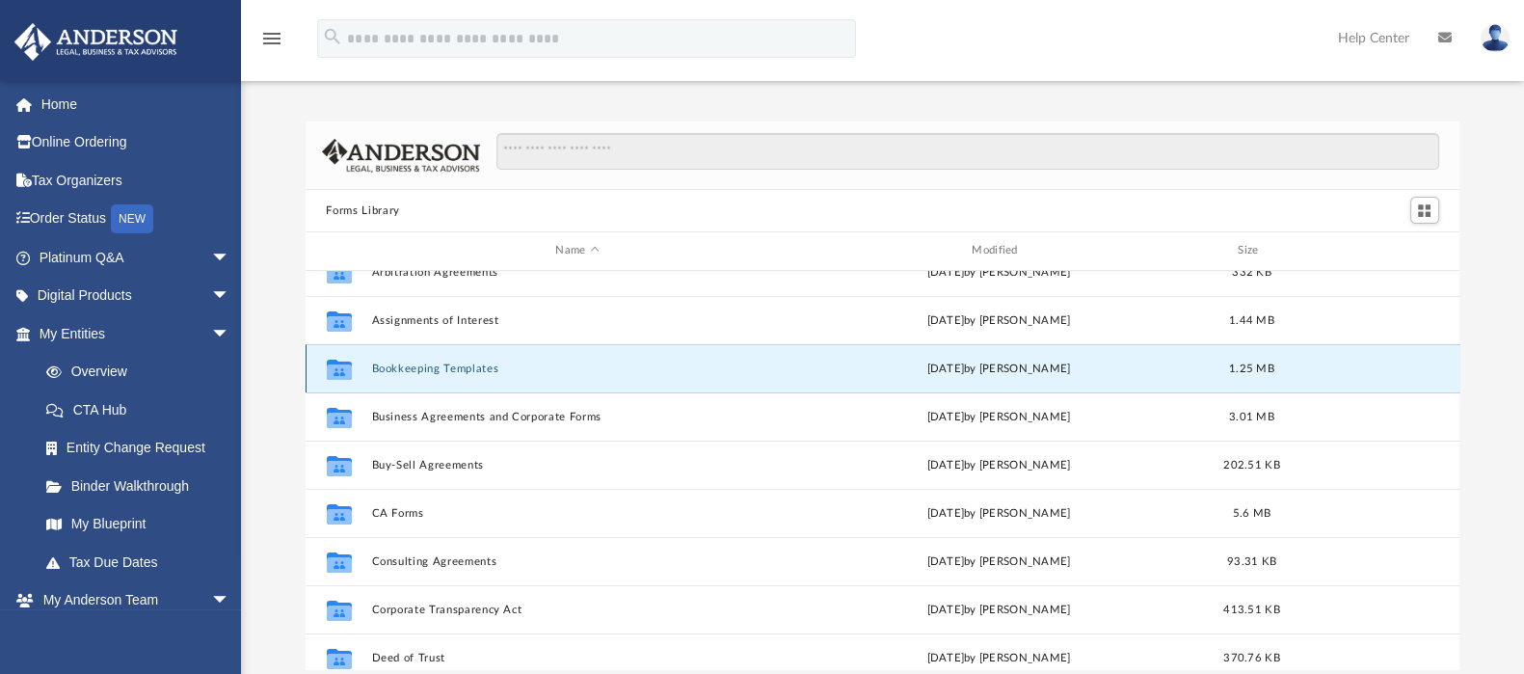
click at [429, 369] on button "Bookkeeping Templates" at bounding box center [577, 368] width 413 height 13
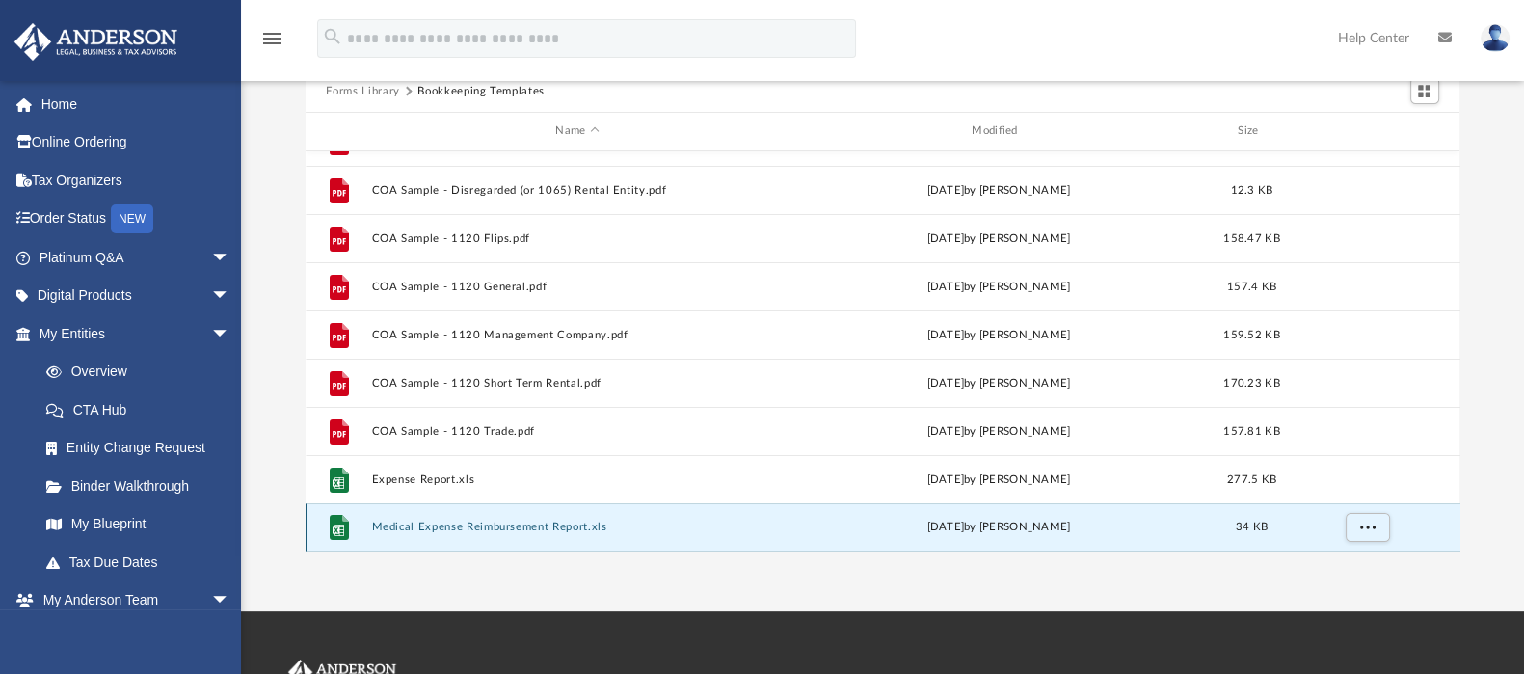
click at [472, 521] on button "Medical Expense Reimbursement Report.xls" at bounding box center [577, 527] width 413 height 13
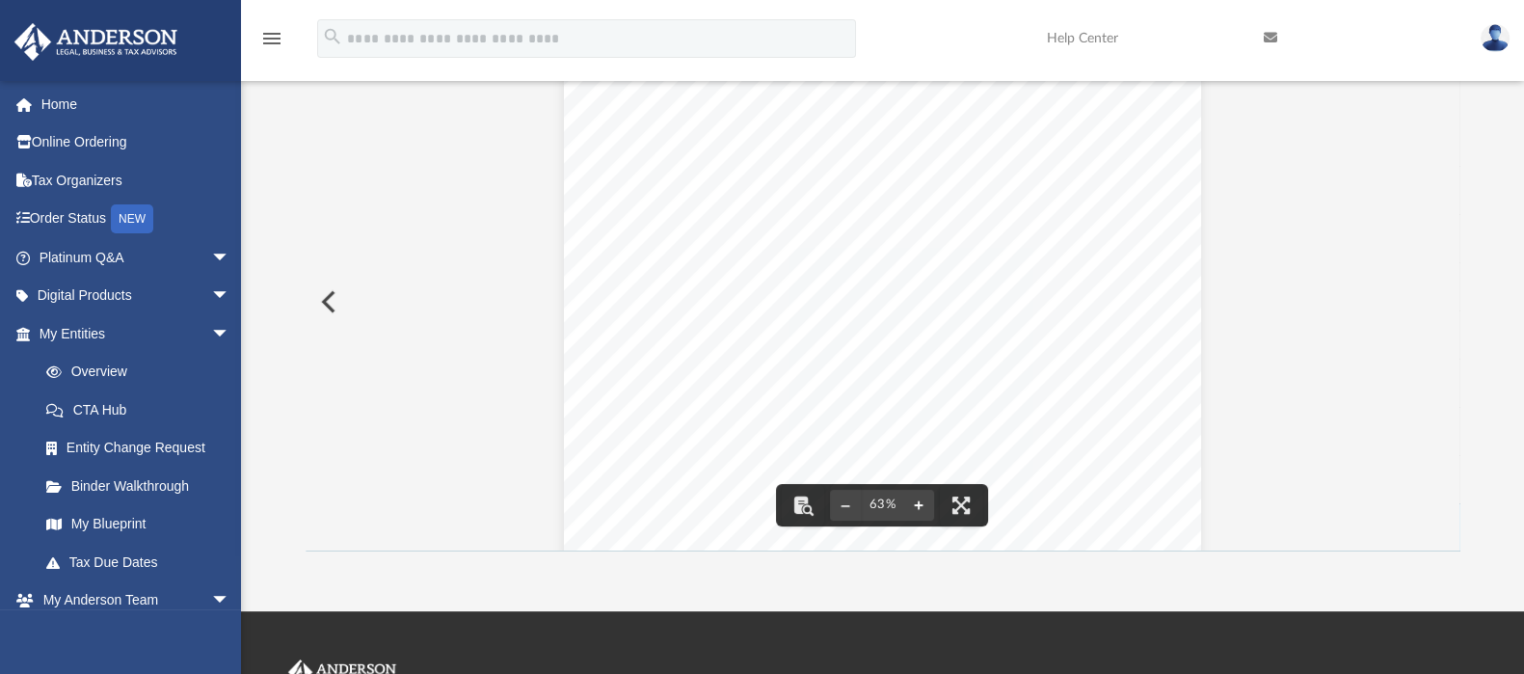
click at [923, 505] on button "File preview" at bounding box center [918, 505] width 31 height 42
click at [917, 501] on button "File preview" at bounding box center [918, 505] width 31 height 42
click at [316, 304] on button "Preview" at bounding box center [327, 302] width 42 height 54
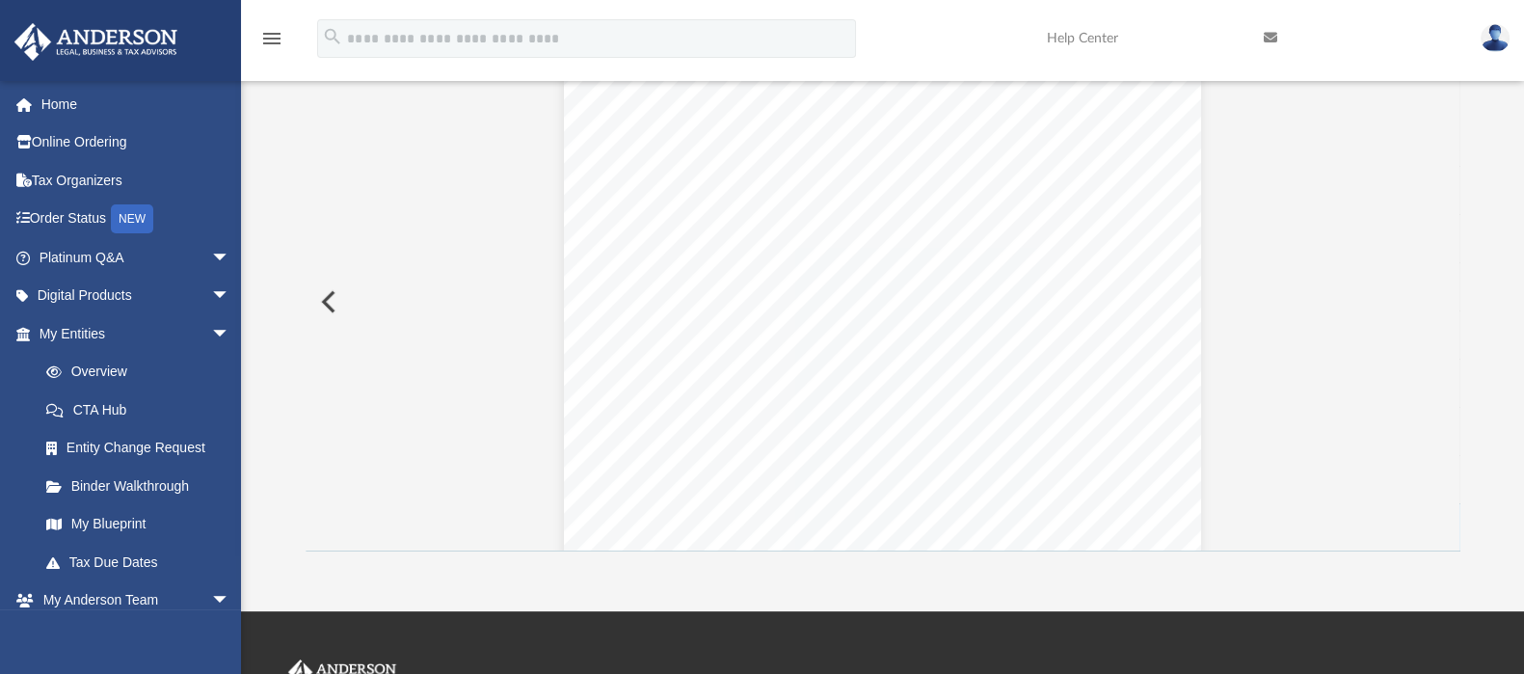
click at [316, 304] on button "Preview" at bounding box center [327, 302] width 42 height 54
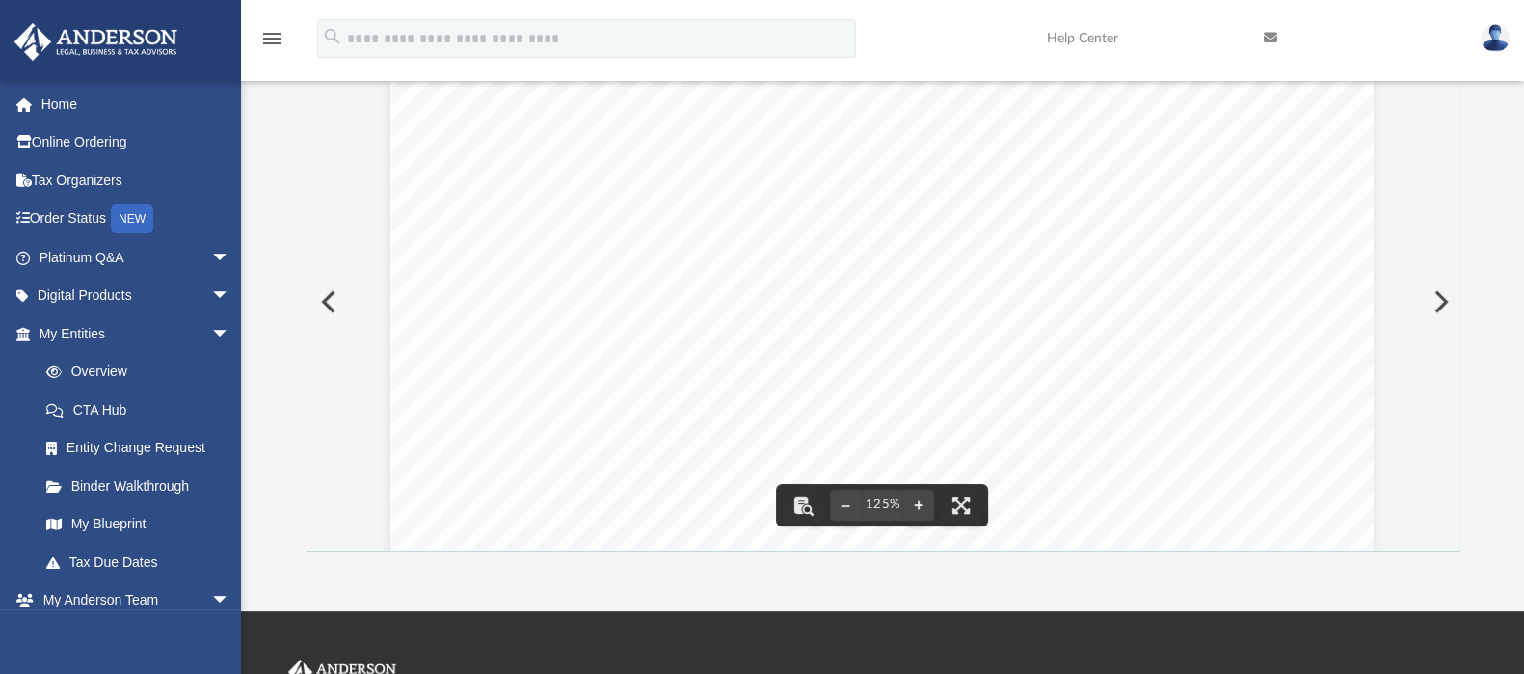
scroll to position [0, 0]
click at [314, 318] on button "Preview" at bounding box center [327, 302] width 42 height 54
click at [330, 295] on button "Preview" at bounding box center [327, 302] width 42 height 54
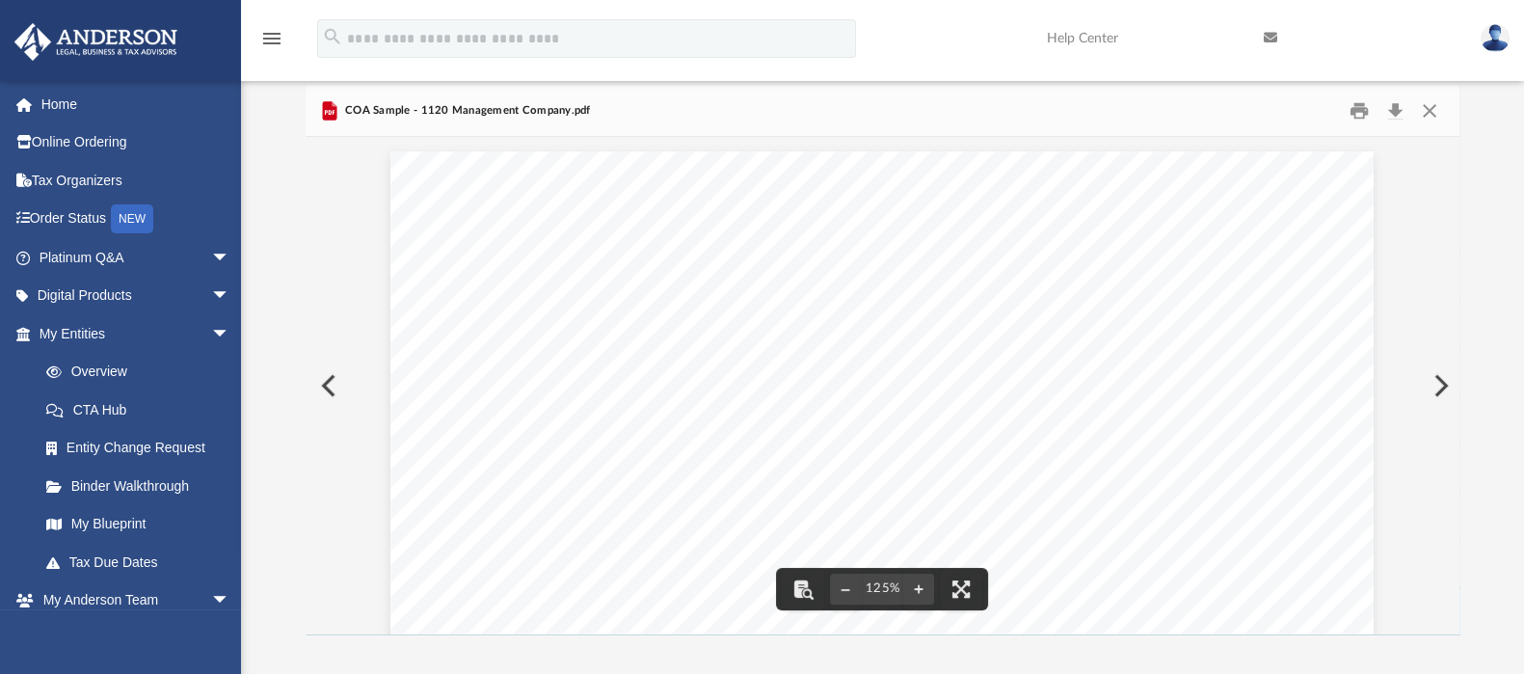
scroll to position [0, 0]
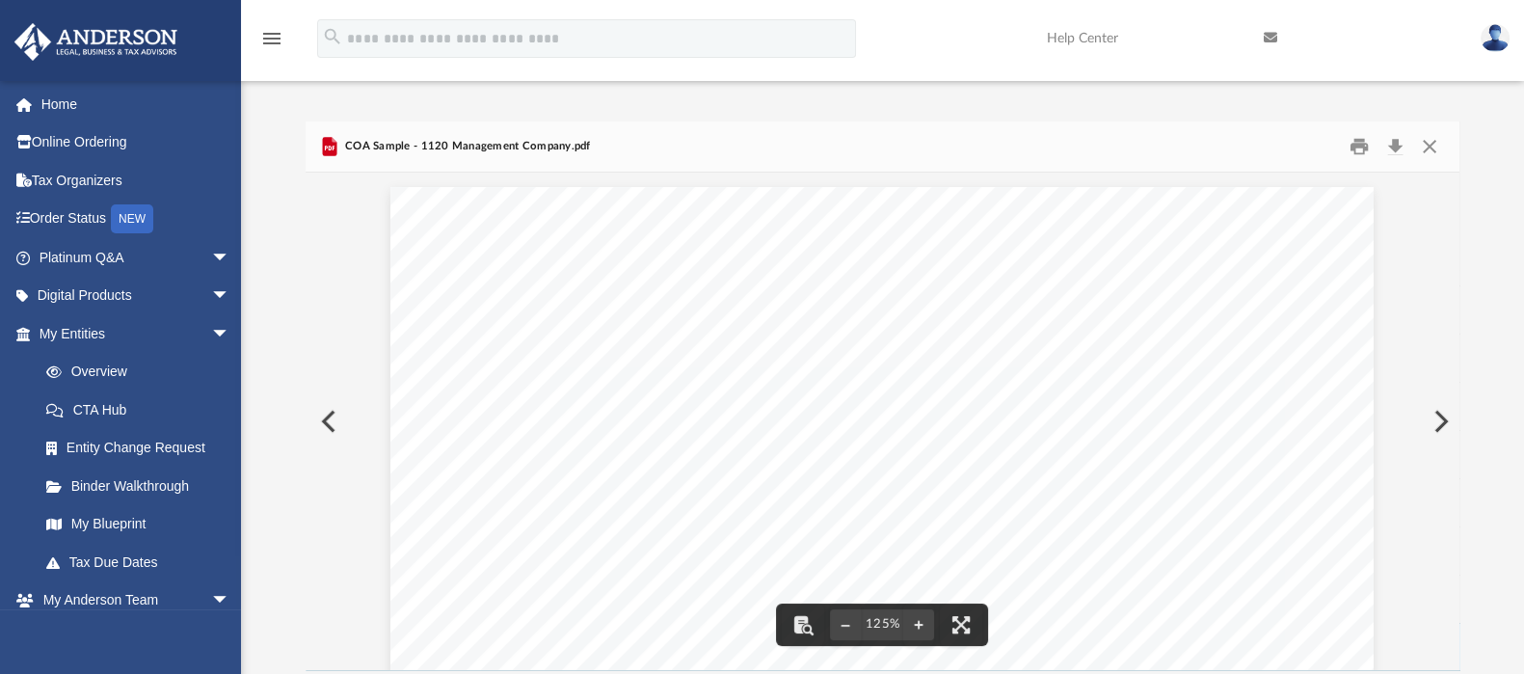
click at [322, 412] on button "Preview" at bounding box center [327, 421] width 42 height 54
click at [1436, 427] on button "Preview" at bounding box center [1439, 421] width 42 height 54
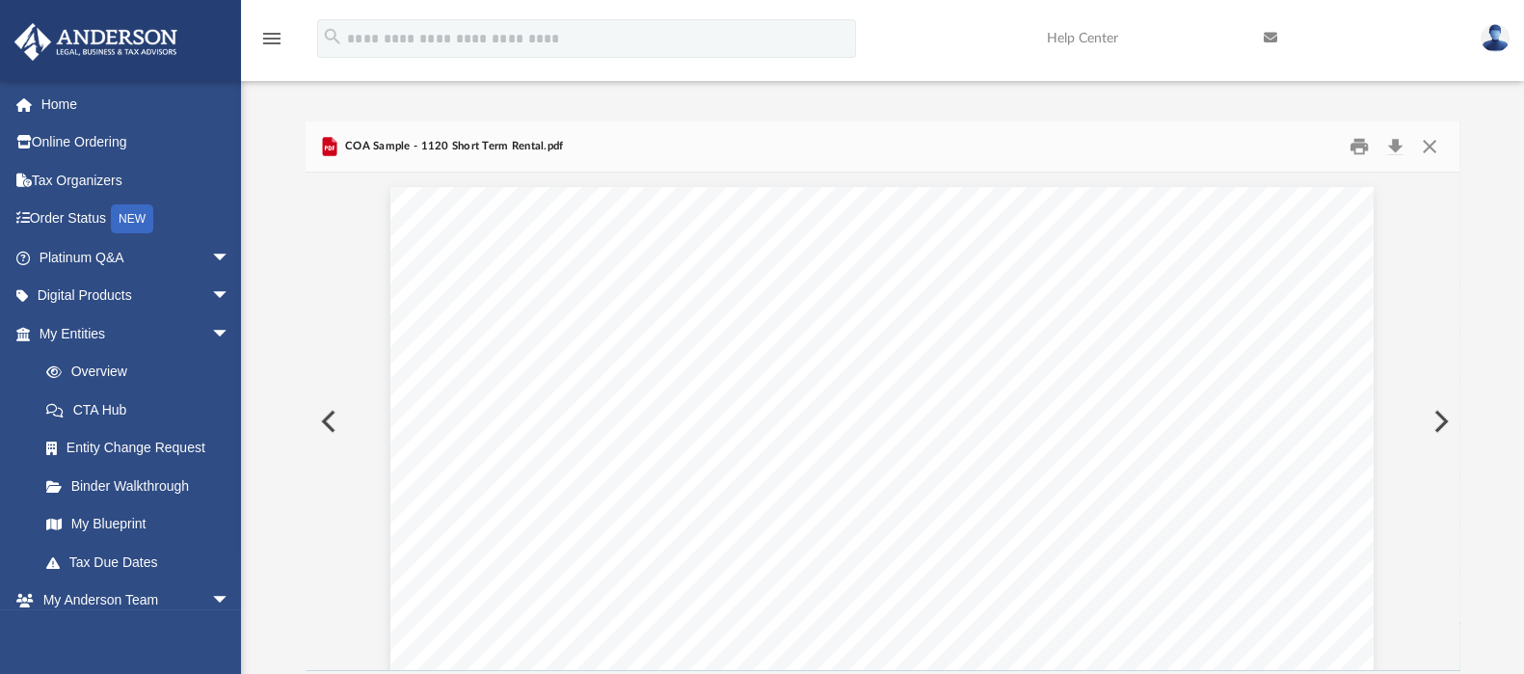
click at [1436, 427] on button "Preview" at bounding box center [1439, 421] width 42 height 54
click at [1436, 427] on div "Expense Reimbursement Report Medical Expense Reimbursement Request PURPOSE: OFF…" at bounding box center [883, 434] width 1155 height 522
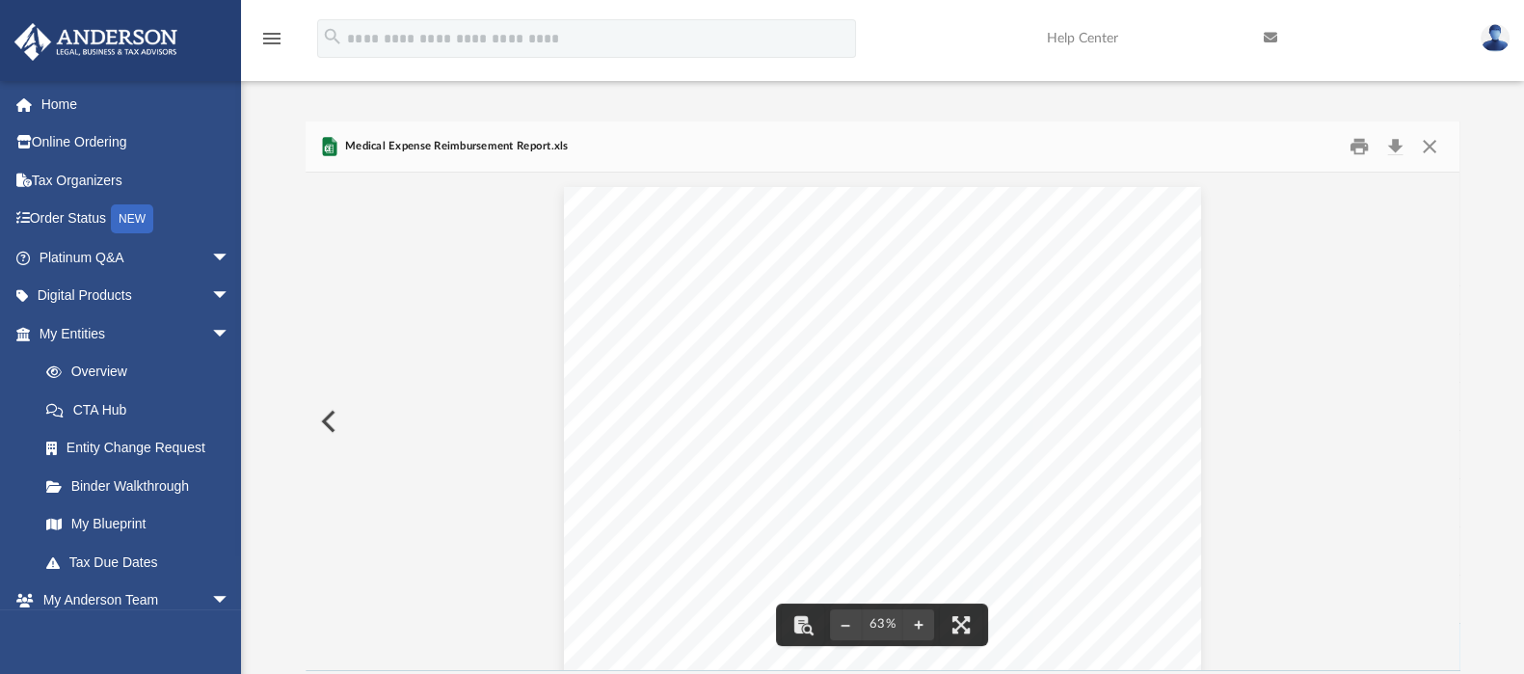
click at [325, 437] on button "Preview" at bounding box center [327, 421] width 42 height 54
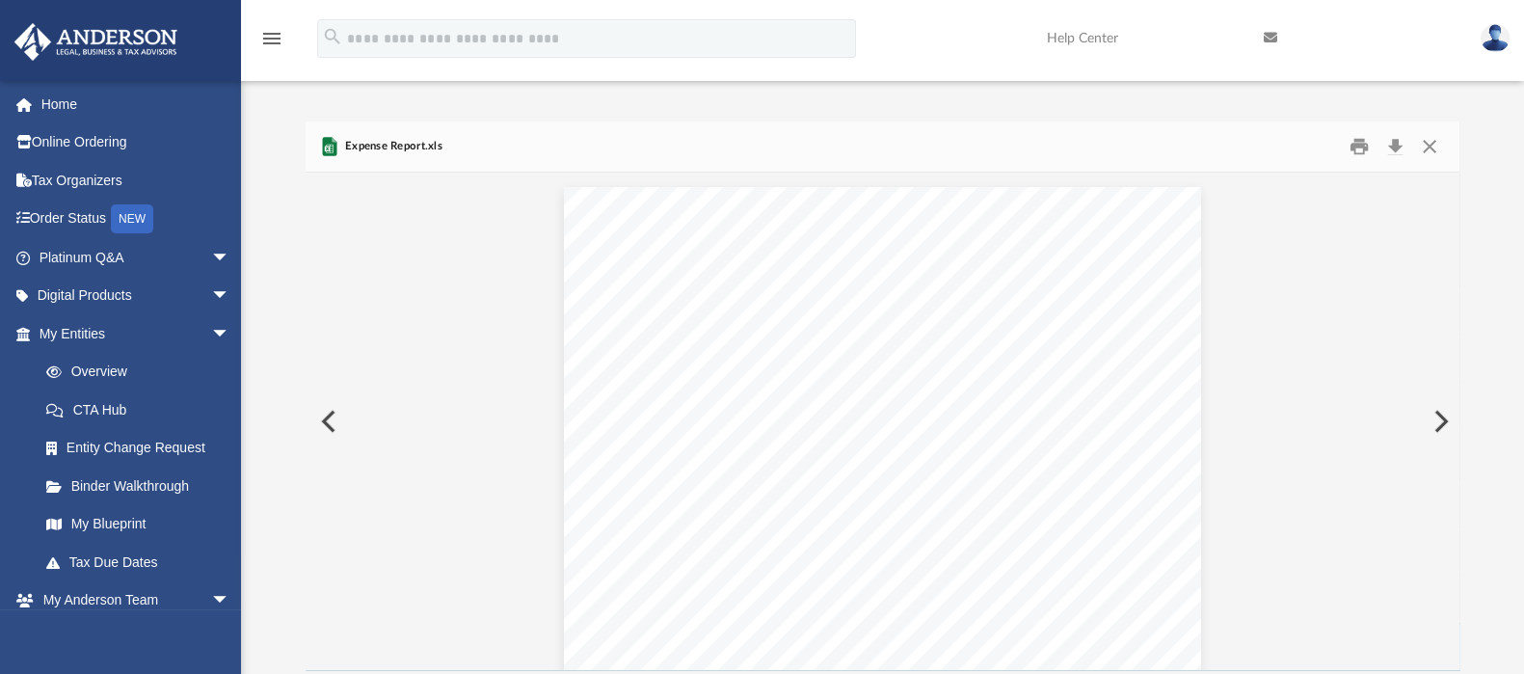
click at [325, 437] on button "Preview" at bounding box center [327, 421] width 42 height 54
click at [323, 435] on button "Preview" at bounding box center [327, 421] width 42 height 54
click at [320, 435] on button "Preview" at bounding box center [327, 421] width 42 height 54
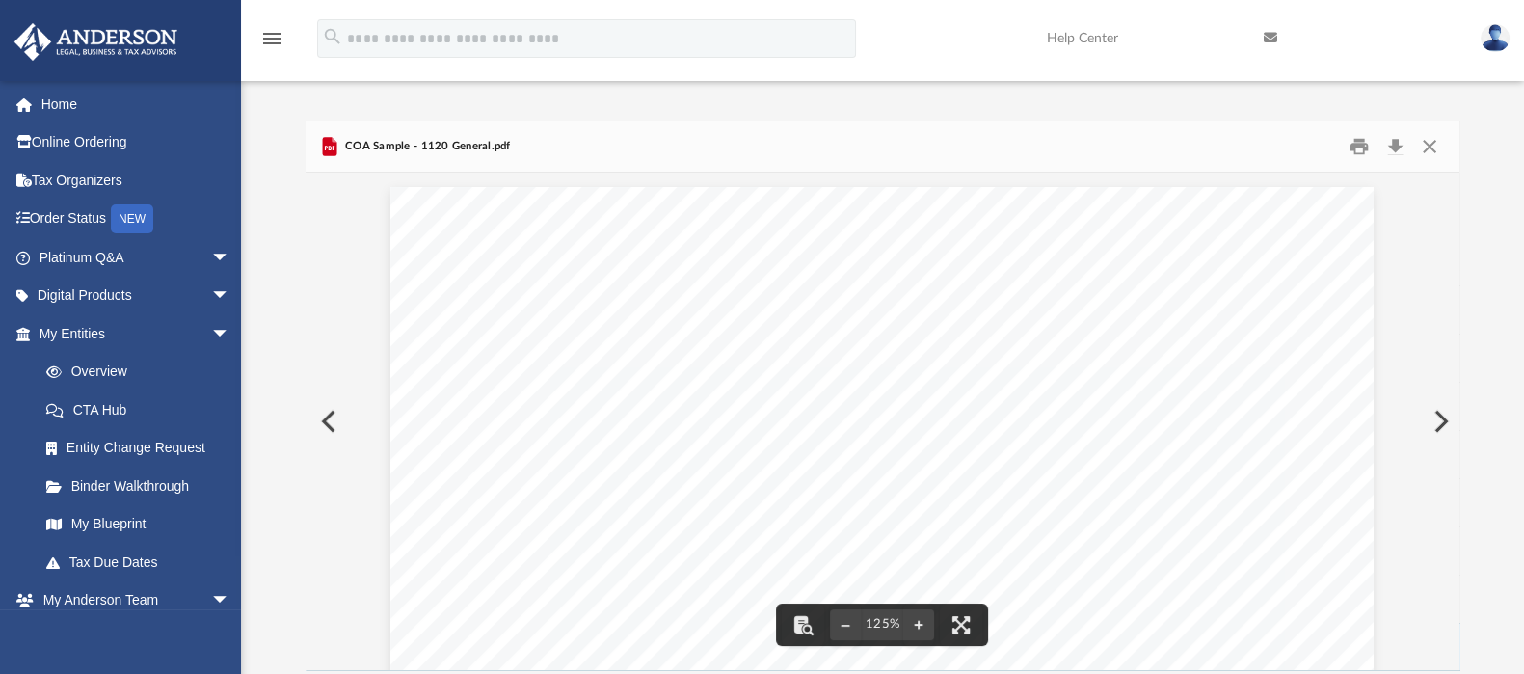
click at [1353, 144] on button "Print" at bounding box center [1359, 147] width 39 height 30
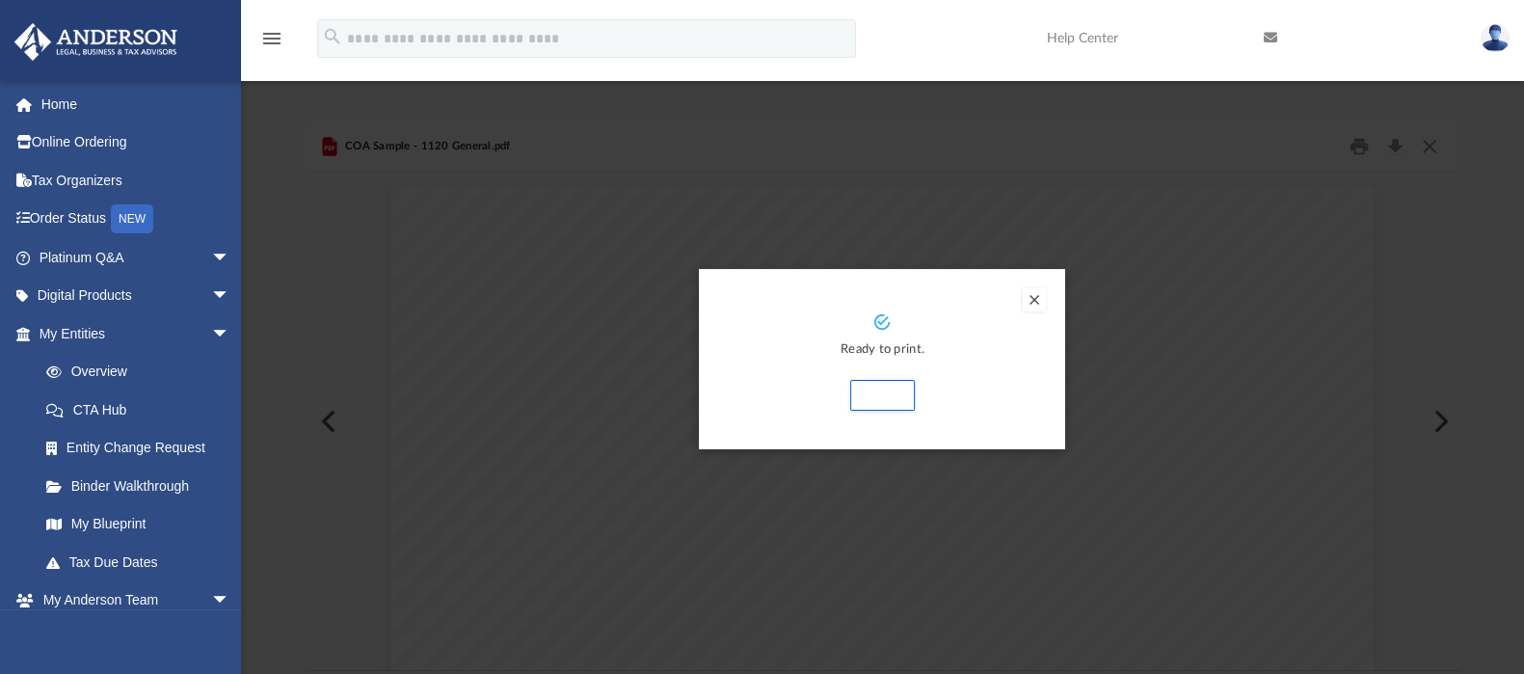
click at [1031, 302] on button "Preview" at bounding box center [1034, 299] width 23 height 23
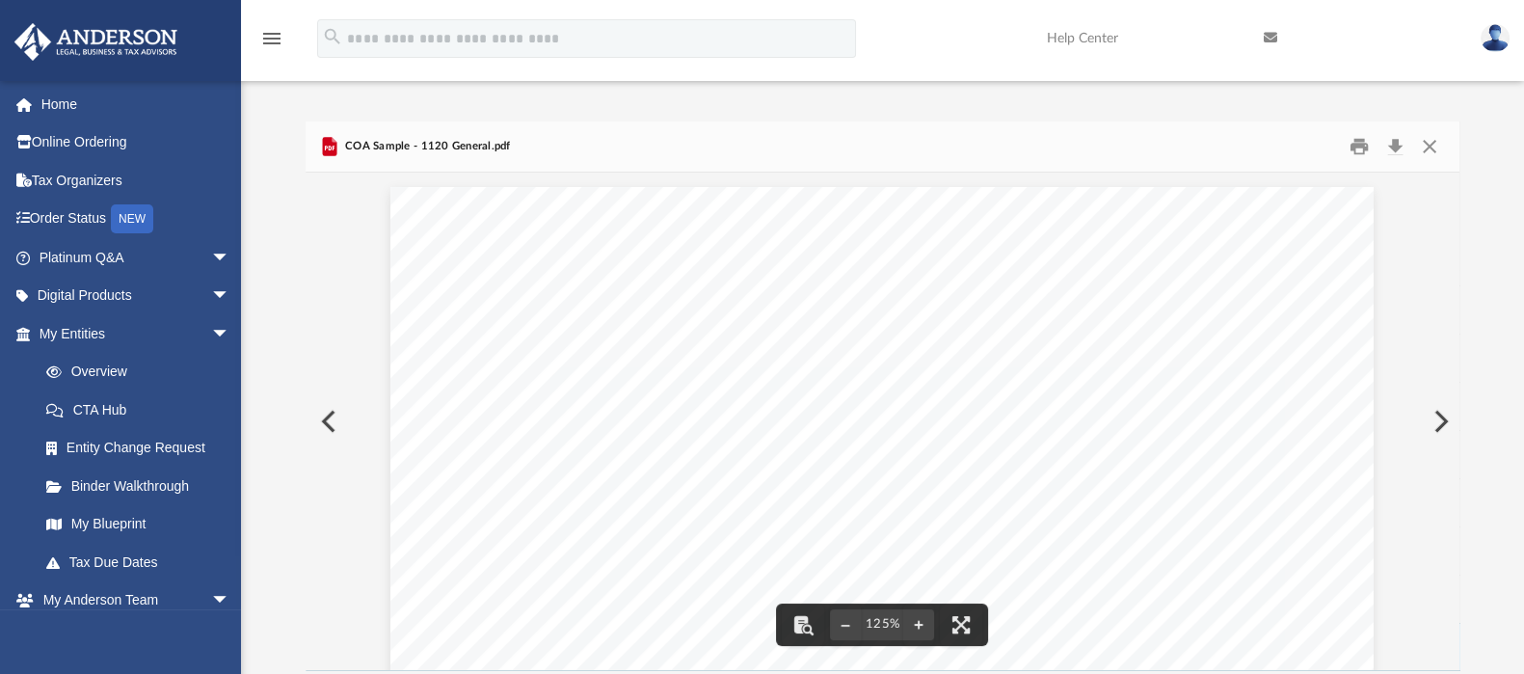
click at [323, 424] on button "Preview" at bounding box center [327, 421] width 42 height 54
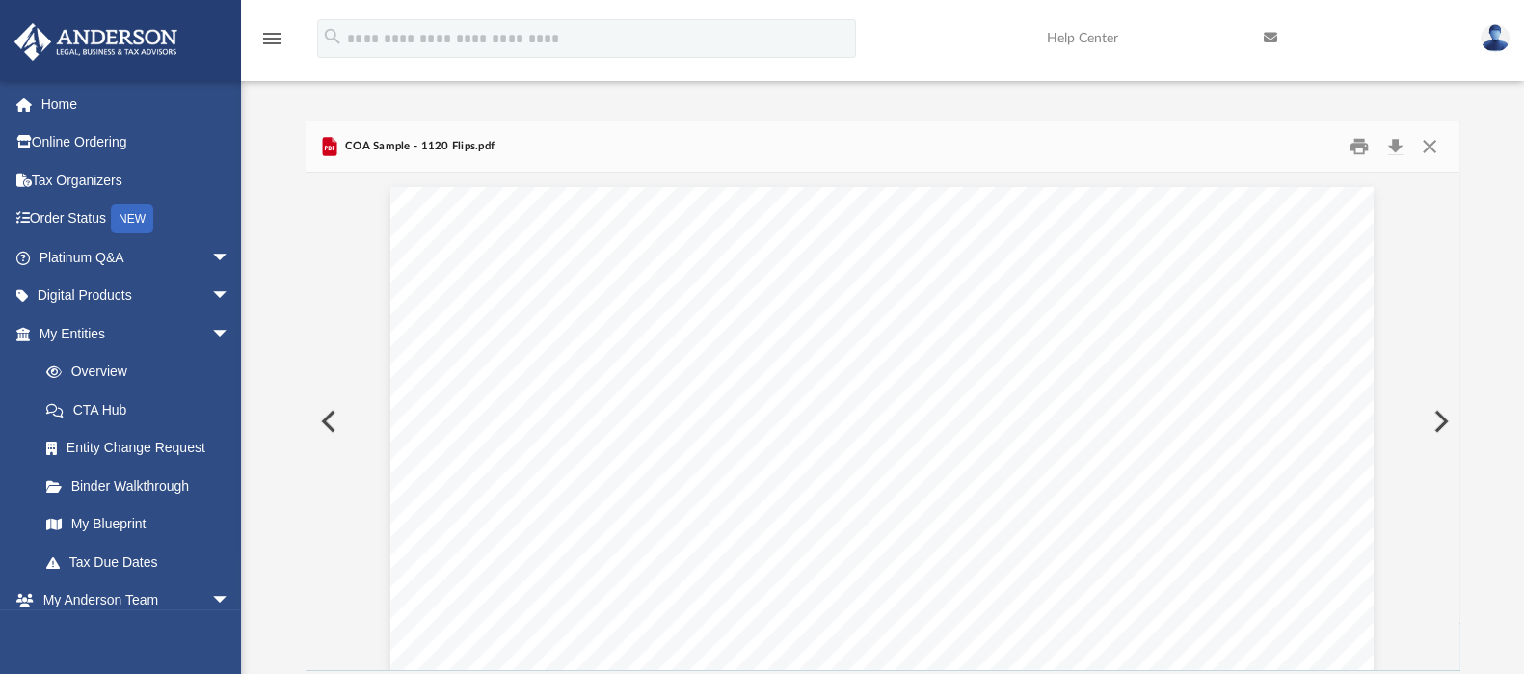
click at [323, 424] on button "Preview" at bounding box center [327, 421] width 42 height 54
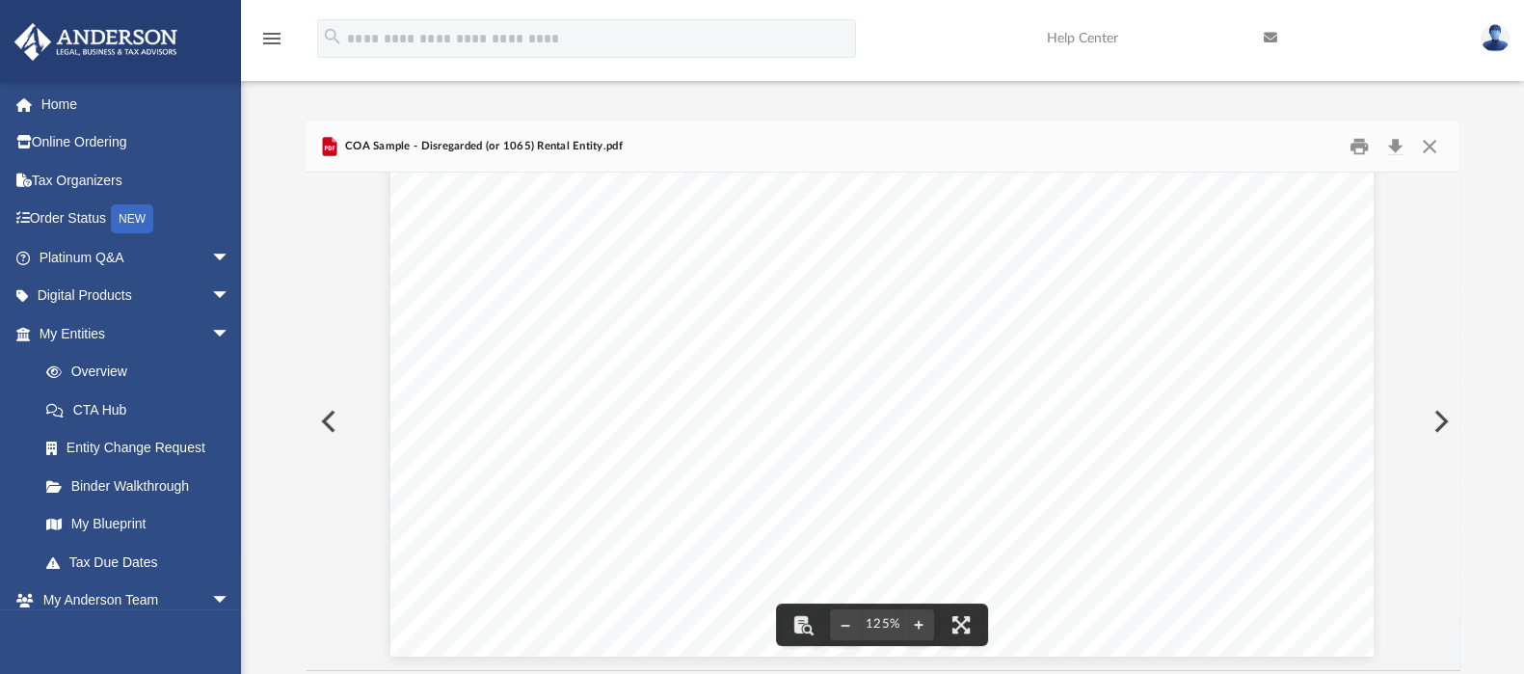
click at [315, 433] on button "Preview" at bounding box center [327, 421] width 42 height 54
click at [322, 434] on button "Preview" at bounding box center [327, 421] width 42 height 54
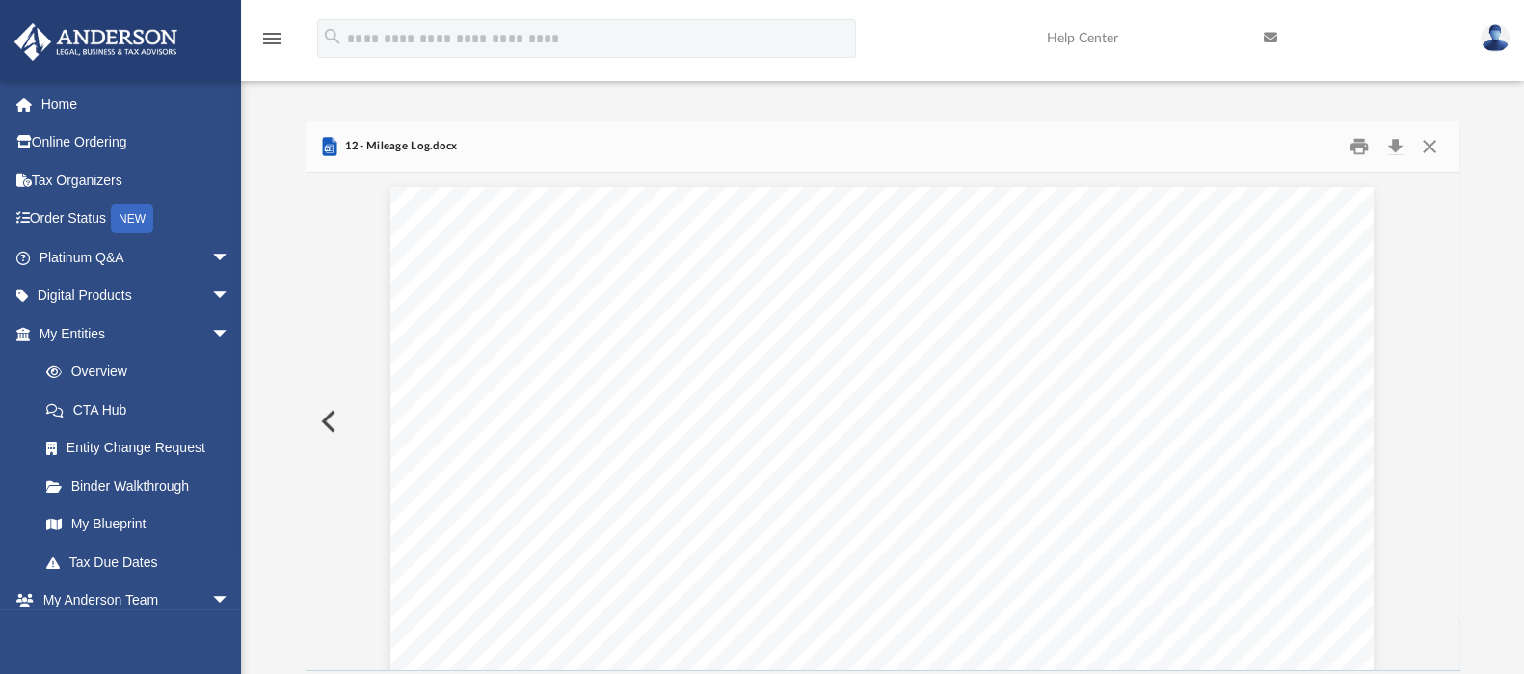
click at [320, 433] on button "Preview" at bounding box center [327, 421] width 42 height 54
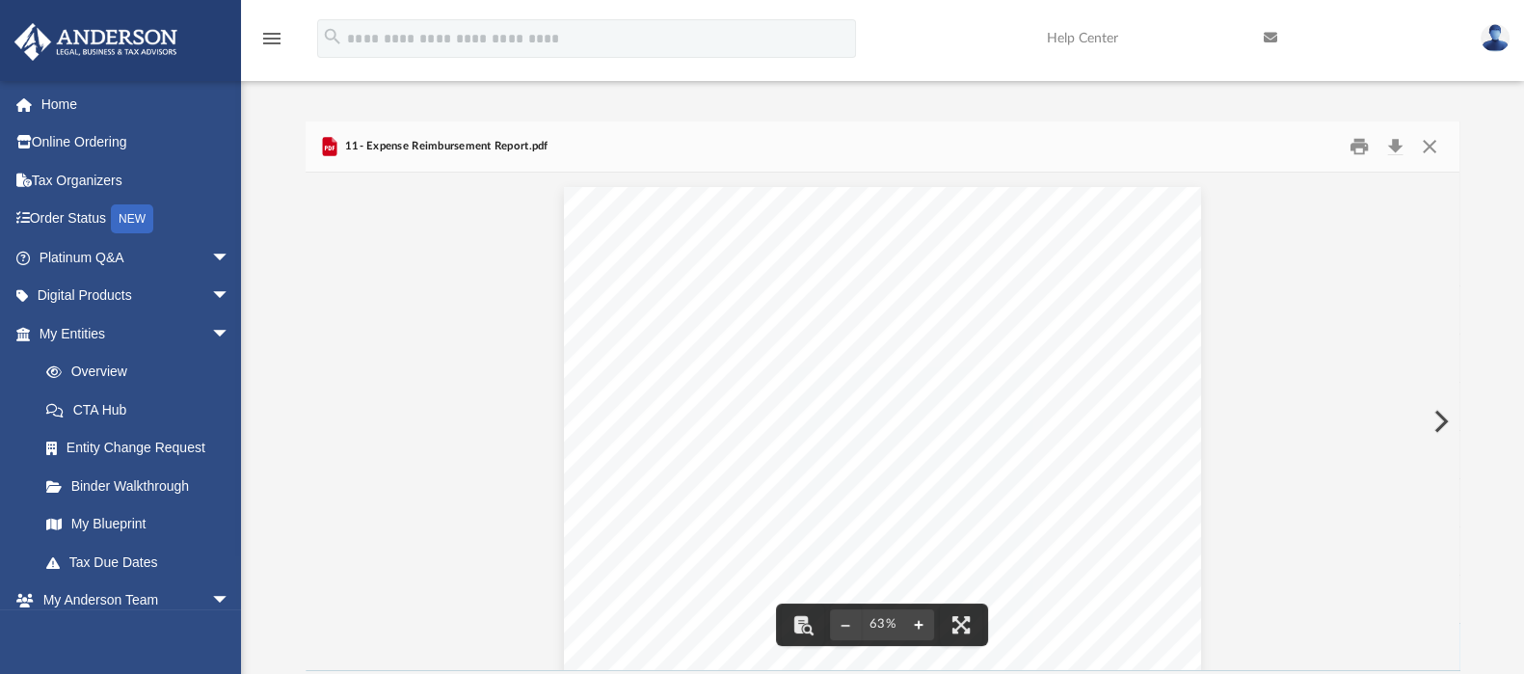
click at [918, 621] on button "File preview" at bounding box center [918, 624] width 31 height 42
click at [918, 620] on button "File preview" at bounding box center [918, 624] width 31 height 42
drag, startPoint x: 1013, startPoint y: 371, endPoint x: 1007, endPoint y: 253, distance: 118.7
click at [1007, 253] on div "PURPOSE: EMPLOYEE Name: Please attach all Invoices to this Statement. Date Desc…" at bounding box center [882, 512] width 841 height 650
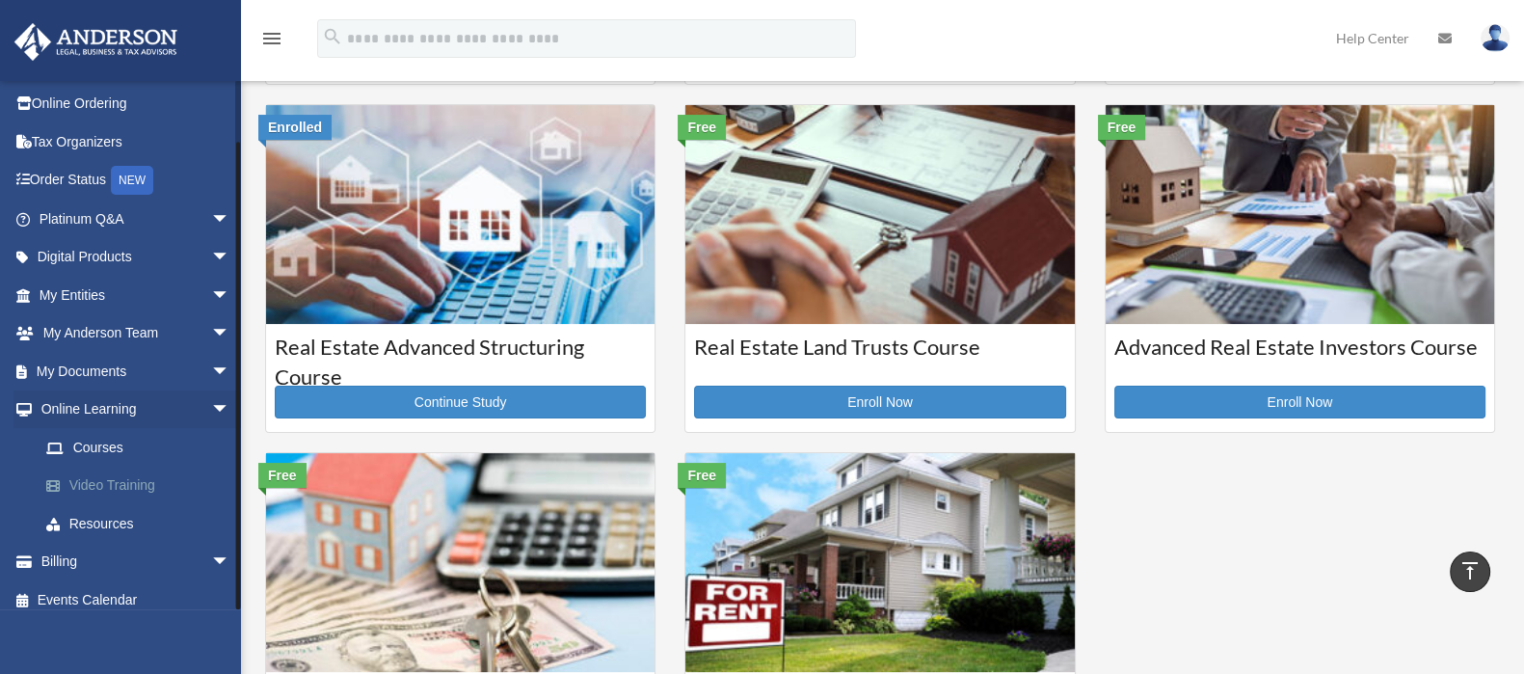
scroll to position [52, 0]
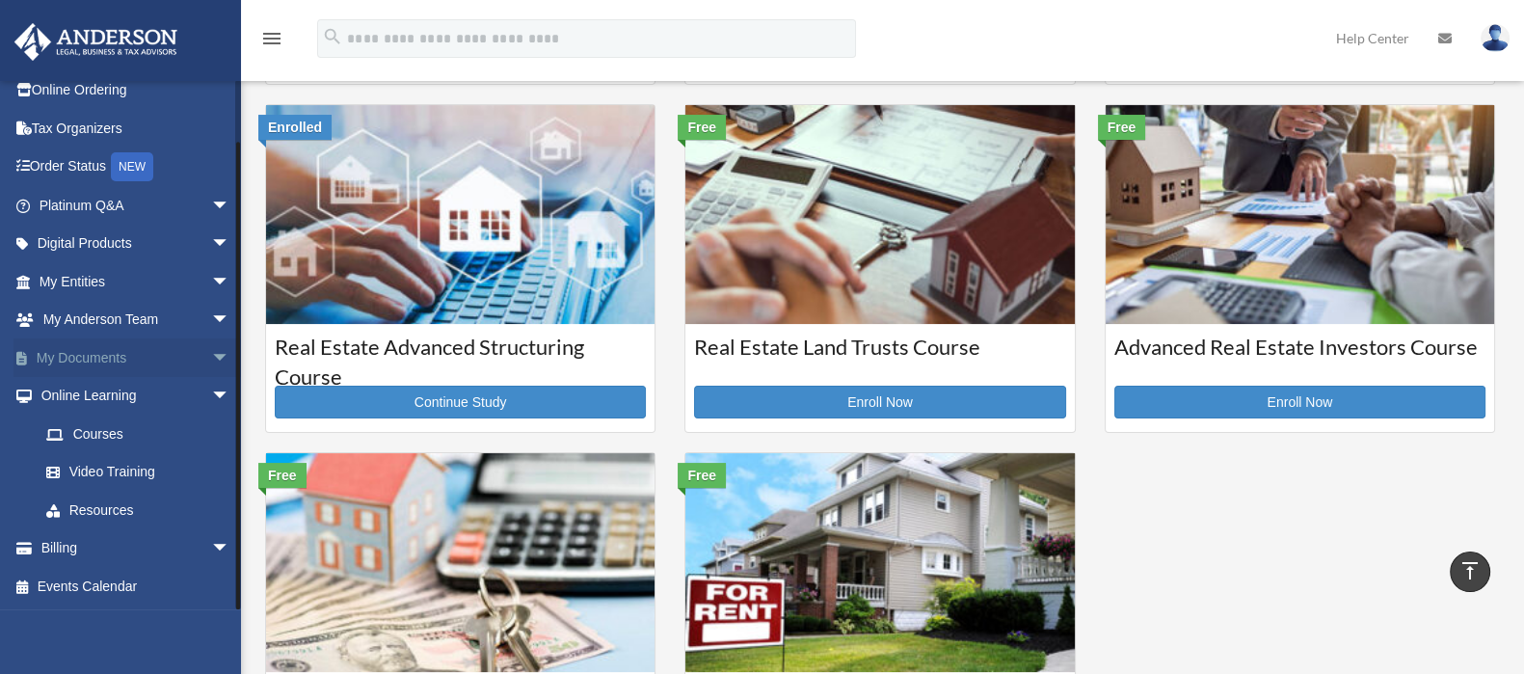
click at [211, 357] on span "arrow_drop_down" at bounding box center [230, 358] width 39 height 40
click at [77, 442] on link "Meeting Minutes" at bounding box center [143, 434] width 232 height 39
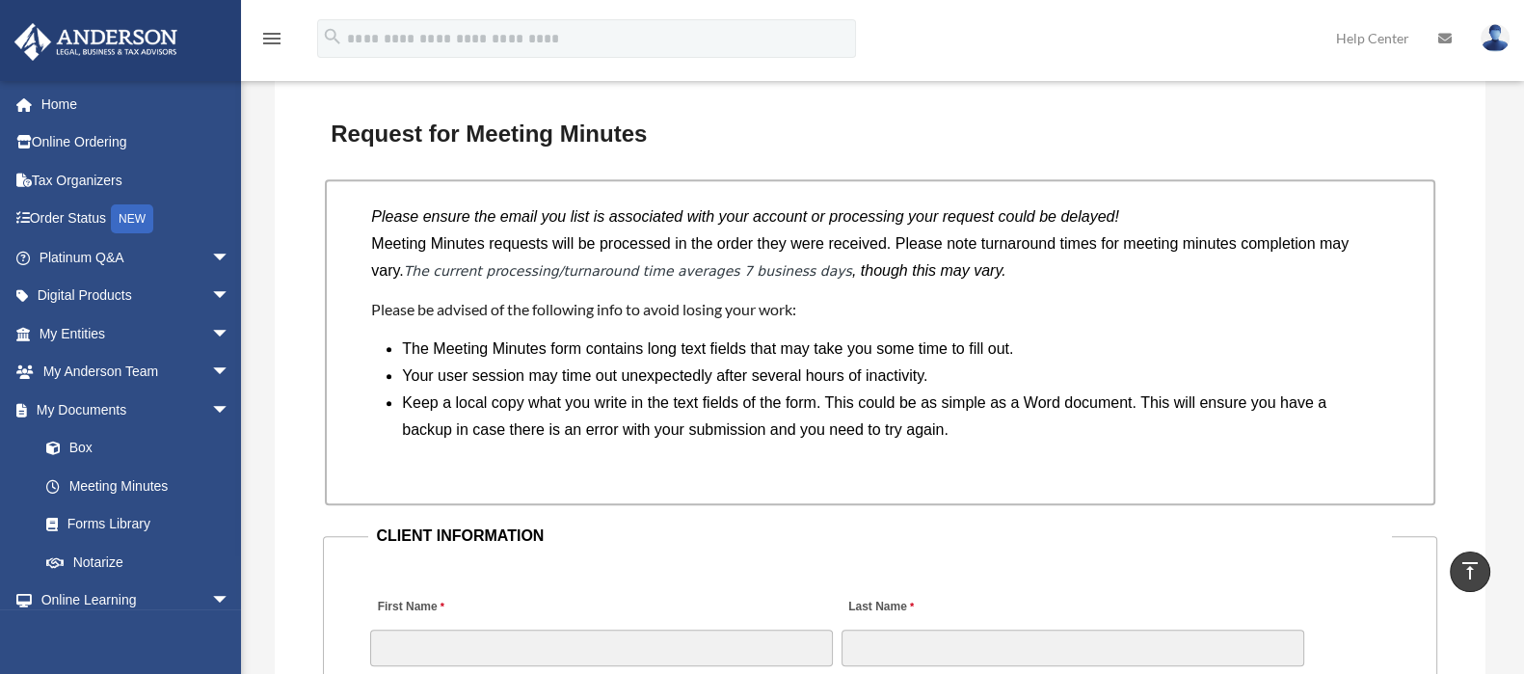
scroll to position [1566, 0]
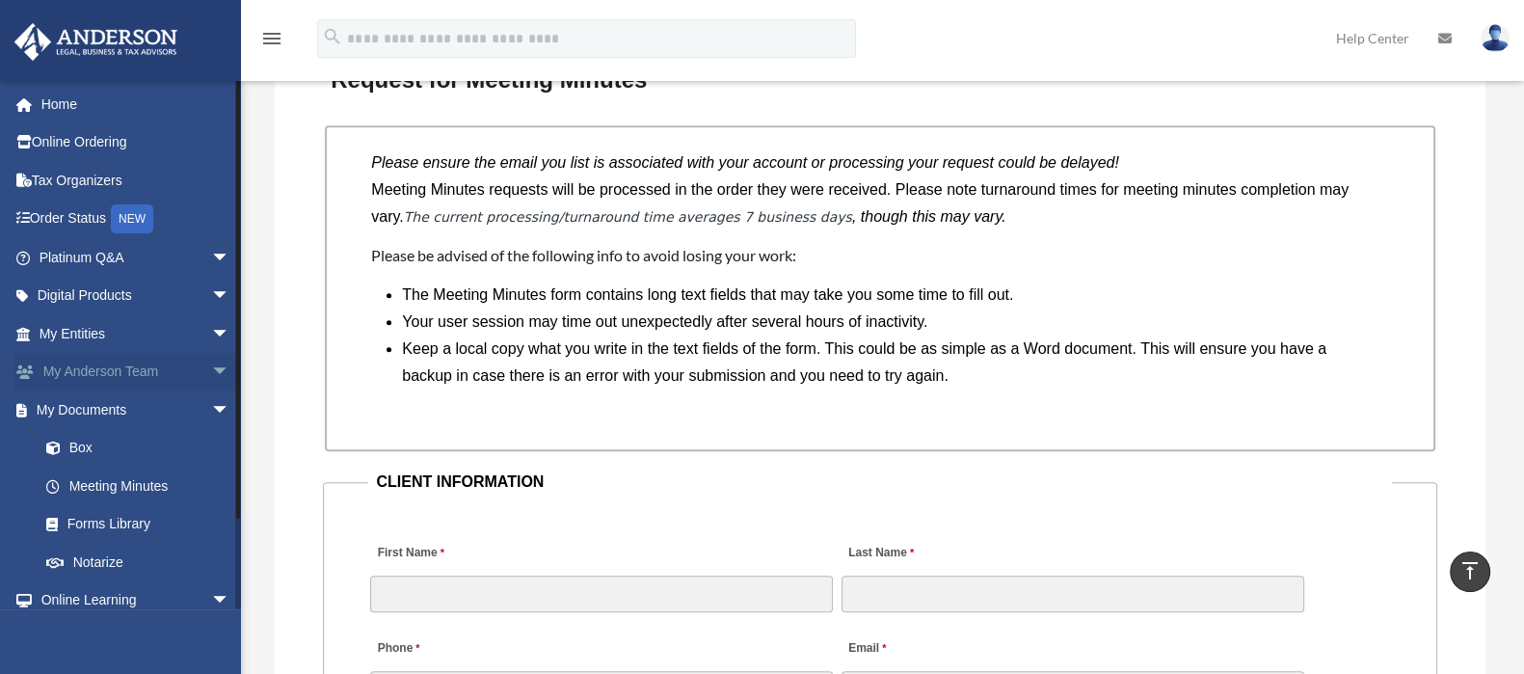
click at [181, 375] on link "My [PERSON_NAME] Team arrow_drop_down" at bounding box center [136, 372] width 246 height 39
click at [211, 369] on span "arrow_drop_down" at bounding box center [230, 373] width 39 height 40
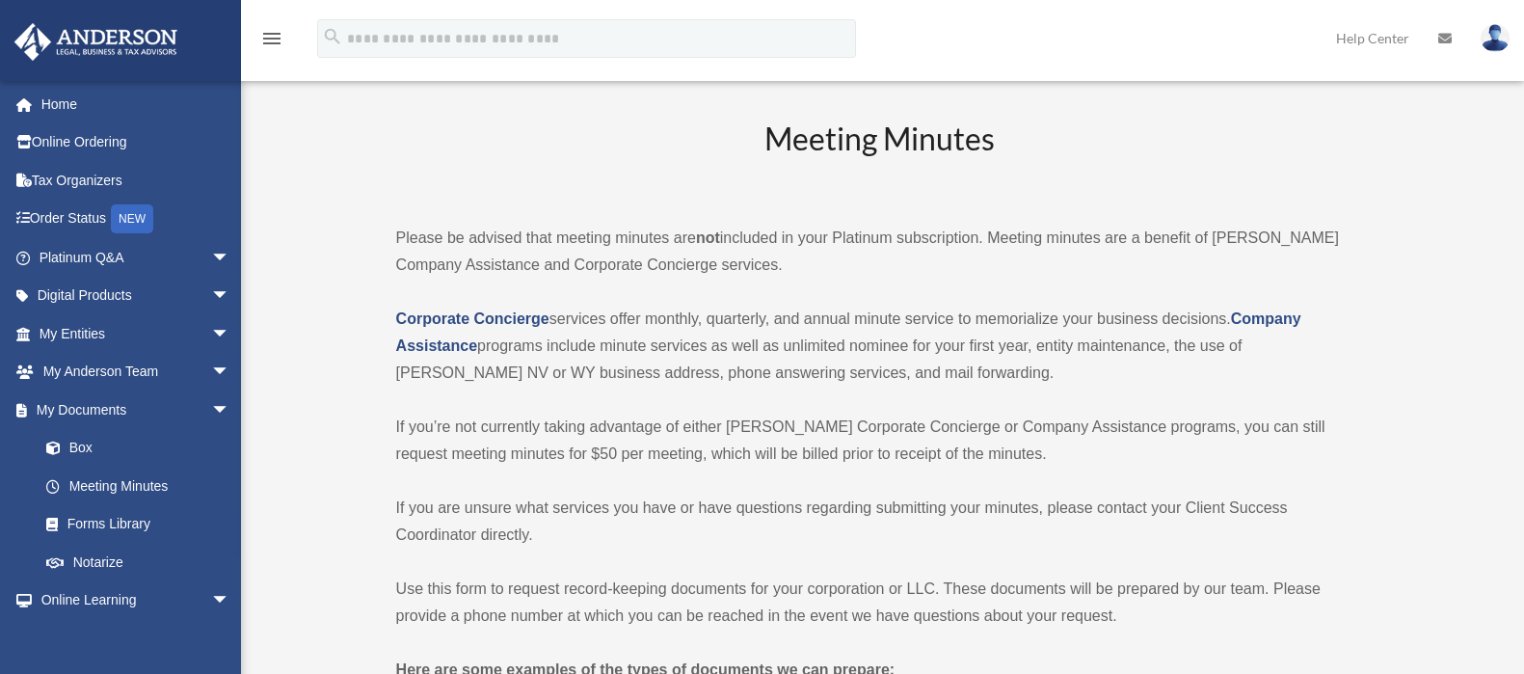
scroll to position [1566, 0]
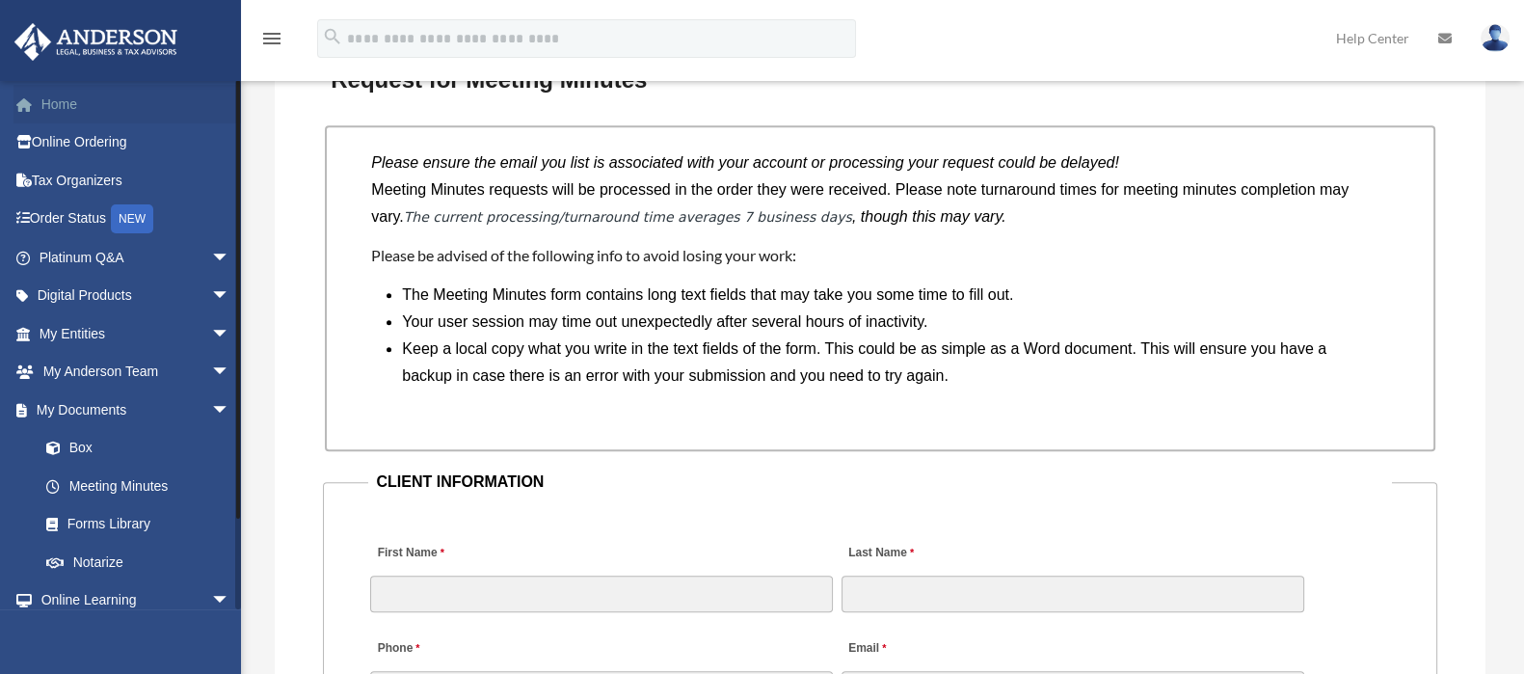
click at [69, 101] on link "Home" at bounding box center [136, 104] width 246 height 39
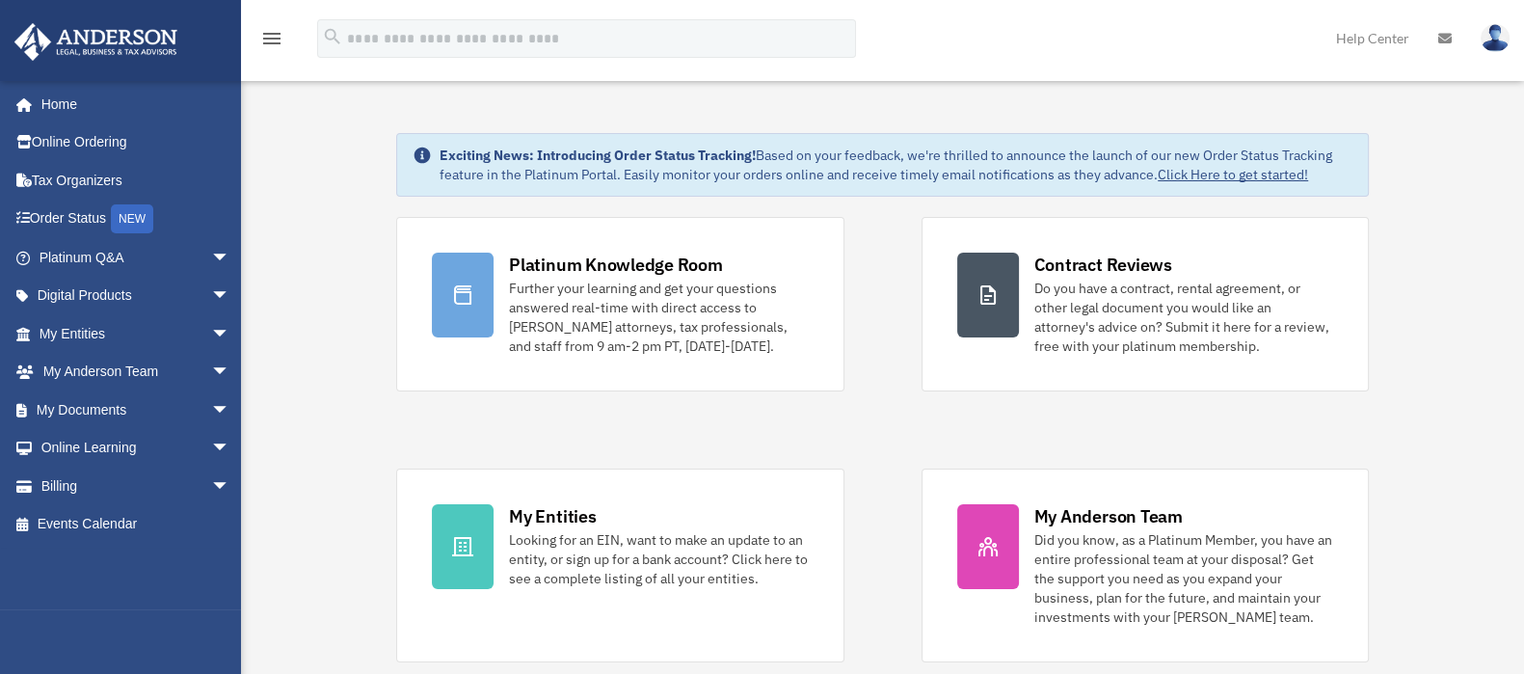
click at [1490, 36] on img at bounding box center [1495, 38] width 29 height 28
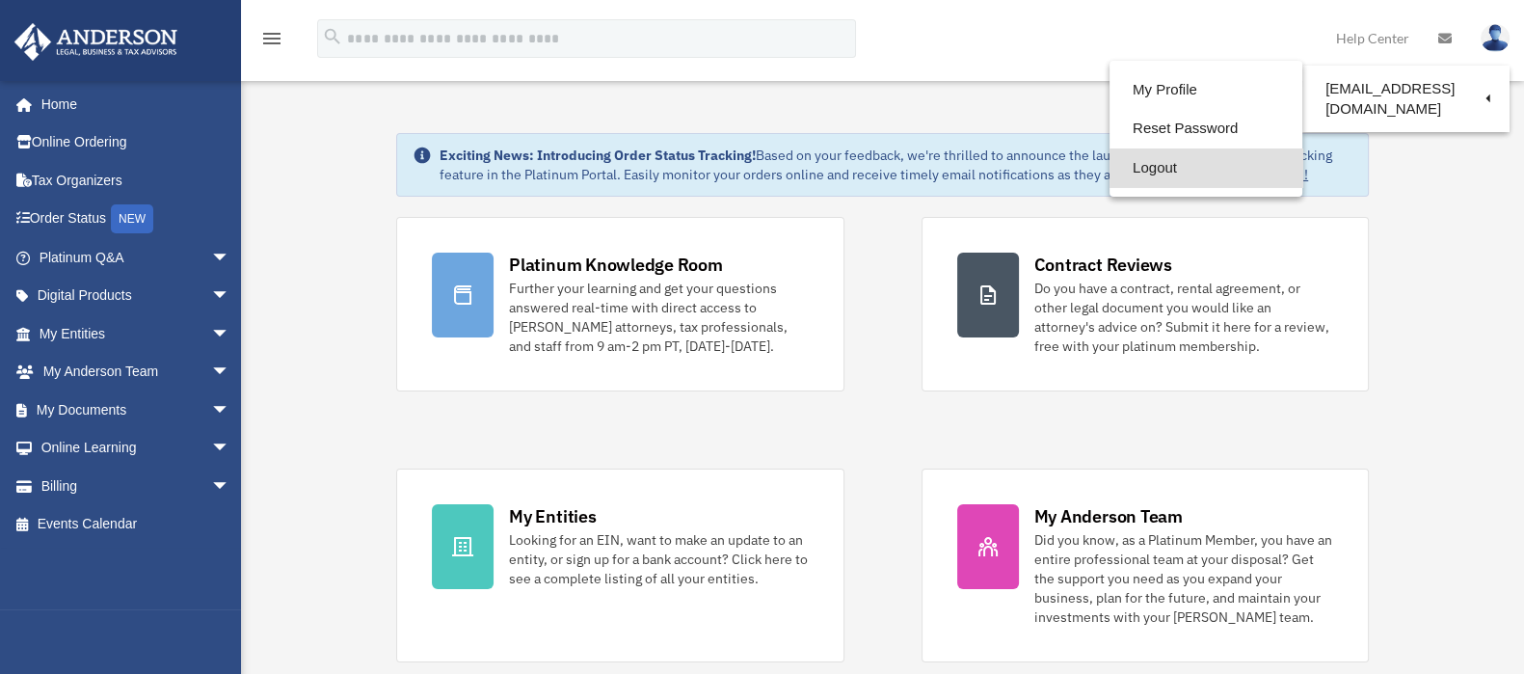
click at [1138, 175] on link "Logout" at bounding box center [1206, 168] width 193 height 40
